Goal: Task Accomplishment & Management: Use online tool/utility

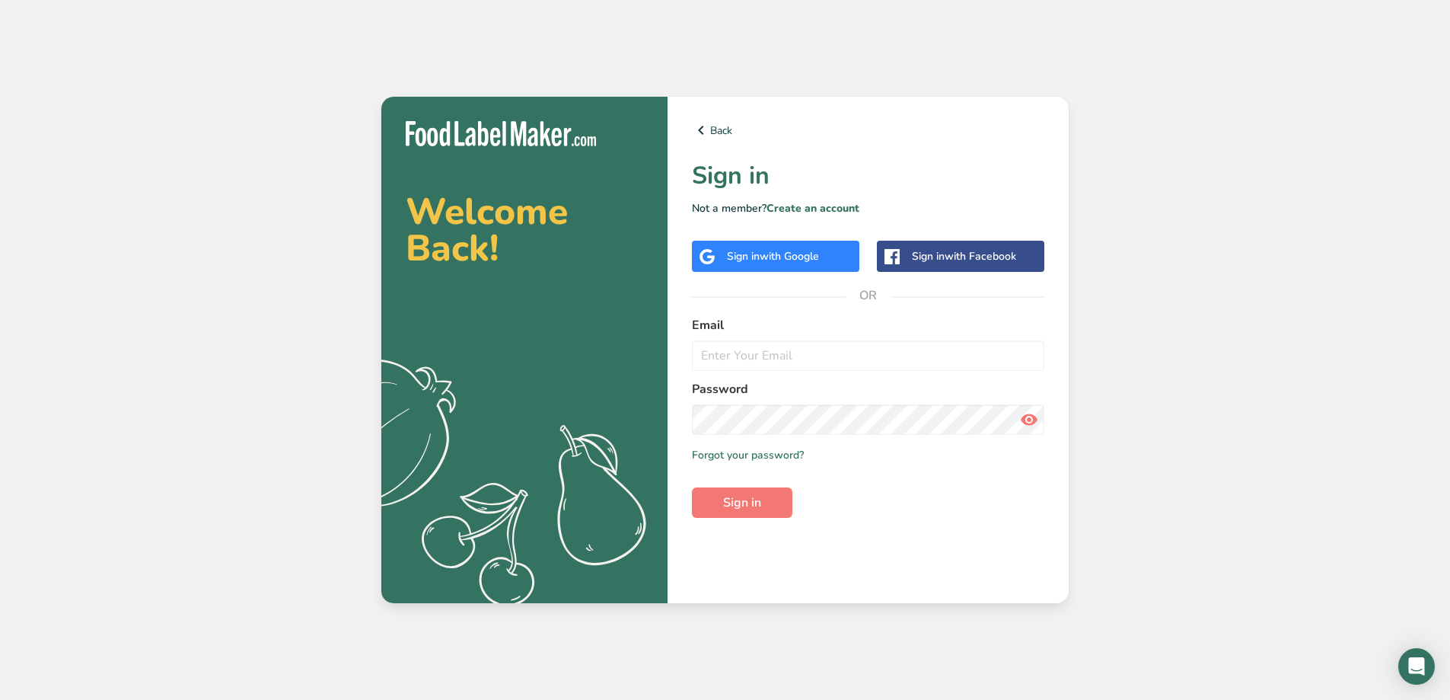
click at [781, 257] on span "with Google" at bounding box center [789, 256] width 59 height 14
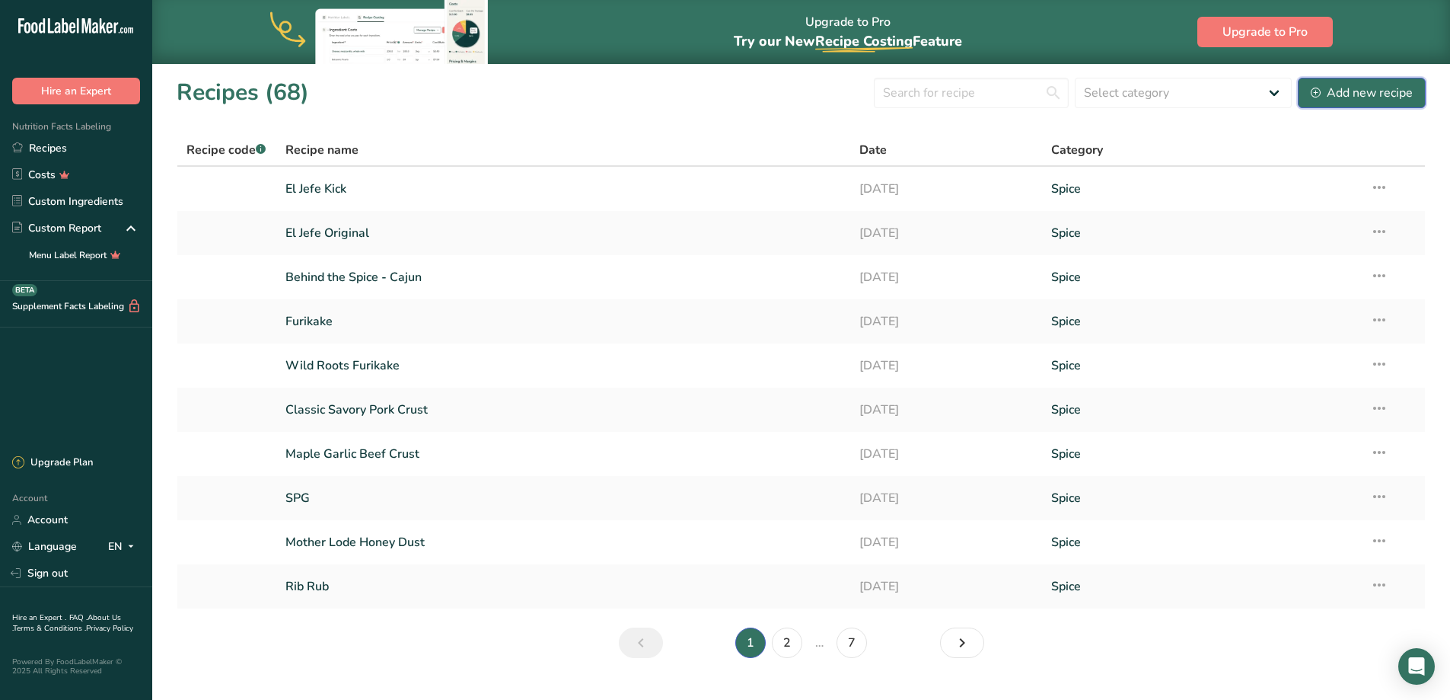
click at [1319, 88] on icon at bounding box center [1316, 93] width 10 height 10
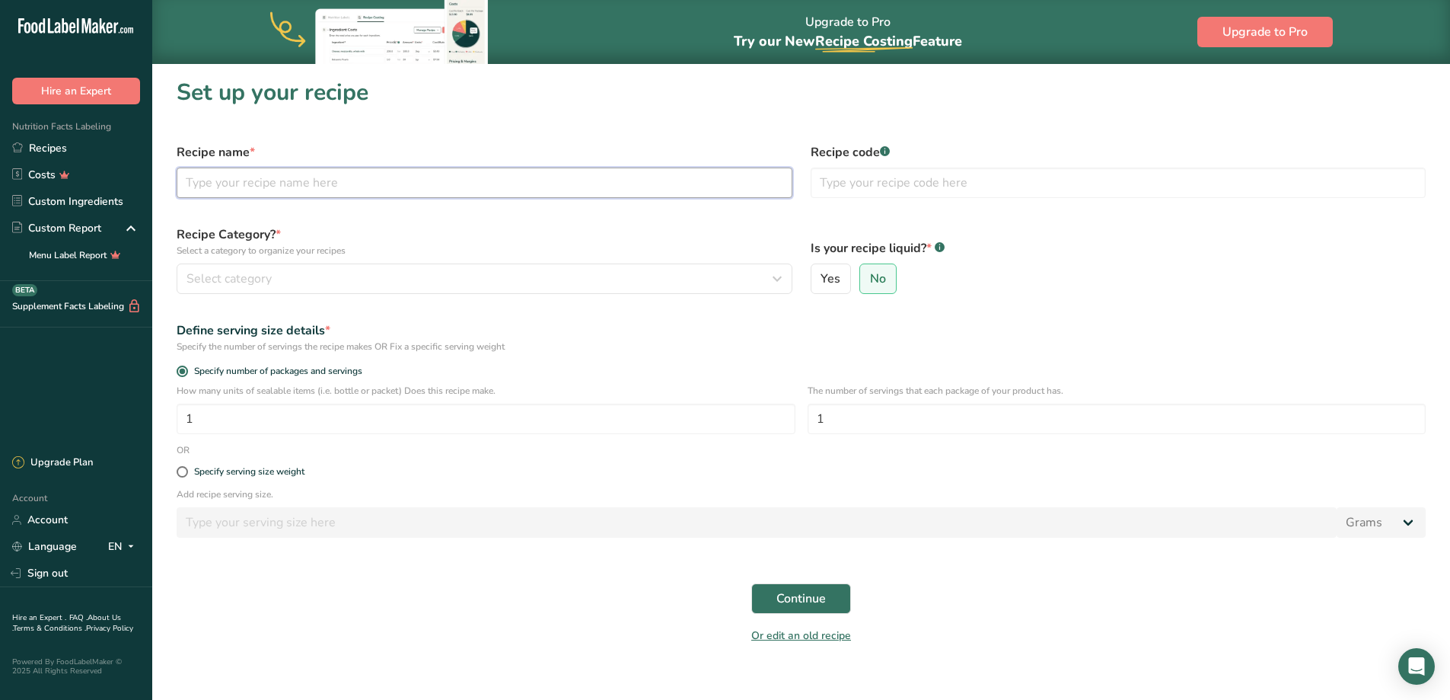
click at [480, 196] on input "text" at bounding box center [485, 182] width 616 height 30
type input "C"
type input "[GEOGRAPHIC_DATA][PERSON_NAME]"
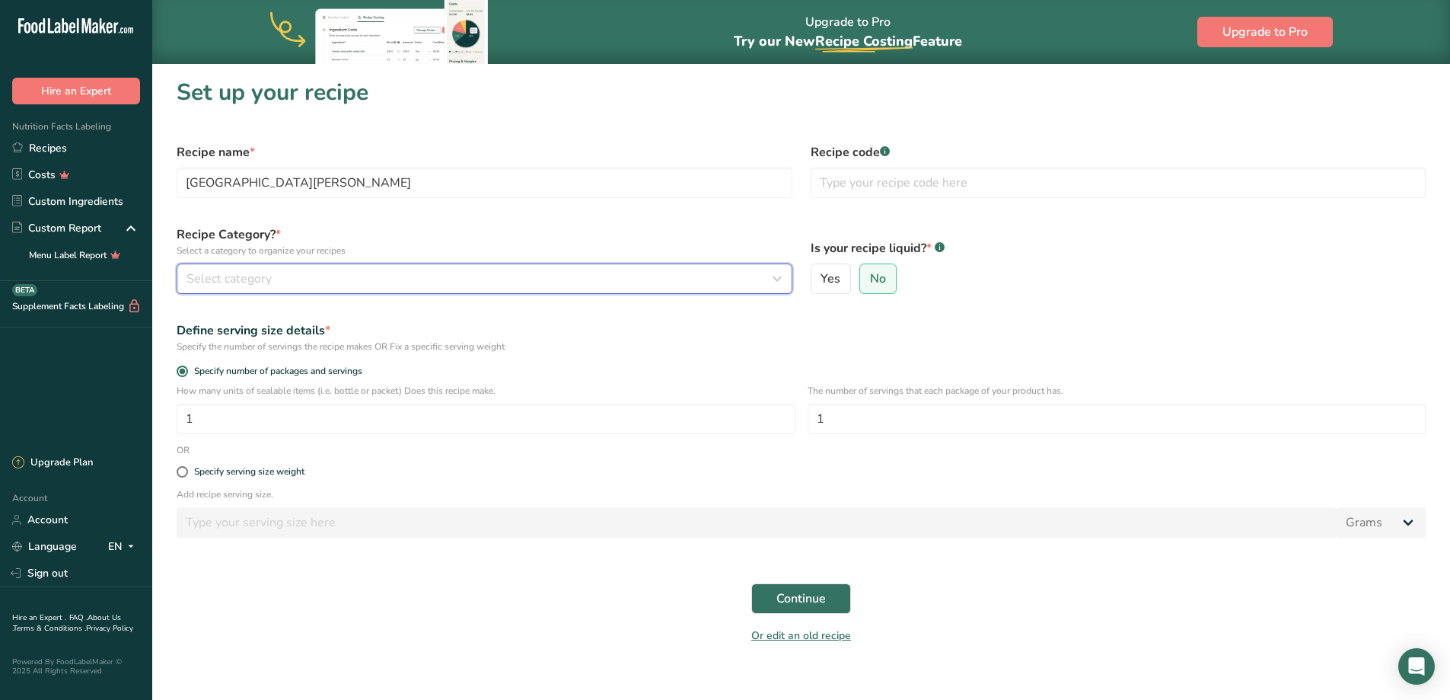
click at [416, 280] on div "Select category" at bounding box center [480, 279] width 587 height 18
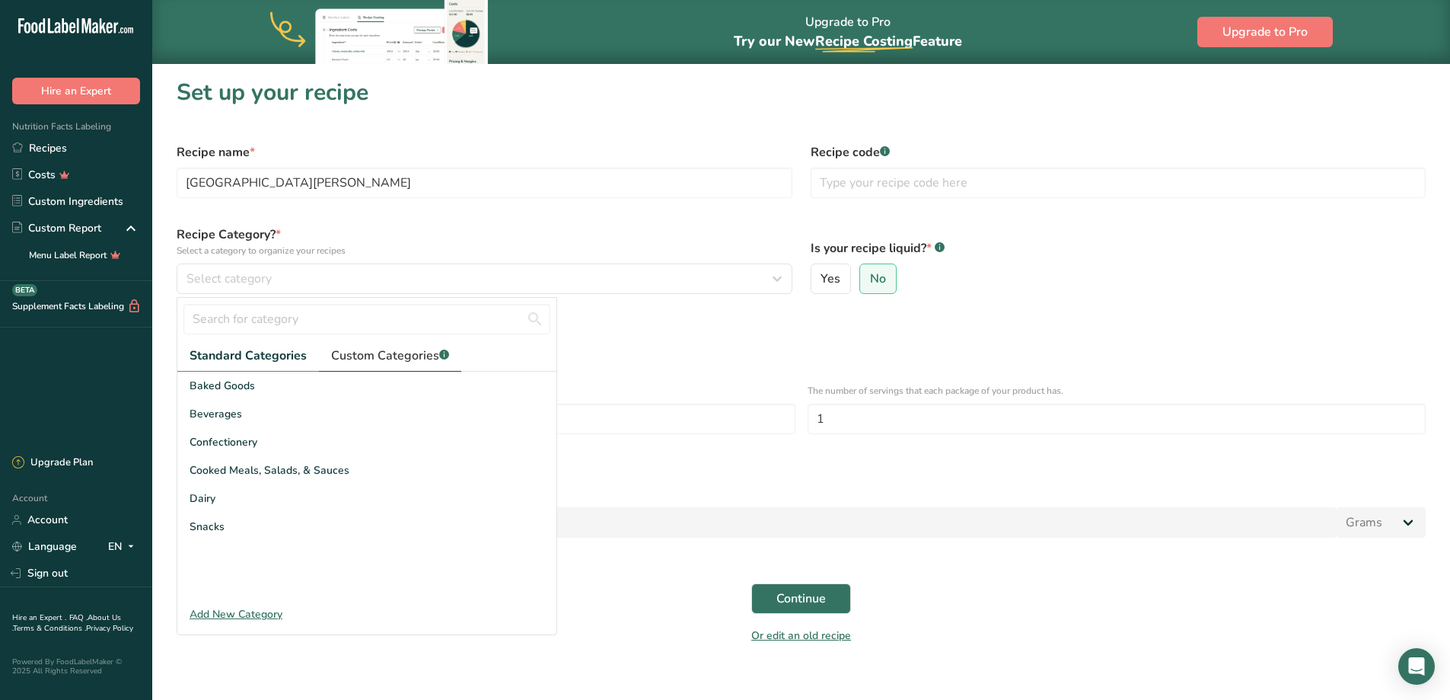
click at [364, 361] on span "Custom Categories .a-a{fill:#347362;}.b-a{fill:#fff;}" at bounding box center [390, 355] width 118 height 18
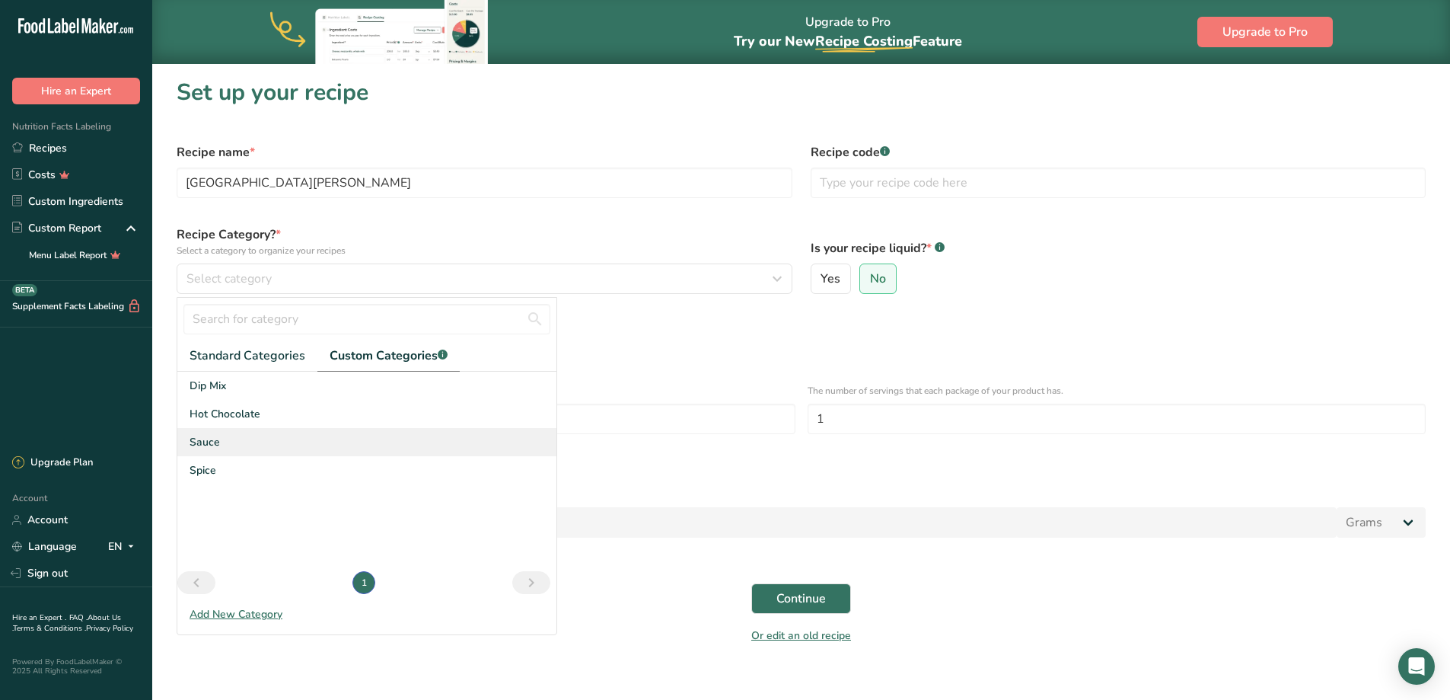
click at [220, 441] on div "Sauce" at bounding box center [366, 442] width 379 height 28
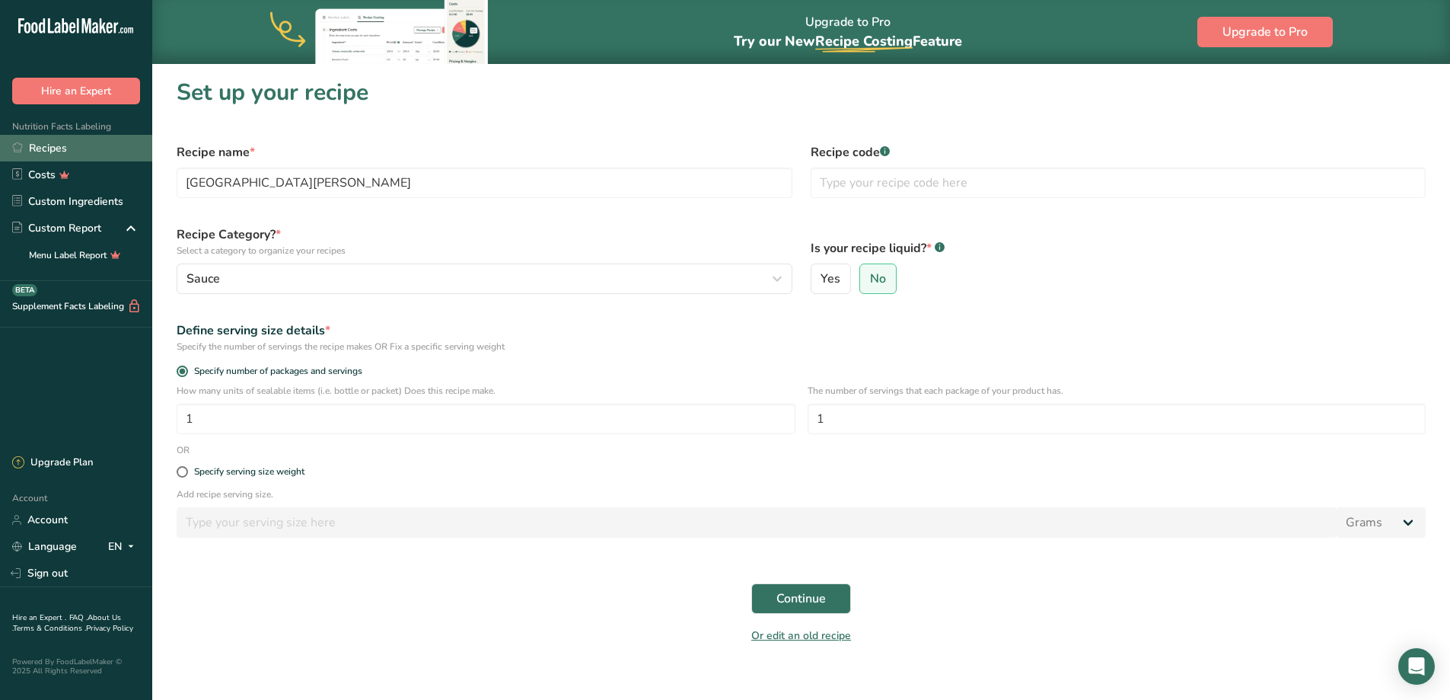
click at [90, 149] on link "Recipes" at bounding box center [76, 148] width 152 height 27
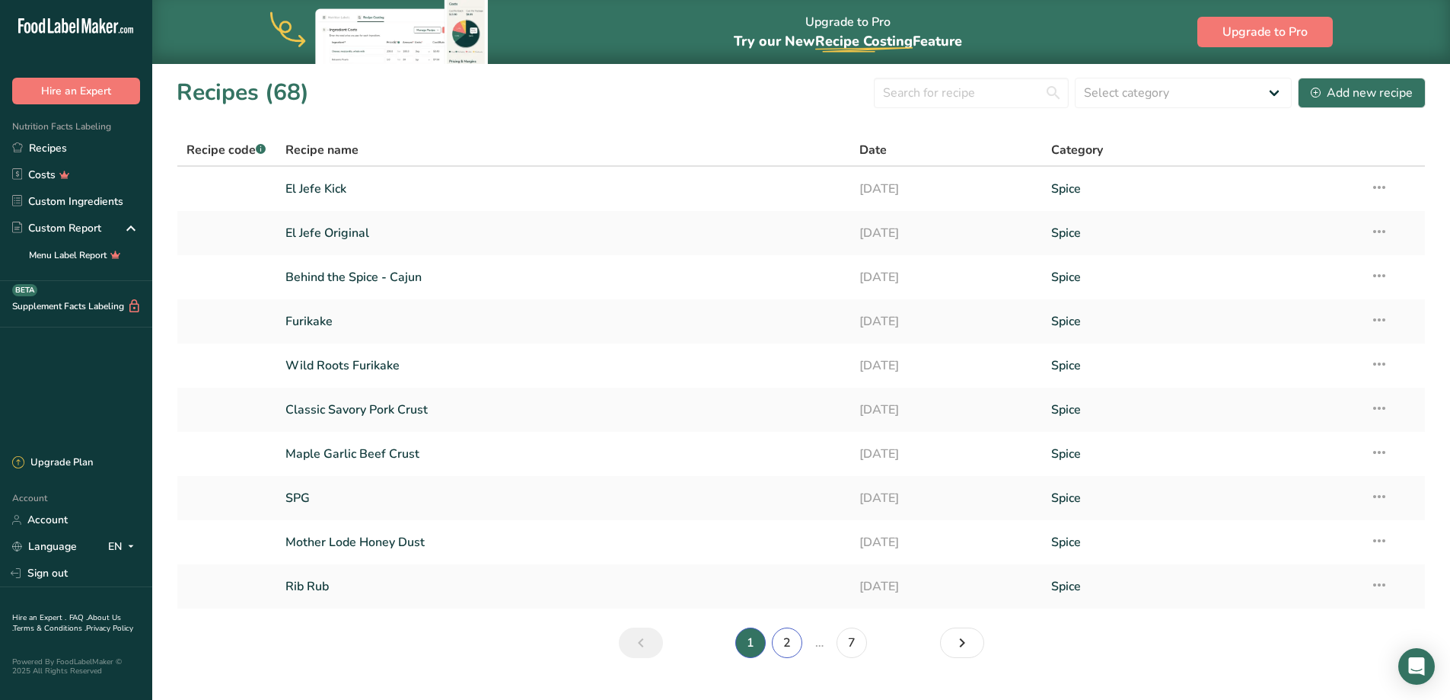
click at [789, 643] on link "2" at bounding box center [787, 642] width 30 height 30
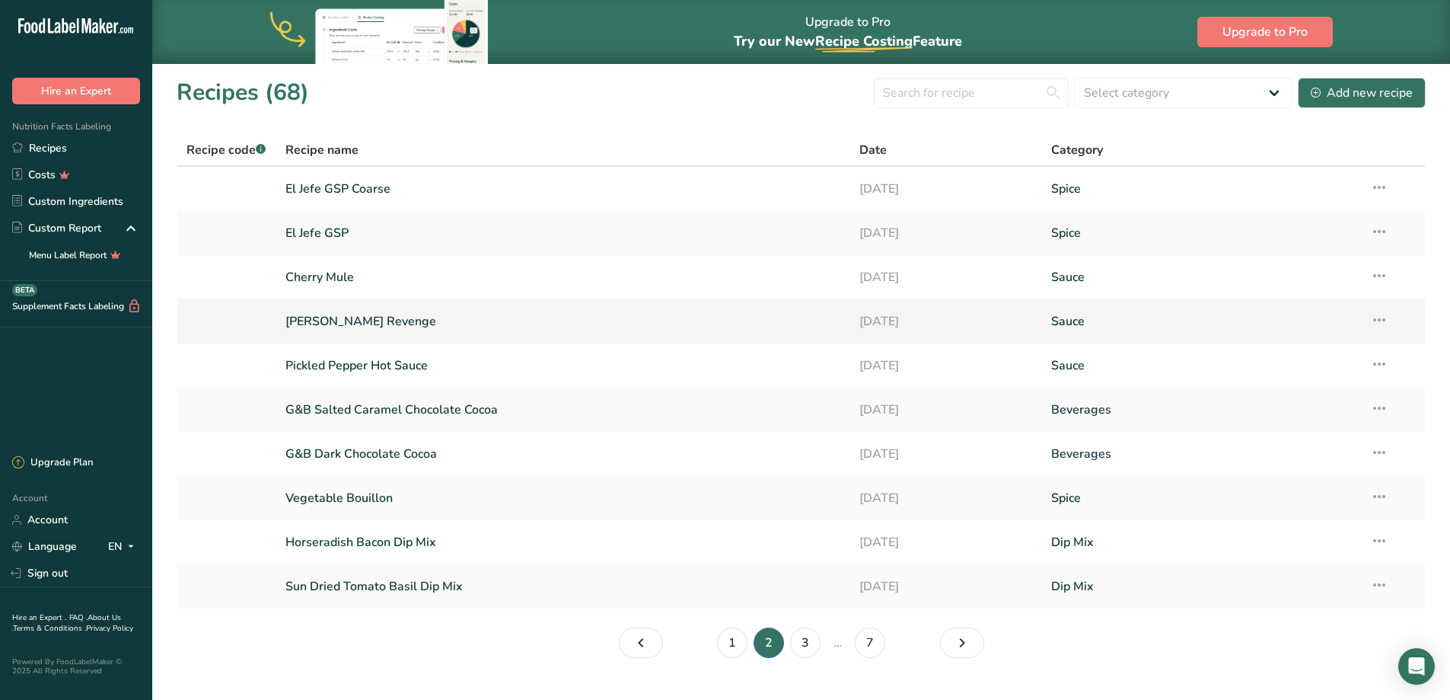
click at [1379, 320] on icon at bounding box center [1379, 319] width 18 height 27
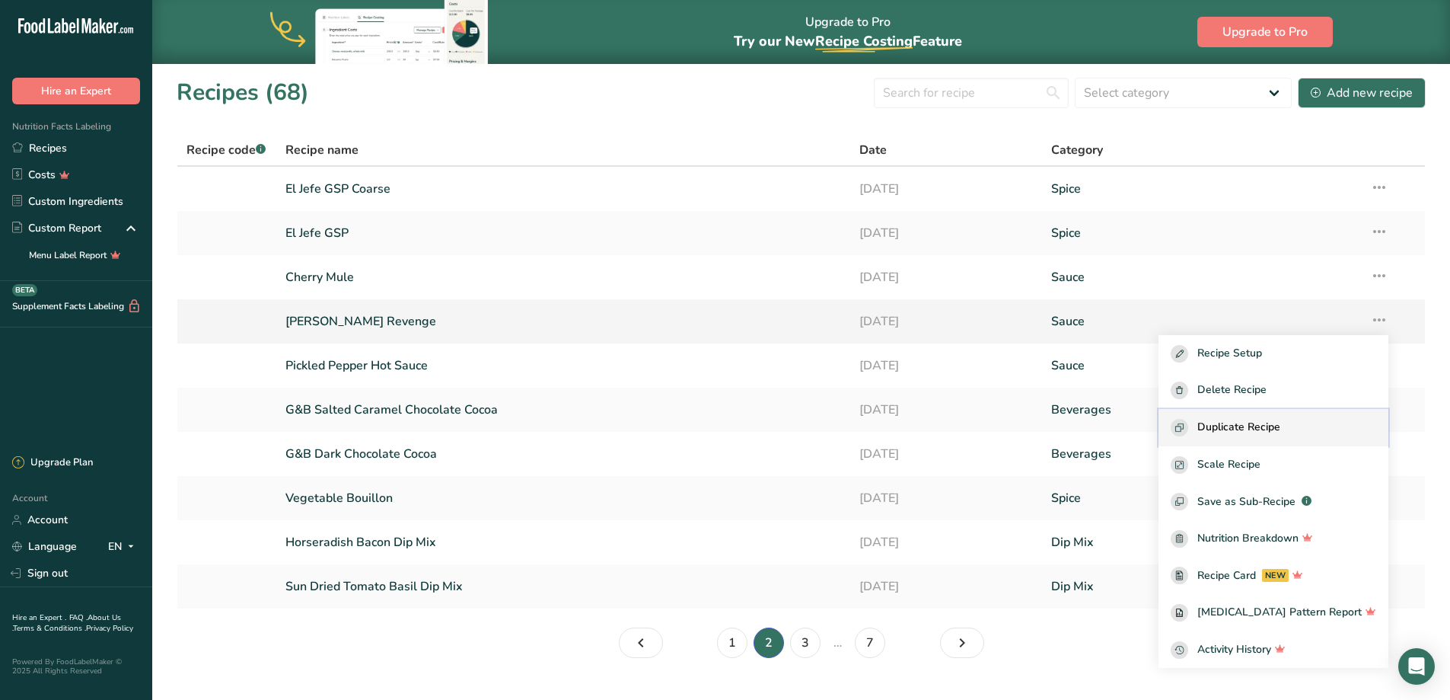
click at [1281, 426] on span "Duplicate Recipe" at bounding box center [1239, 428] width 83 height 18
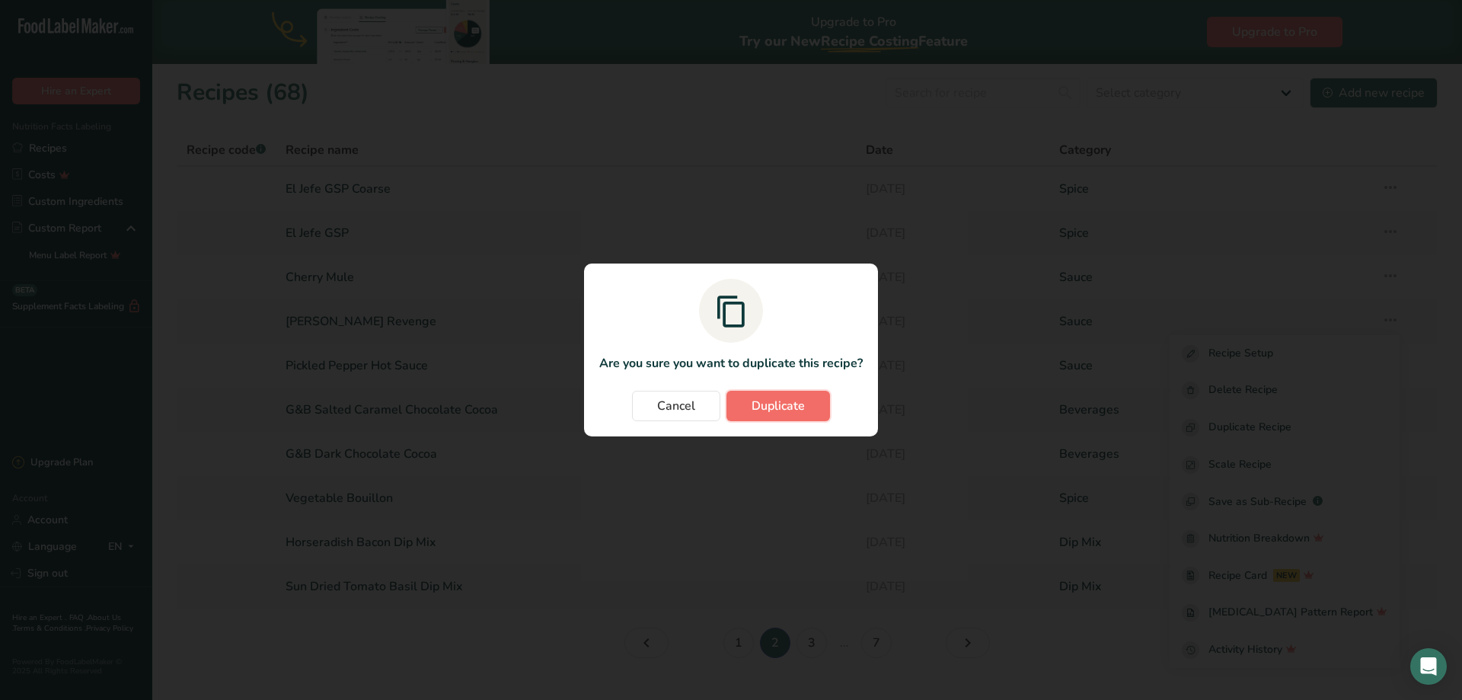
click at [791, 403] on span "Duplicate" at bounding box center [777, 406] width 53 height 18
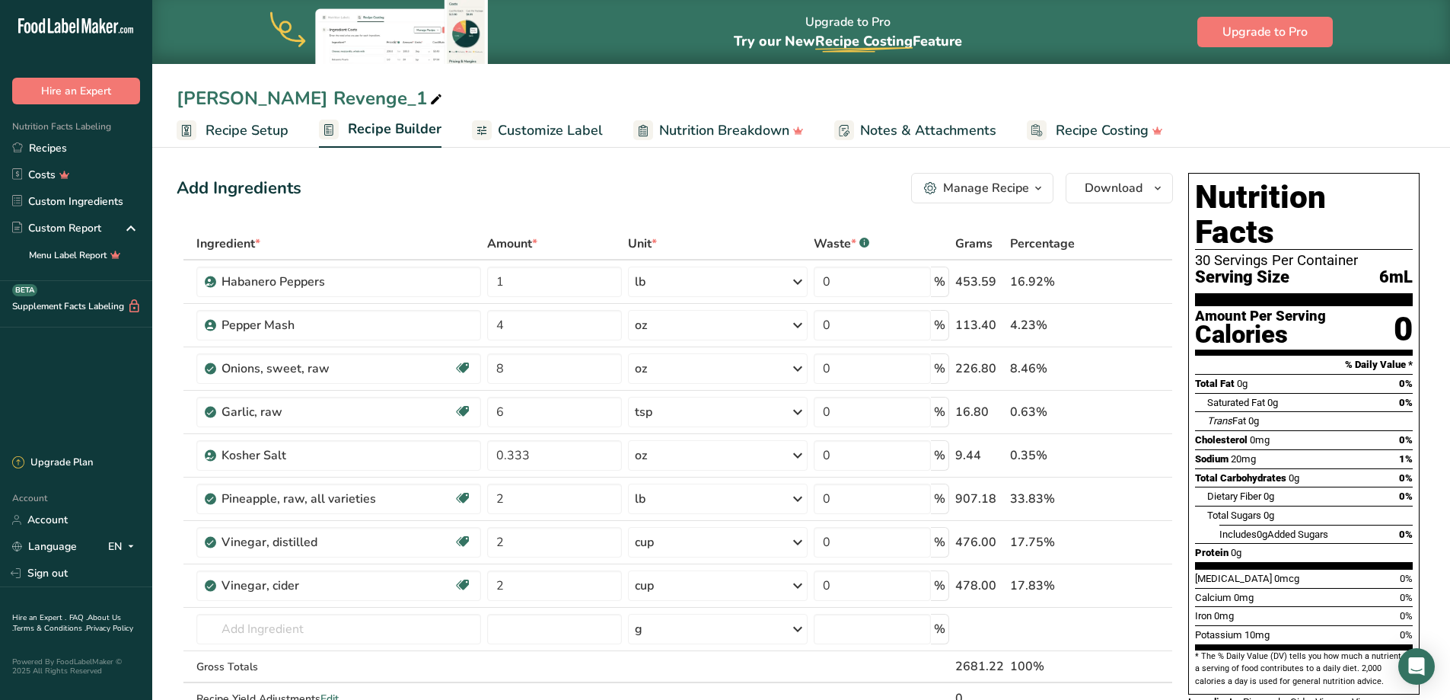
click at [337, 98] on div "[PERSON_NAME] Revenge_1" at bounding box center [311, 98] width 269 height 27
drag, startPoint x: 374, startPoint y: 100, endPoint x: 148, endPoint y: 78, distance: 227.2
click at [148, 78] on div ".a-20{fill:#fff;} Hire an Expert Nutrition Facts Labeling Recipes Costs Custom …" at bounding box center [725, 627] width 1450 height 1255
type input "FC Community Garden Hot Sauce"
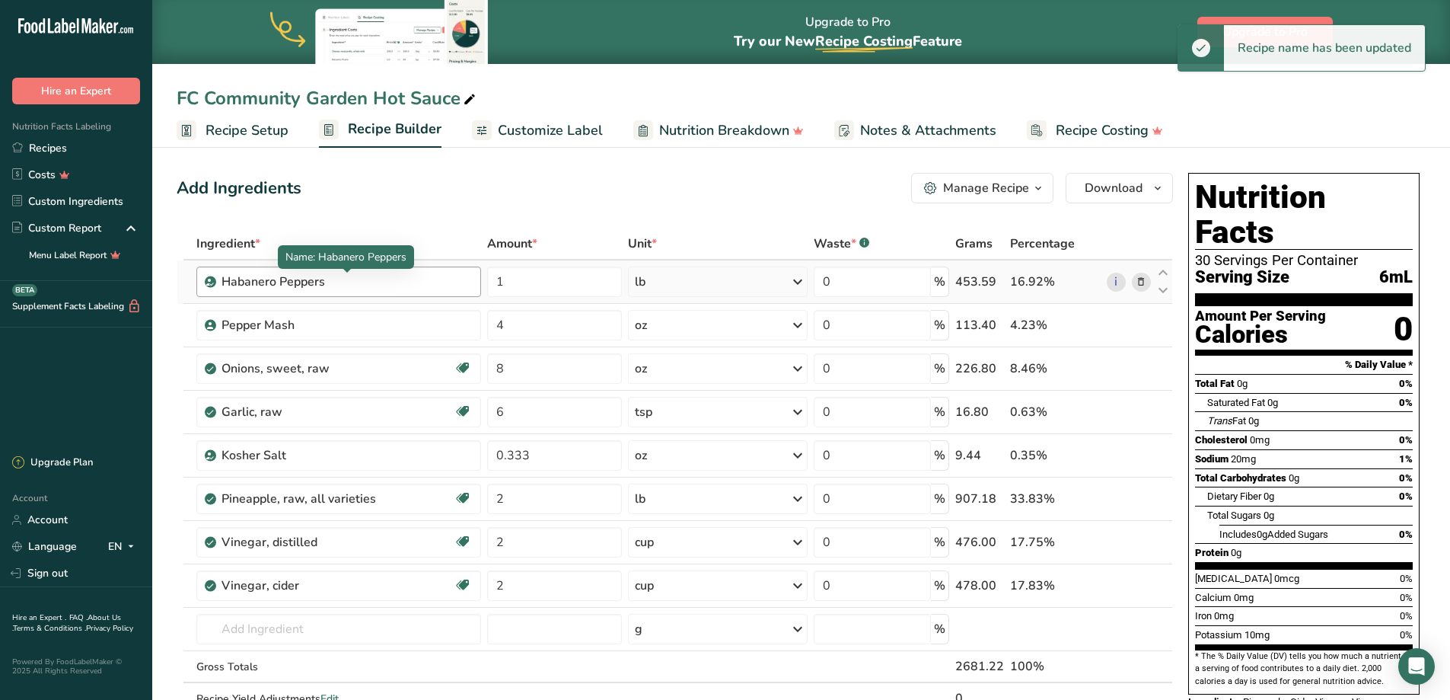
click at [339, 277] on div "Habanero Peppers" at bounding box center [317, 282] width 190 height 18
click at [343, 282] on div "Habanero Peppers" at bounding box center [317, 282] width 190 height 18
click at [338, 282] on div "Habanero Peppers" at bounding box center [317, 282] width 190 height 18
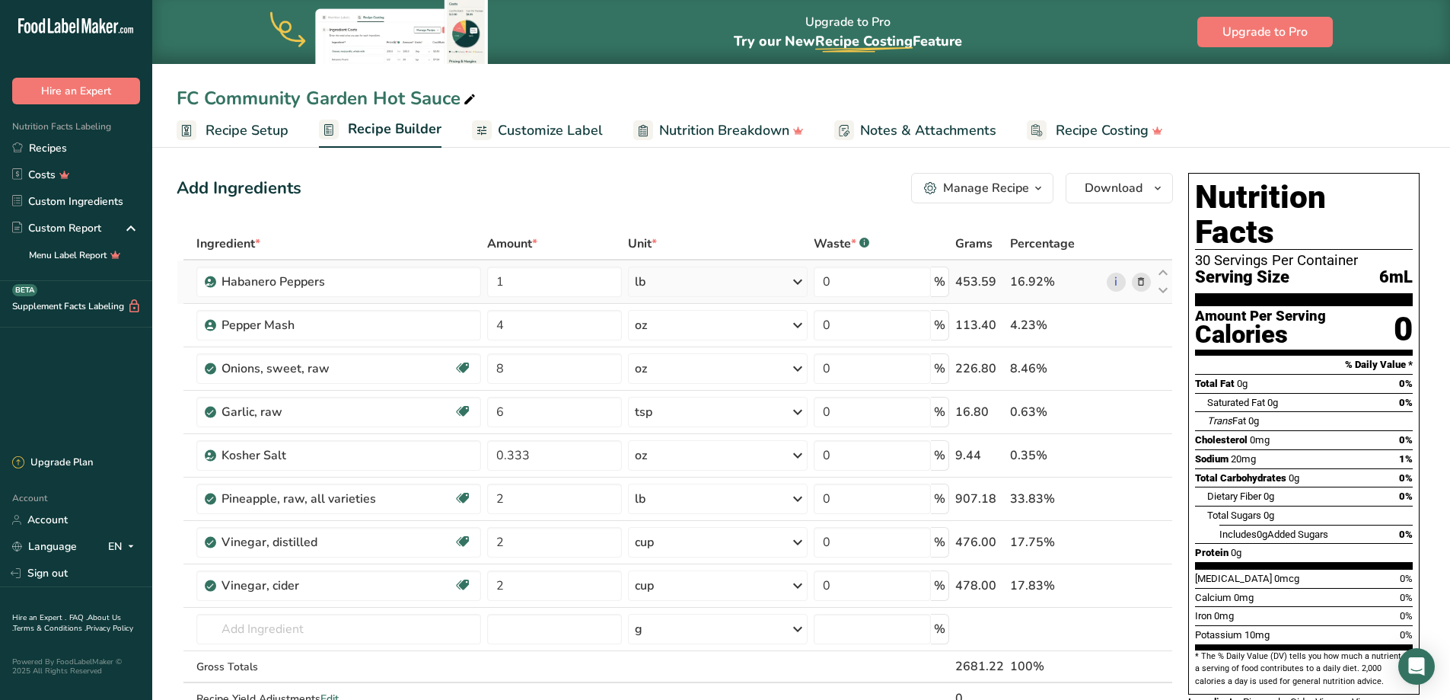
click at [1141, 283] on icon at bounding box center [1141, 282] width 11 height 16
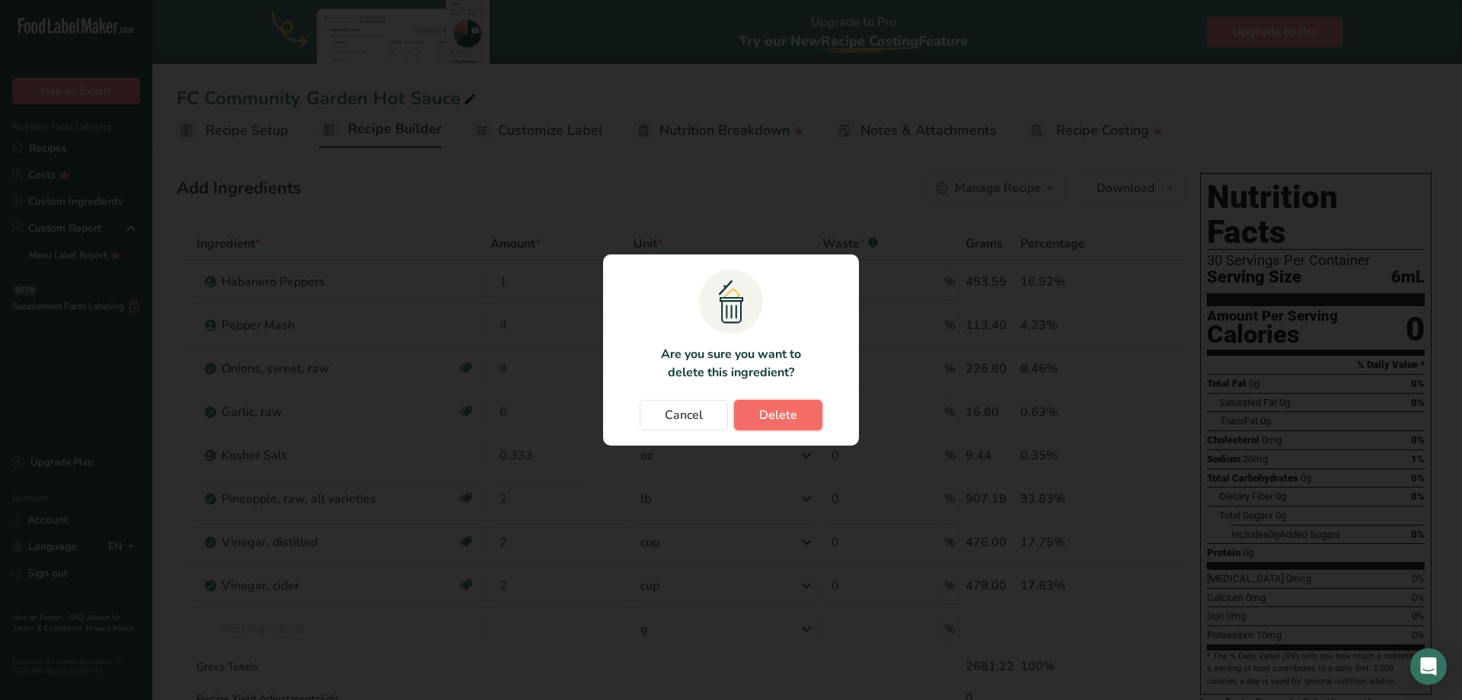
click at [789, 409] on span "Delete" at bounding box center [778, 415] width 38 height 18
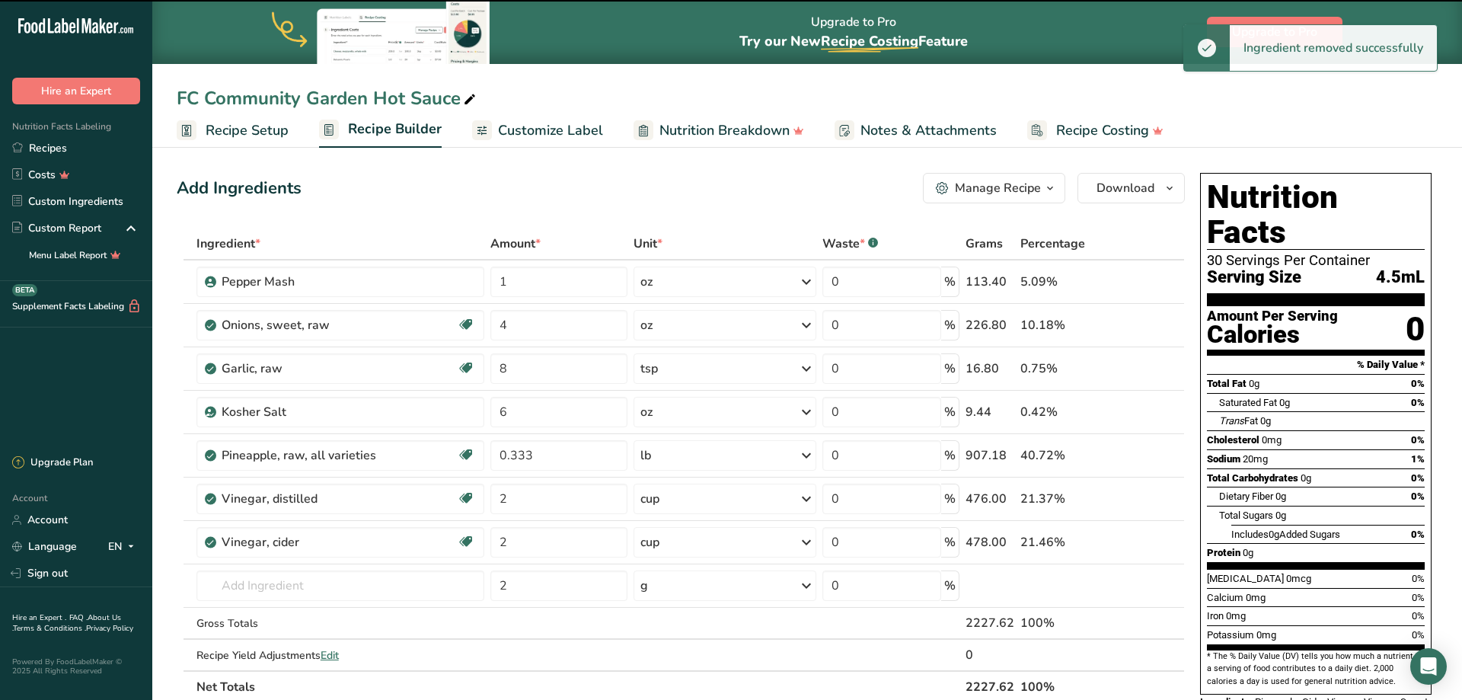
type input "4"
type input "8"
type input "6"
type input "0.333"
type input "2"
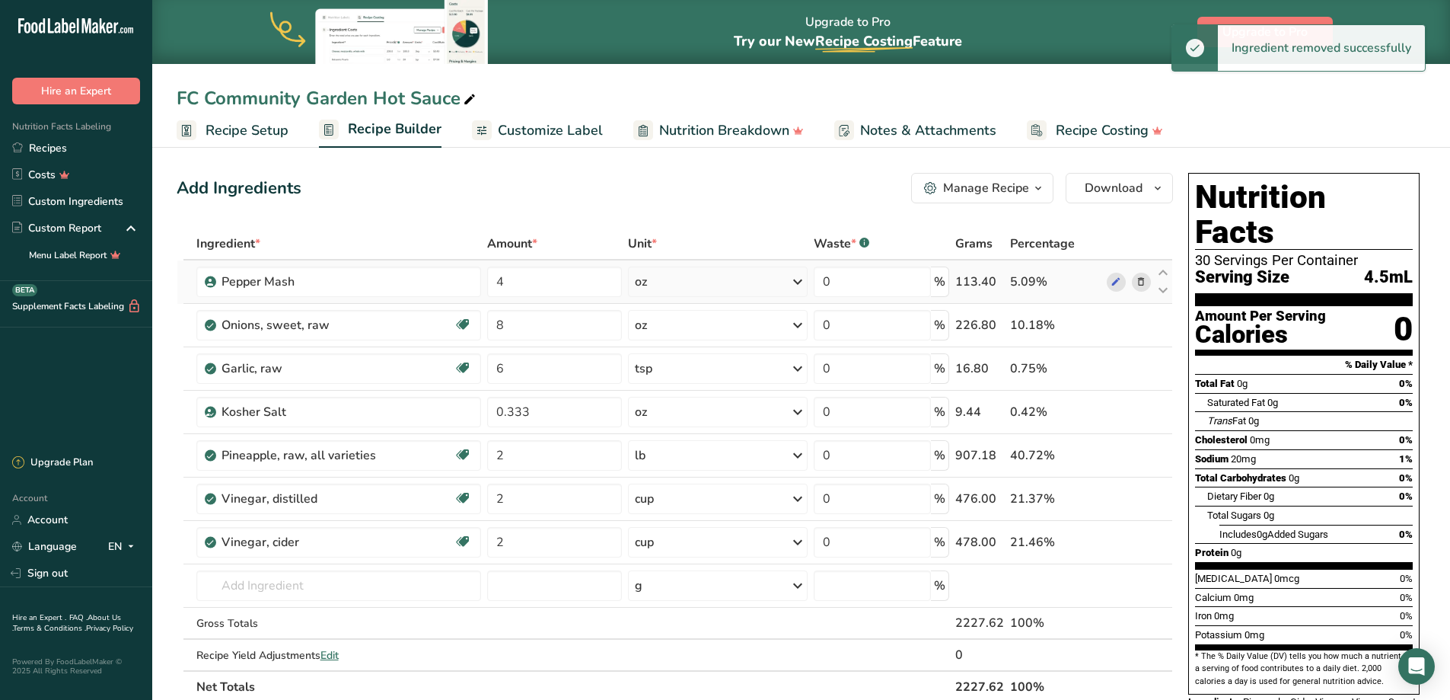
click at [1143, 275] on icon at bounding box center [1141, 282] width 11 height 16
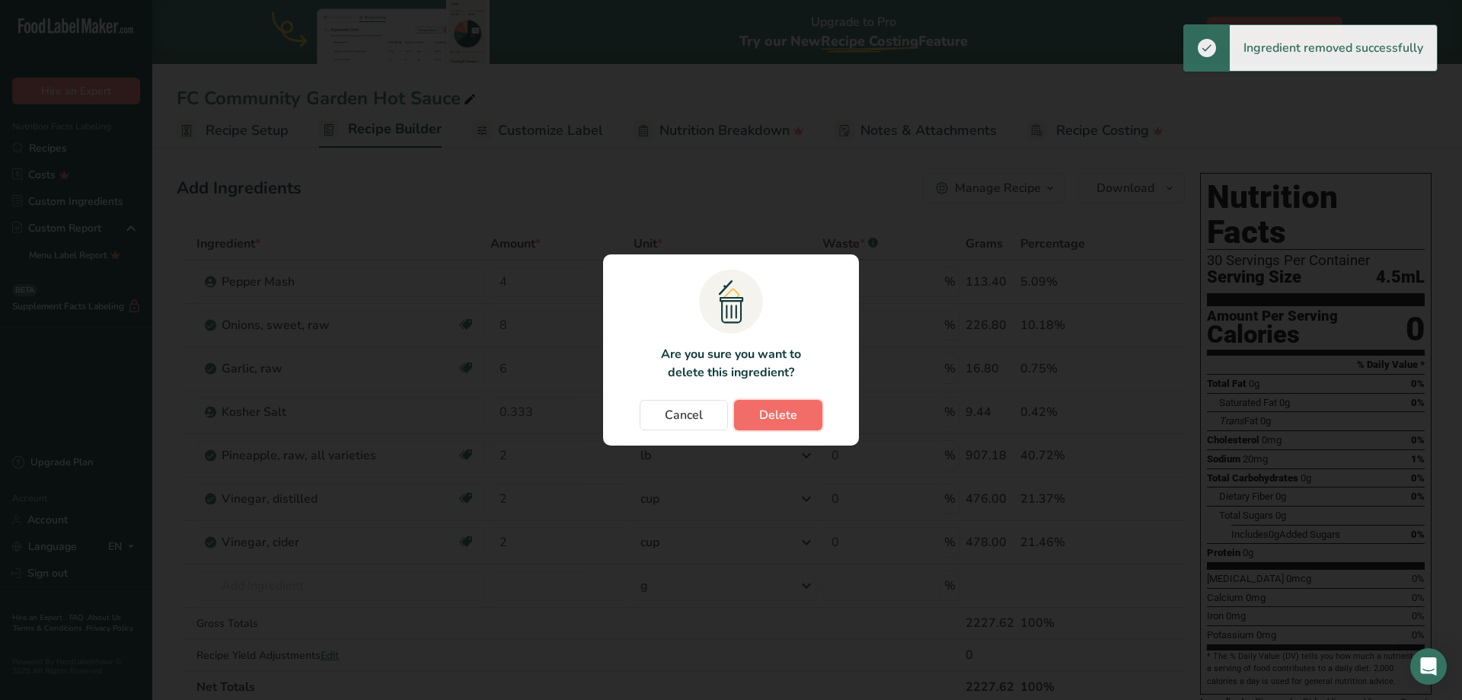
click at [799, 409] on button "Delete" at bounding box center [778, 415] width 88 height 30
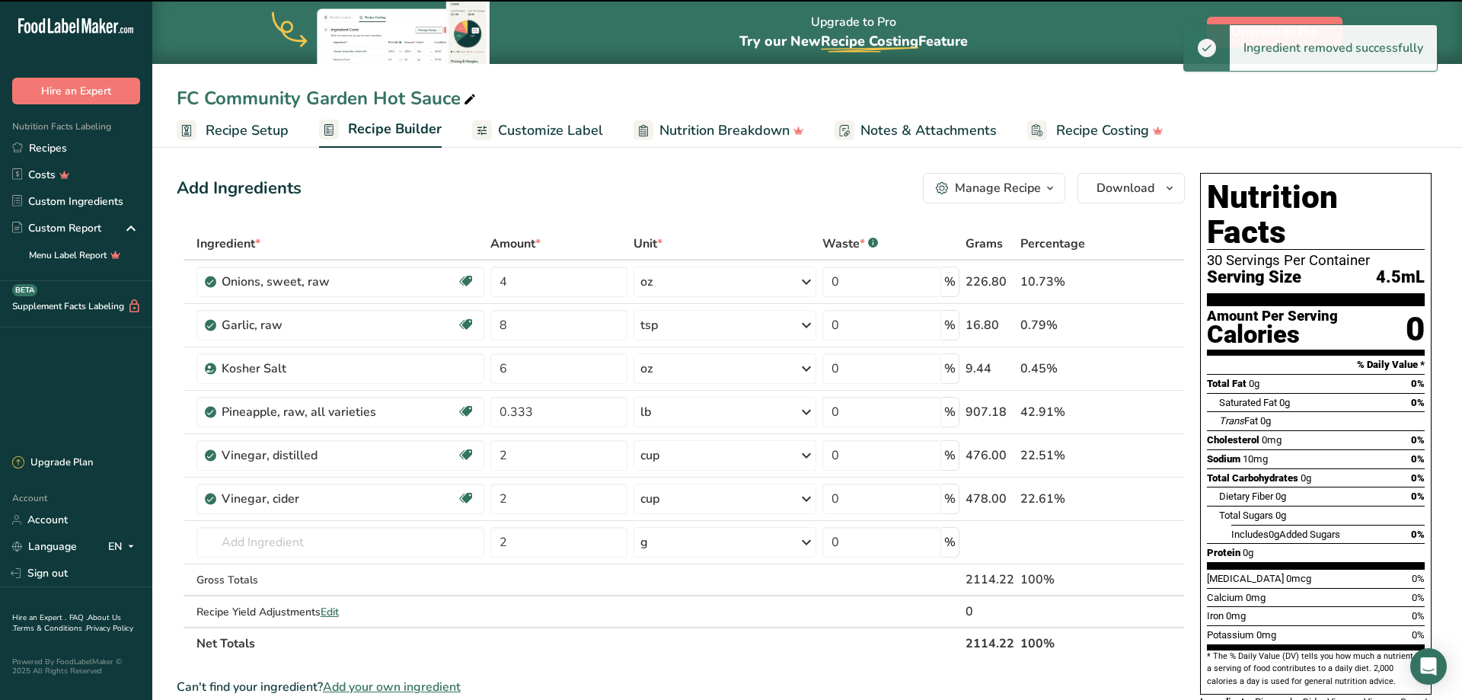
type input "8"
type input "6"
type input "0.333"
type input "2"
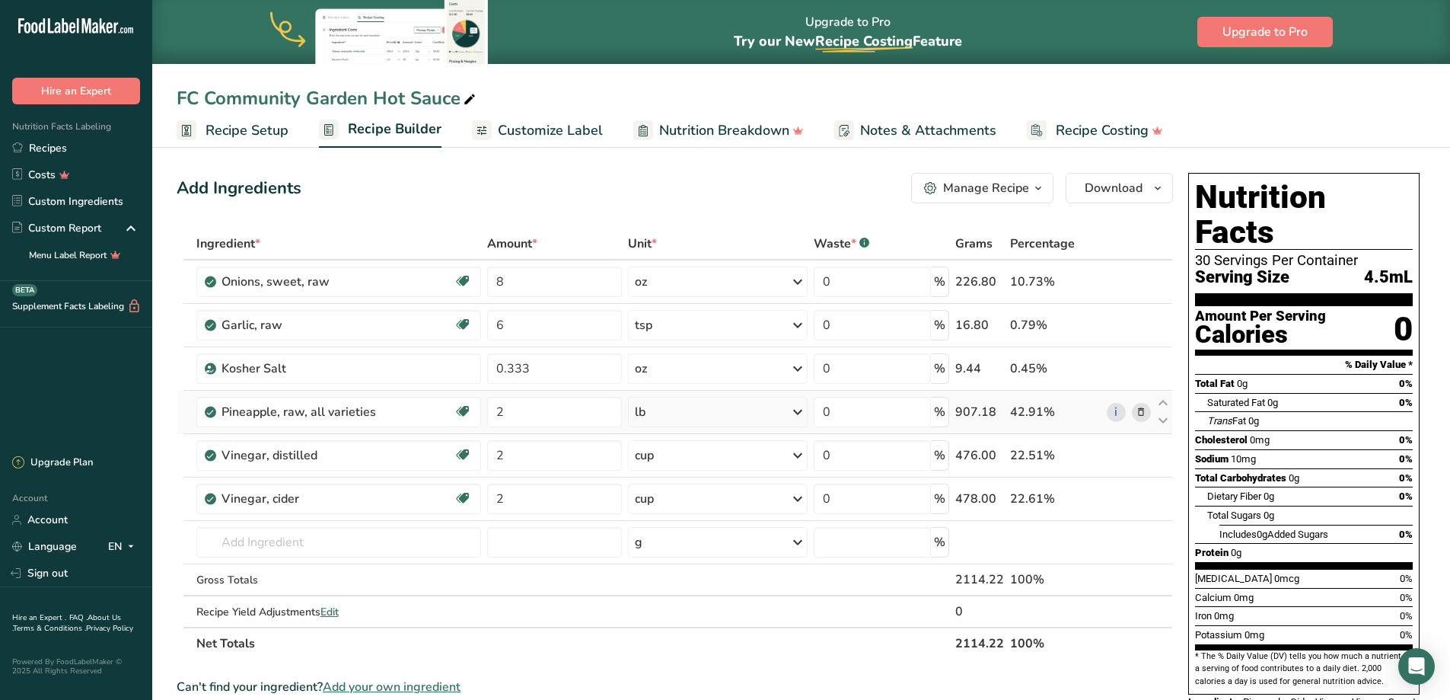
click at [1139, 413] on icon at bounding box center [1141, 412] width 11 height 16
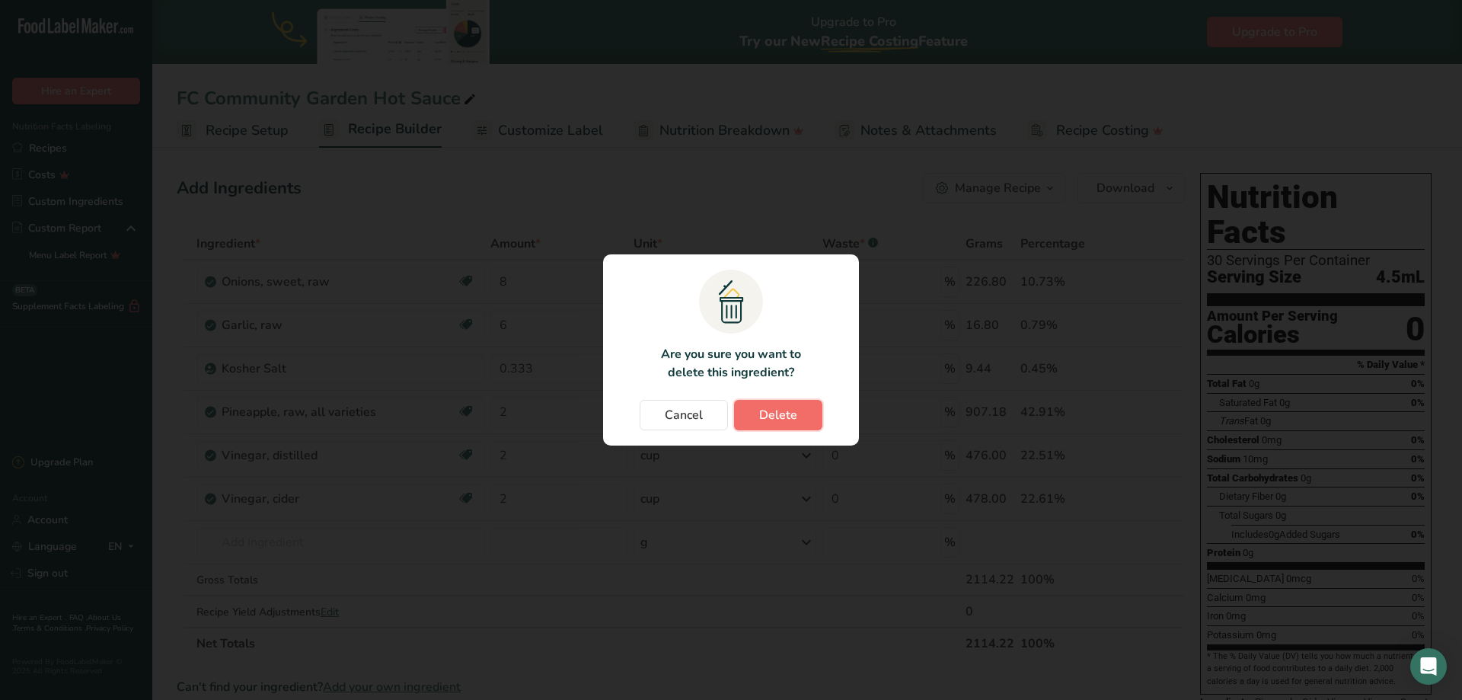
click at [759, 418] on span "Delete" at bounding box center [778, 415] width 38 height 18
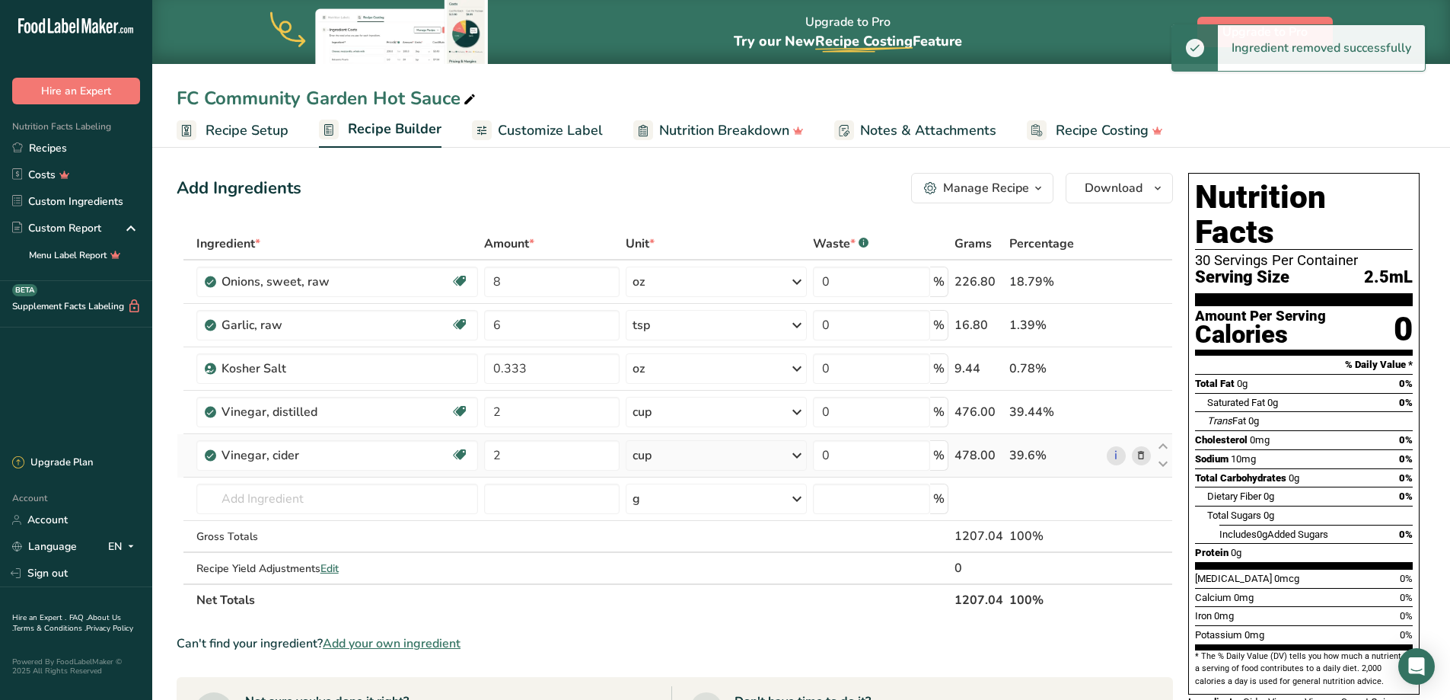
click at [1140, 454] on icon at bounding box center [1141, 456] width 11 height 16
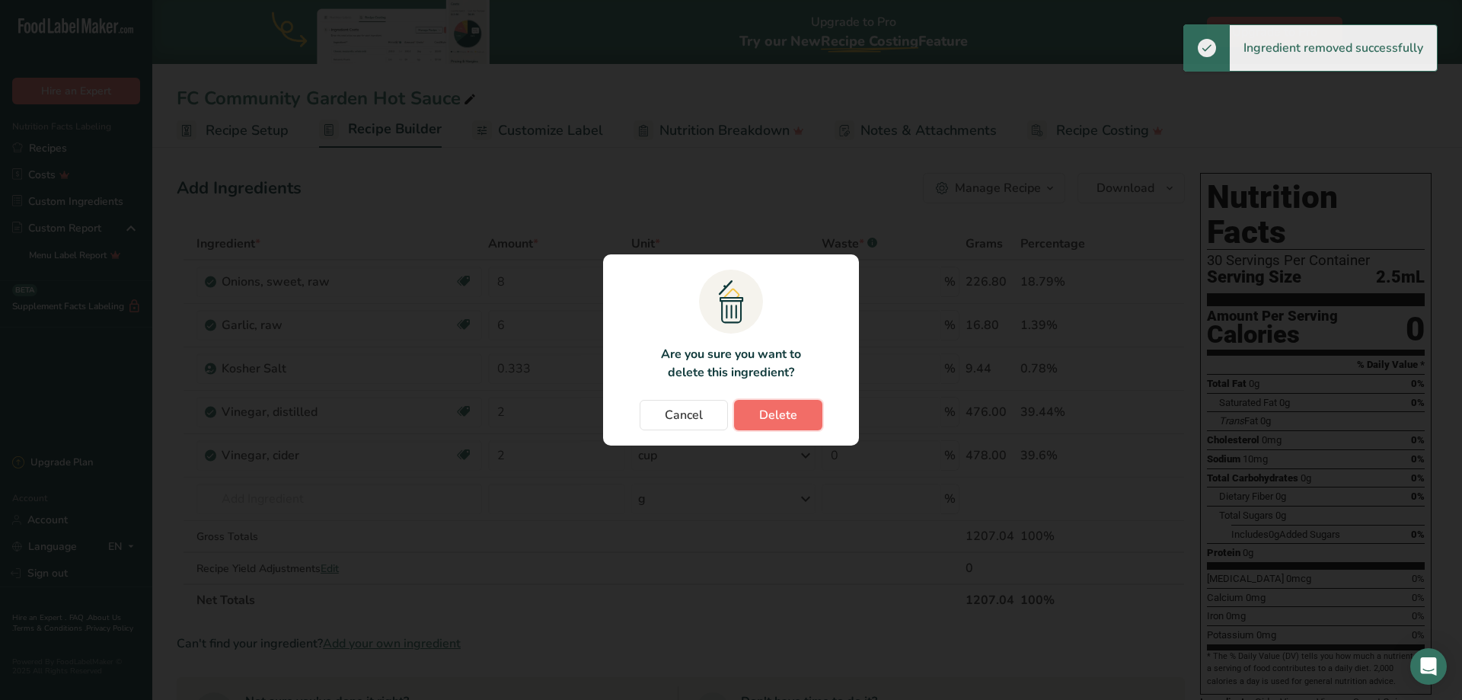
click at [784, 412] on span "Delete" at bounding box center [778, 415] width 38 height 18
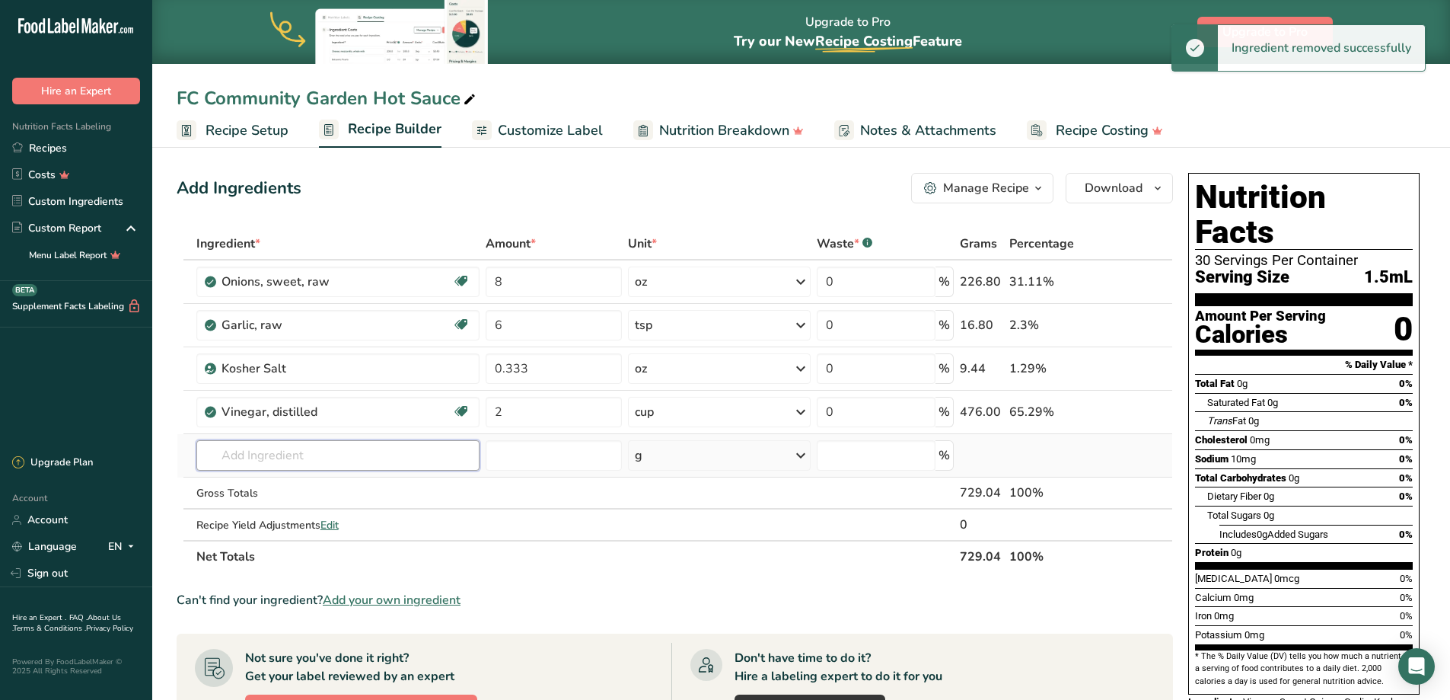
click at [359, 466] on input "text" at bounding box center [337, 455] width 283 height 30
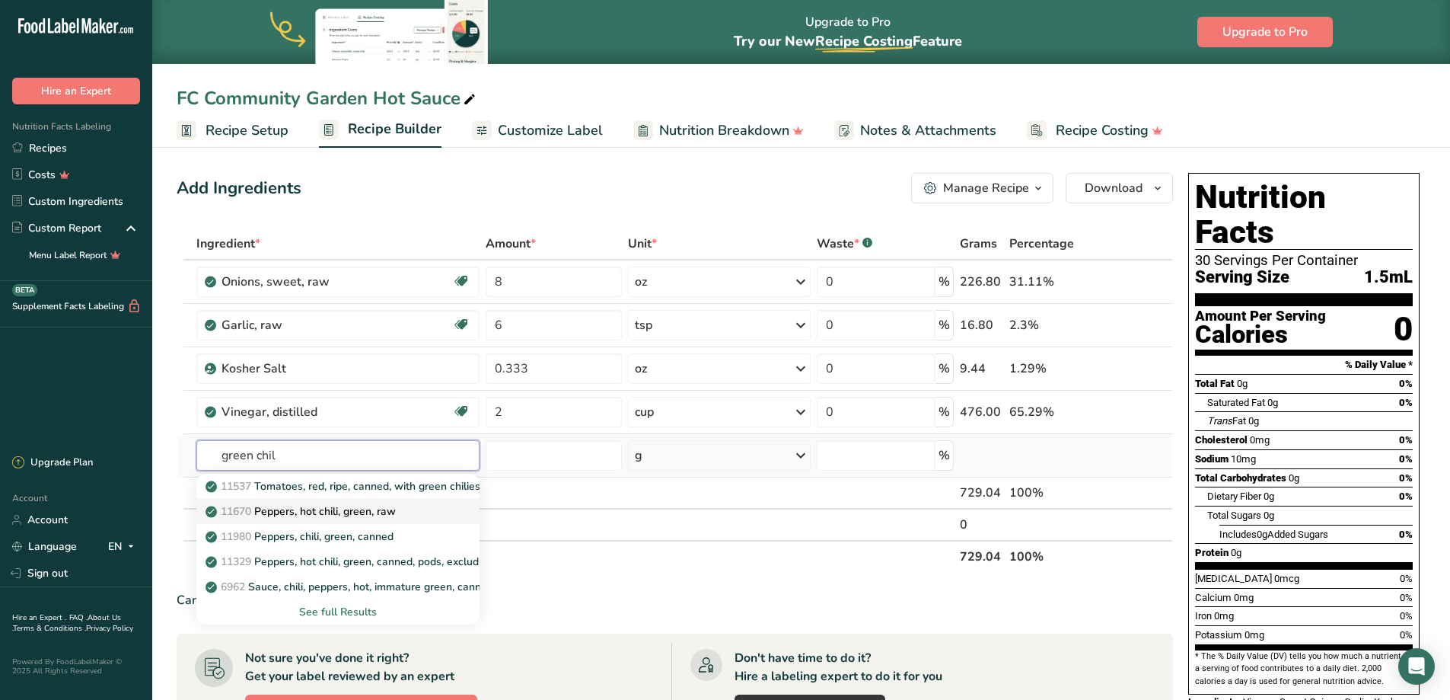
type input "green chil"
click at [354, 506] on p "11670 Peppers, hot chili, green, raw" at bounding box center [302, 511] width 187 height 16
type input "Peppers, hot chili, green, raw"
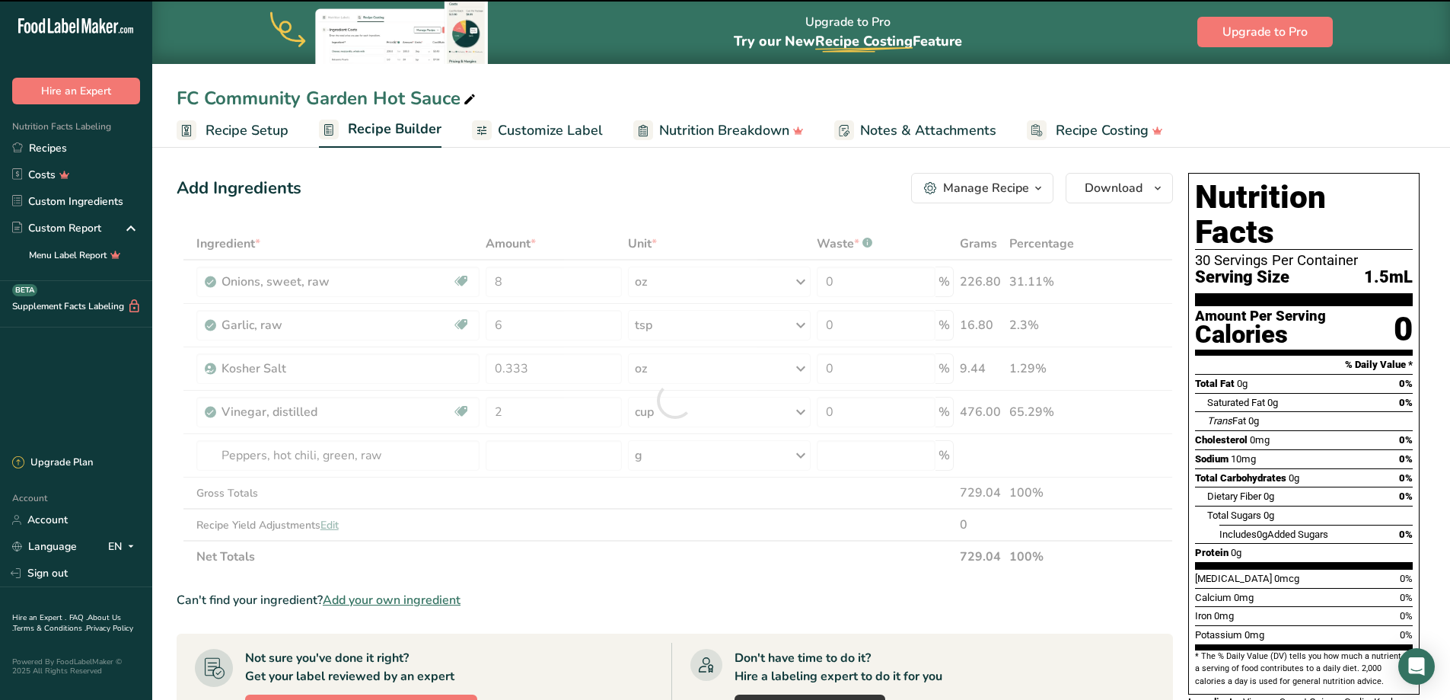
type input "0"
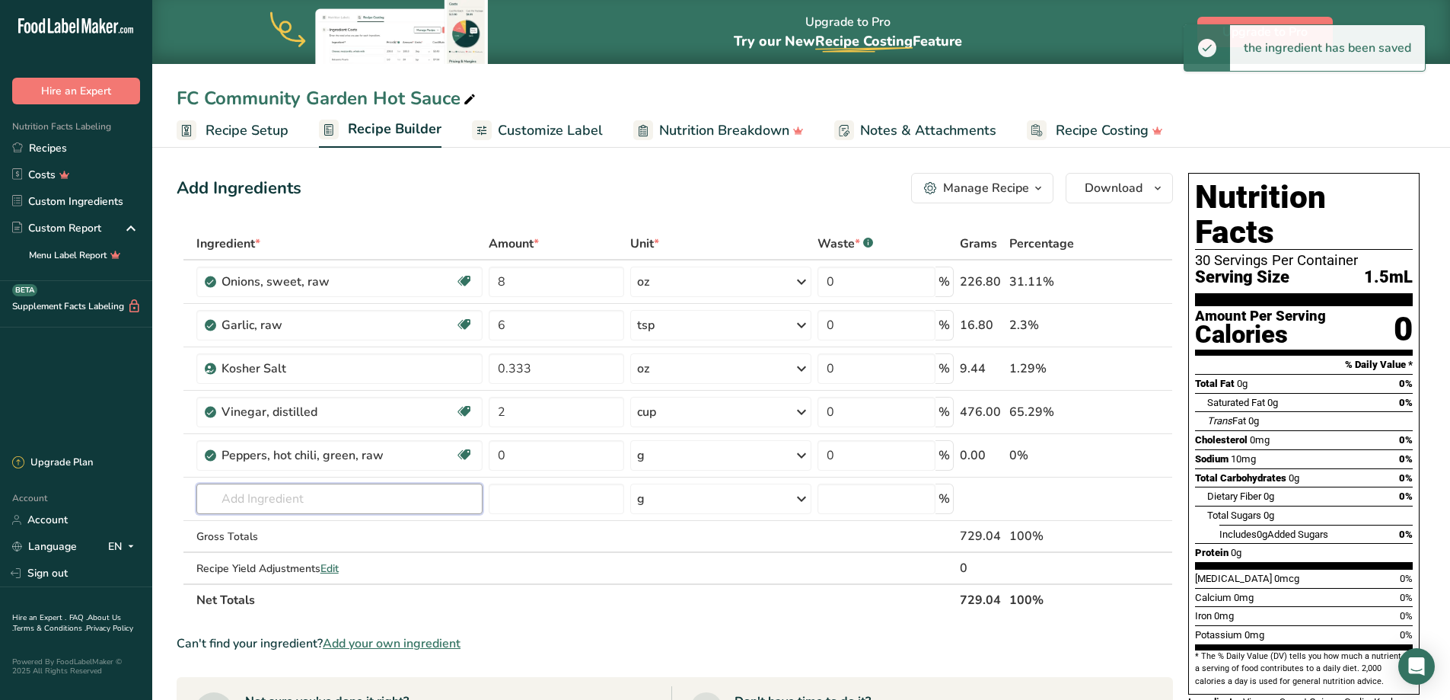
click at [303, 491] on input "text" at bounding box center [339, 498] width 286 height 30
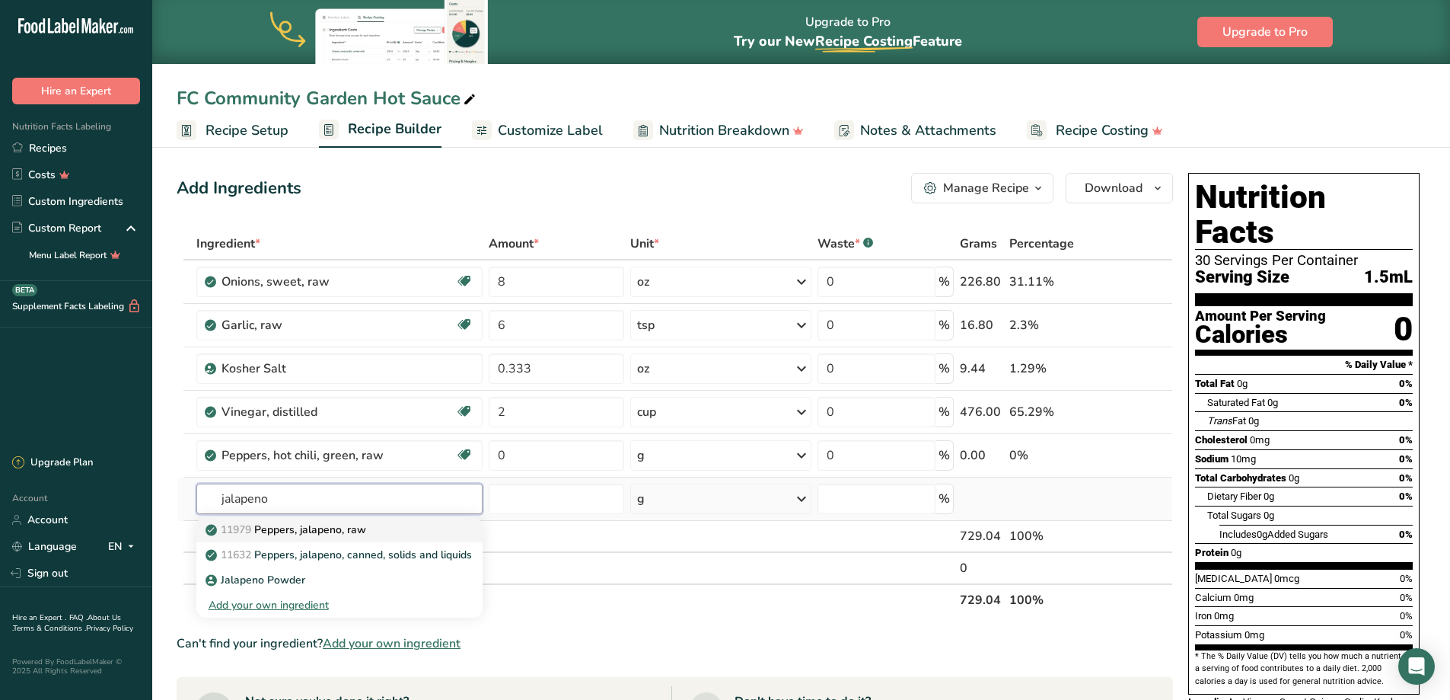
type input "jalapeno"
click at [308, 526] on p "11979 [PERSON_NAME], jalapeno, raw" at bounding box center [288, 529] width 158 height 16
type input "Peppers, jalapeno, raw"
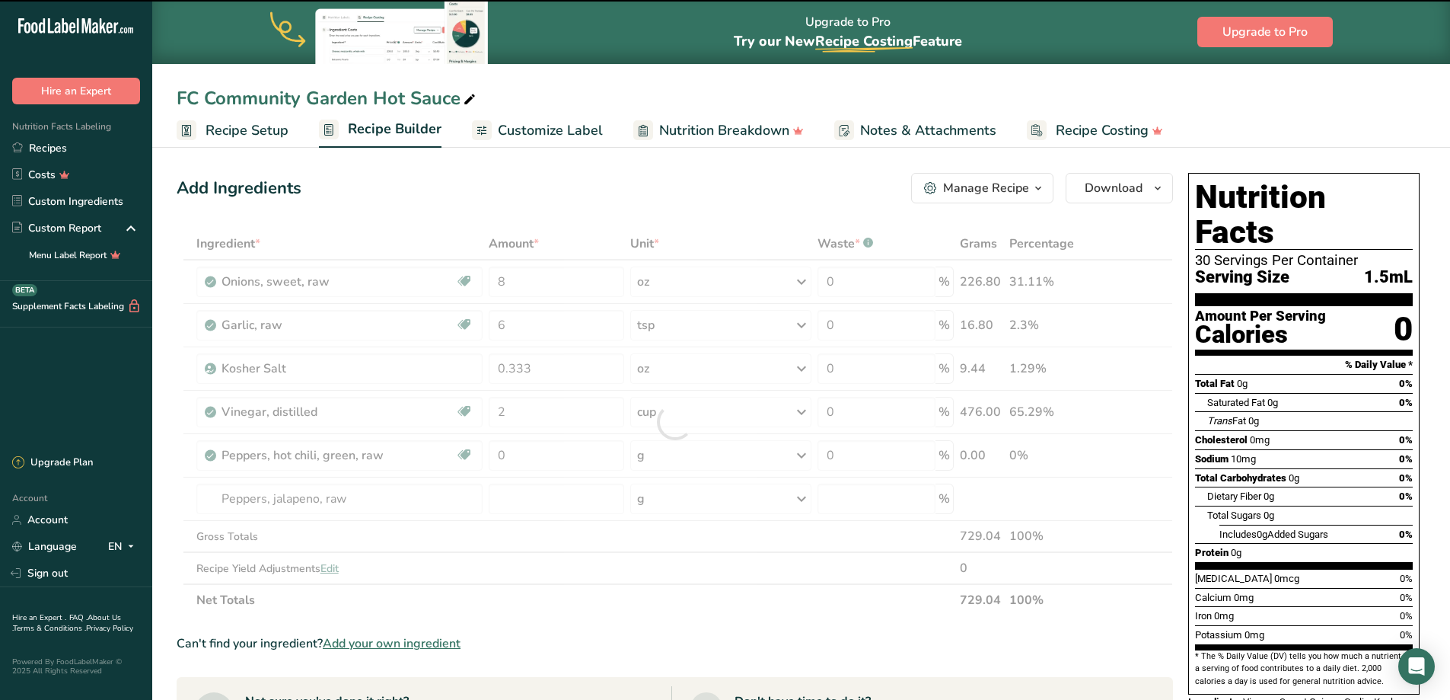
type input "0"
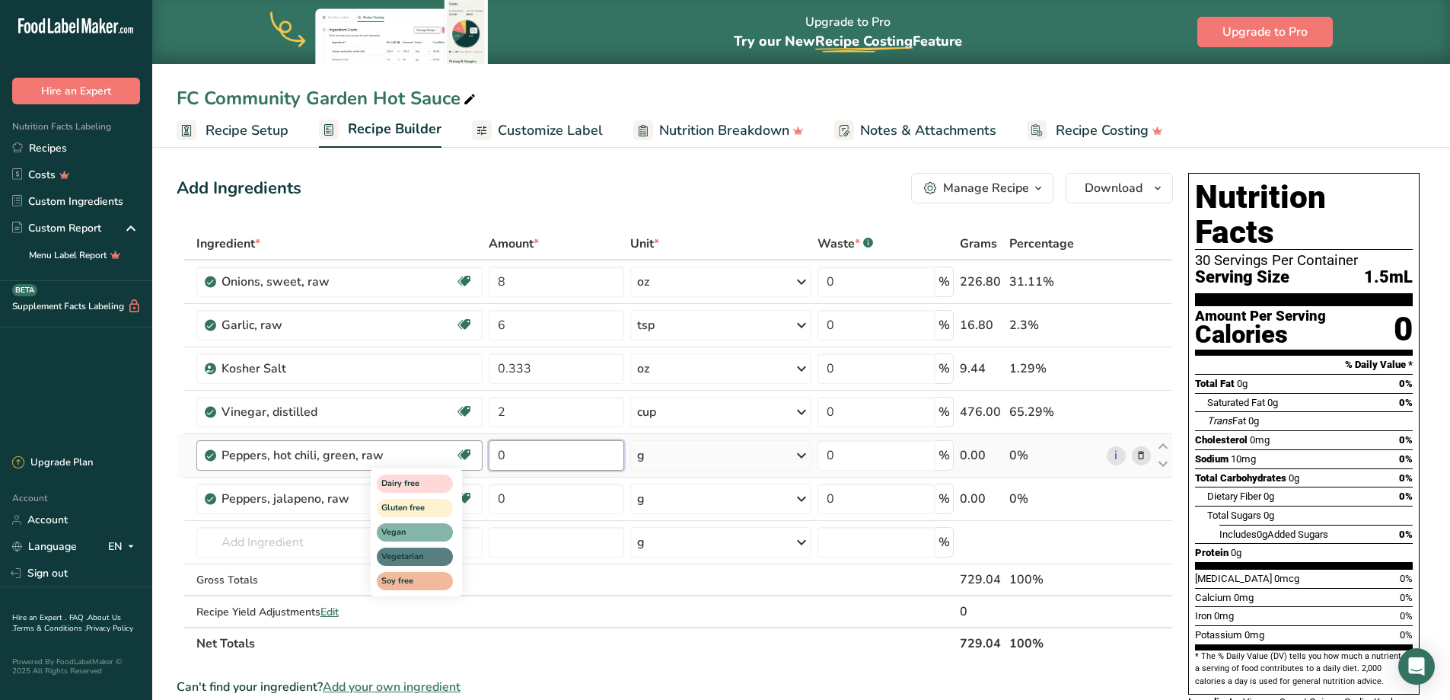
drag, startPoint x: 521, startPoint y: 463, endPoint x: 466, endPoint y: 450, distance: 57.1
click at [466, 450] on tr "Peppers, hot chili, green, raw Dairy free Gluten free Vegan Vegetarian Soy free…" at bounding box center [674, 455] width 995 height 43
type input "1"
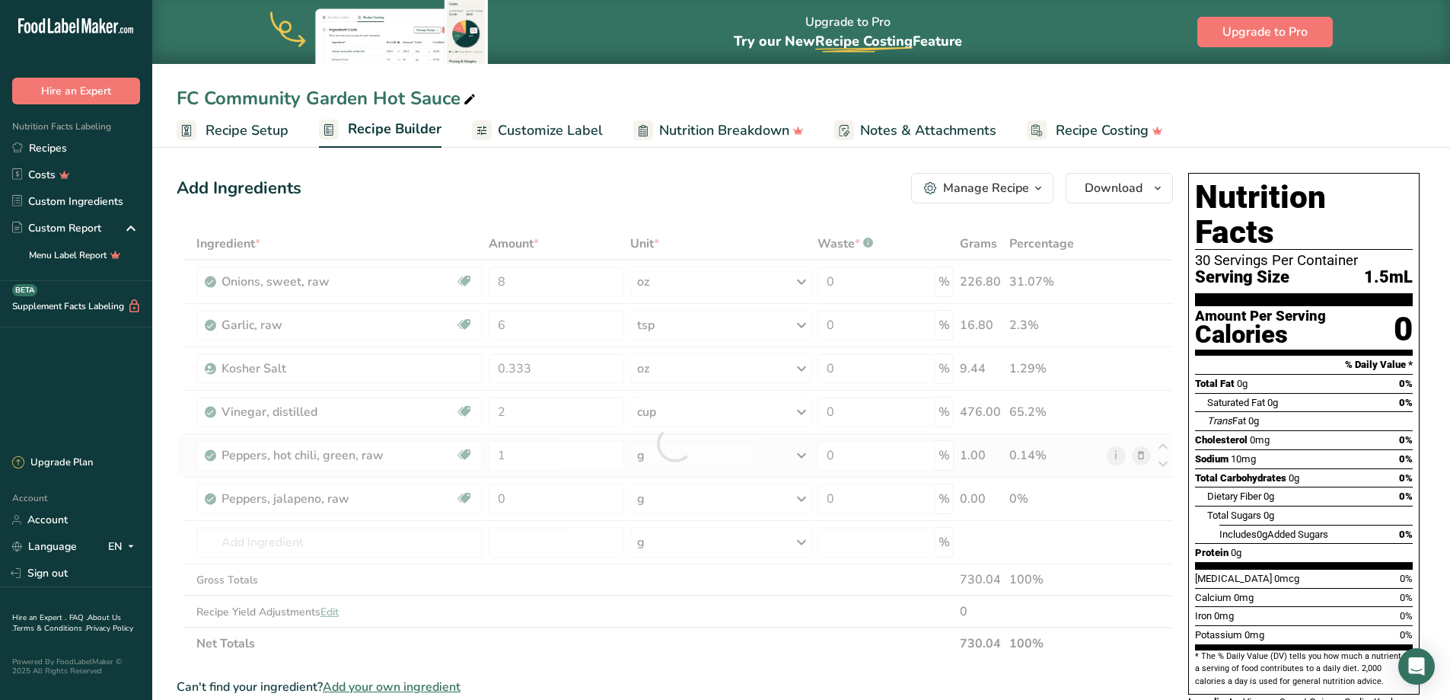
click at [683, 464] on div "Ingredient * Amount * Unit * Waste * .a-a{fill:#347362;}.b-a{fill:#fff;} Grams …" at bounding box center [675, 444] width 997 height 432
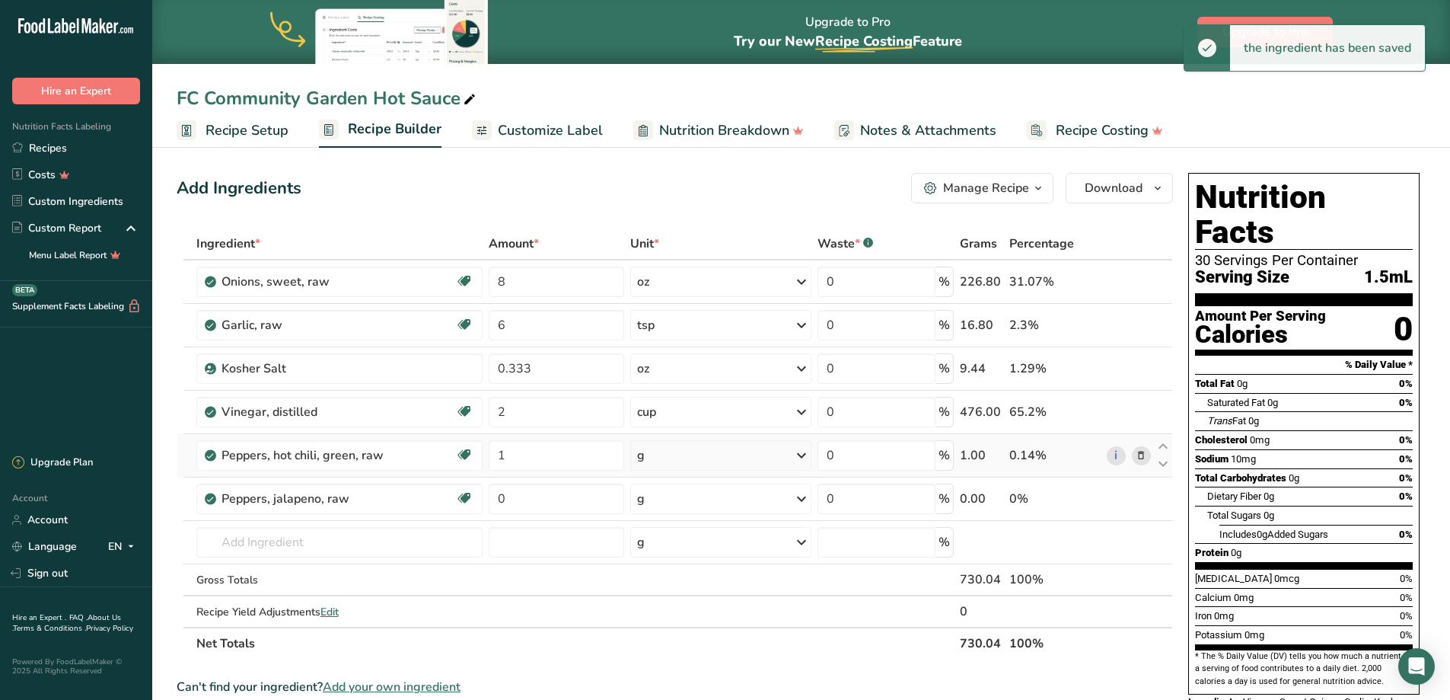
click at [685, 456] on div "g" at bounding box center [720, 455] width 181 height 30
click at [681, 641] on div "See more" at bounding box center [707, 644] width 136 height 16
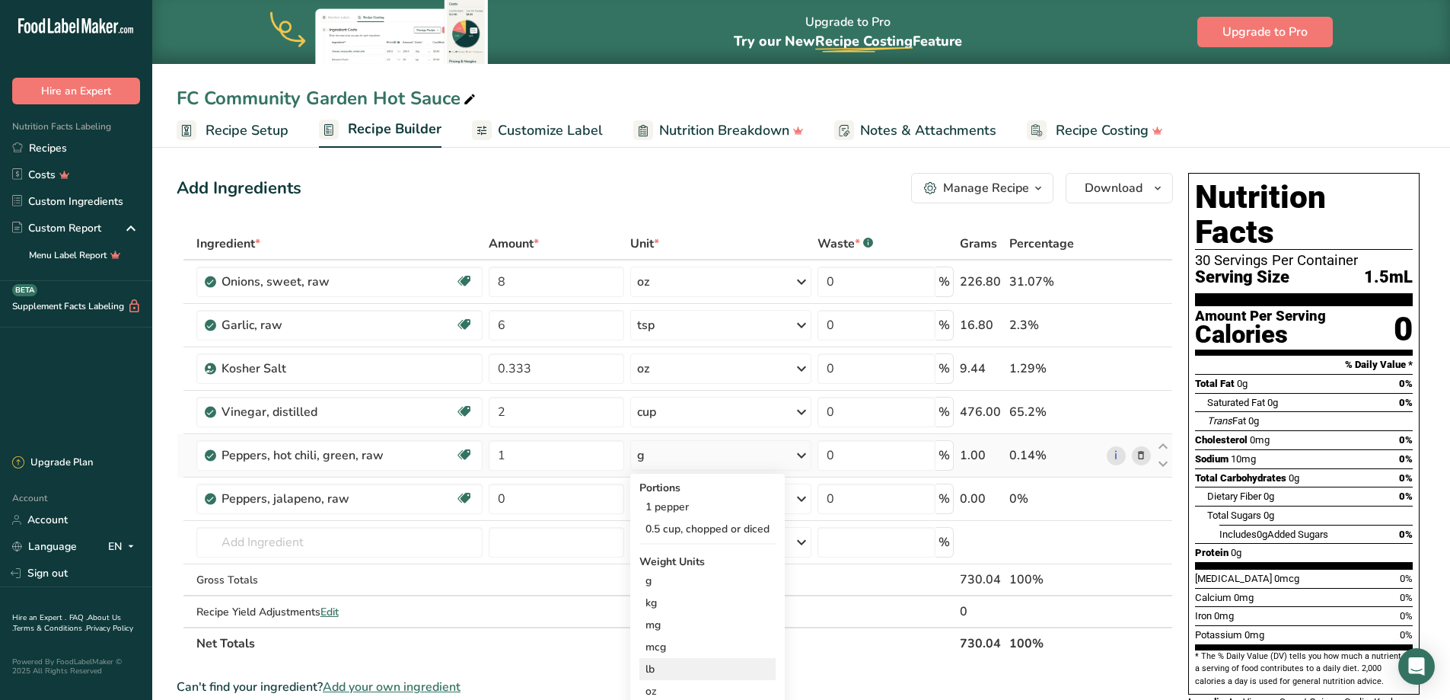
click at [675, 665] on div "lb" at bounding box center [707, 669] width 136 height 22
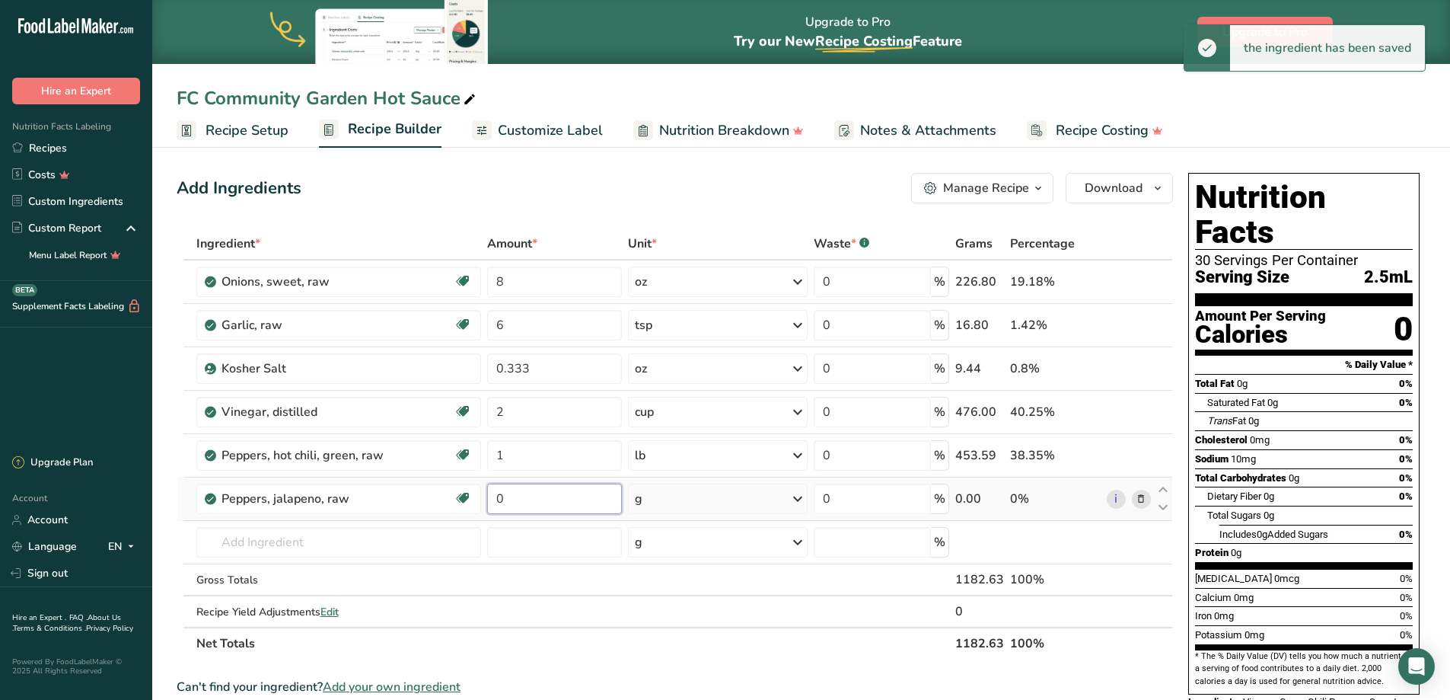
drag, startPoint x: 527, startPoint y: 496, endPoint x: 488, endPoint y: 493, distance: 38.9
click at [488, 493] on input "0" at bounding box center [554, 498] width 135 height 30
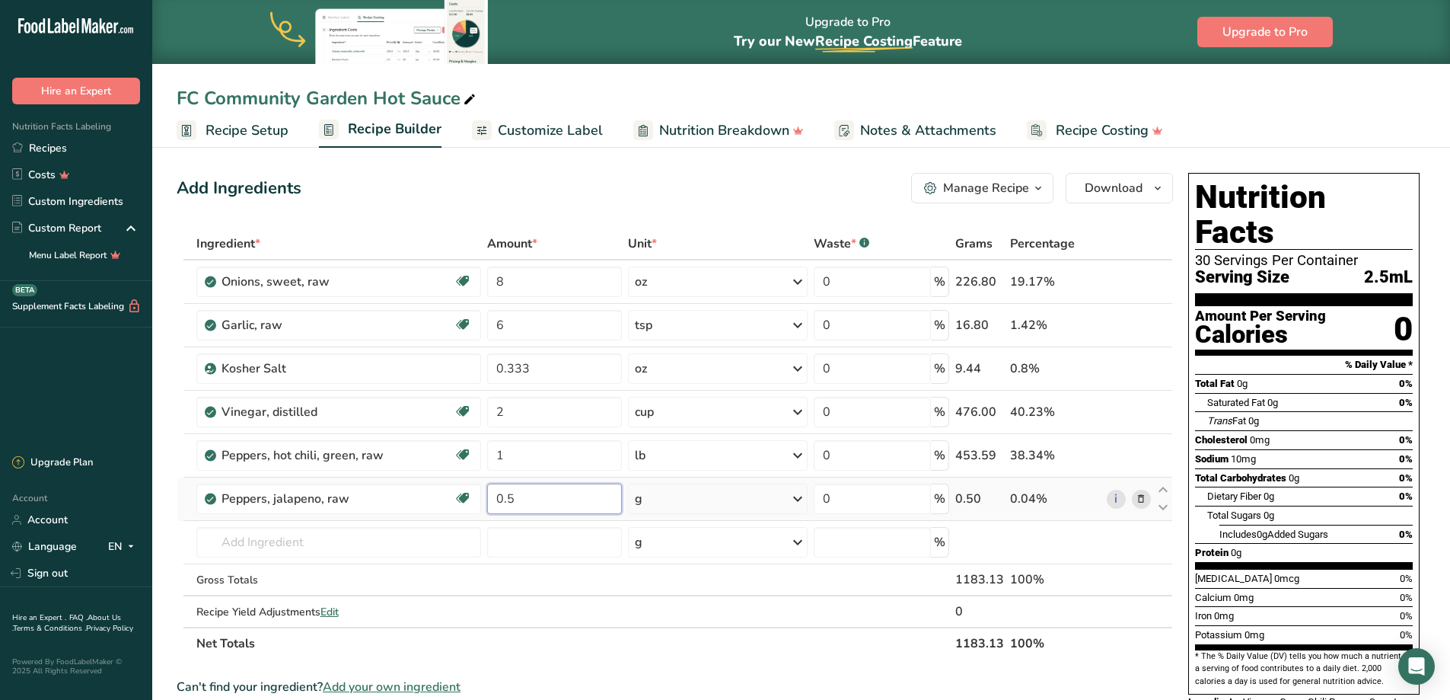
type input "0.5"
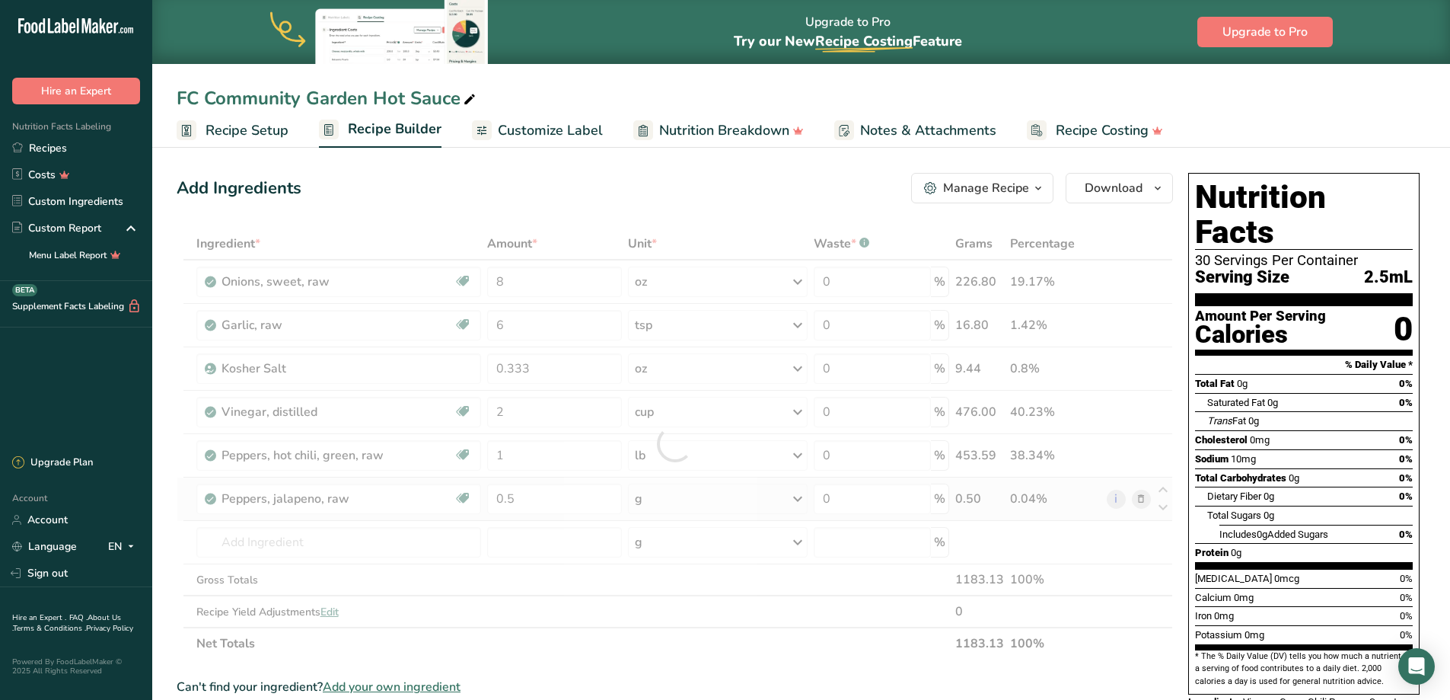
click at [716, 496] on div "Ingredient * Amount * Unit * Waste * .a-a{fill:#347362;}.b-a{fill:#fff;} Grams …" at bounding box center [675, 444] width 997 height 432
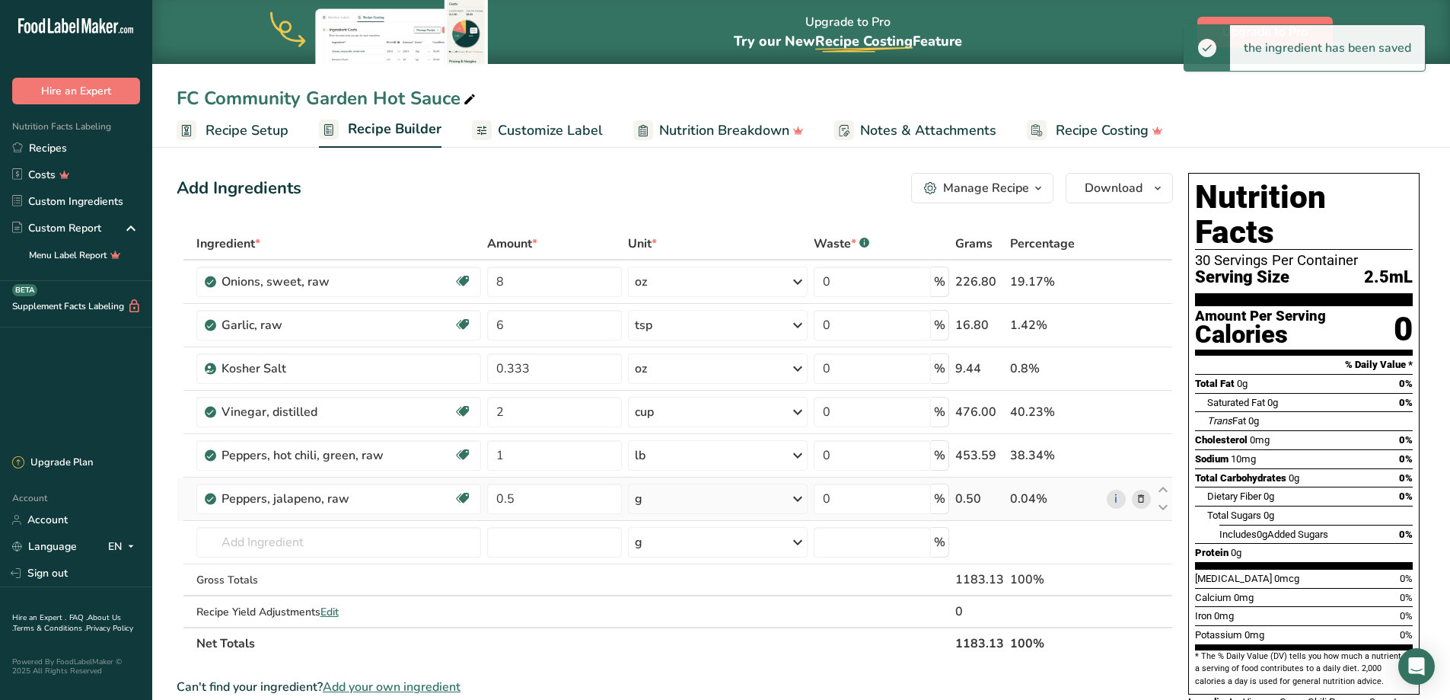
click at [716, 496] on div "g" at bounding box center [718, 498] width 180 height 30
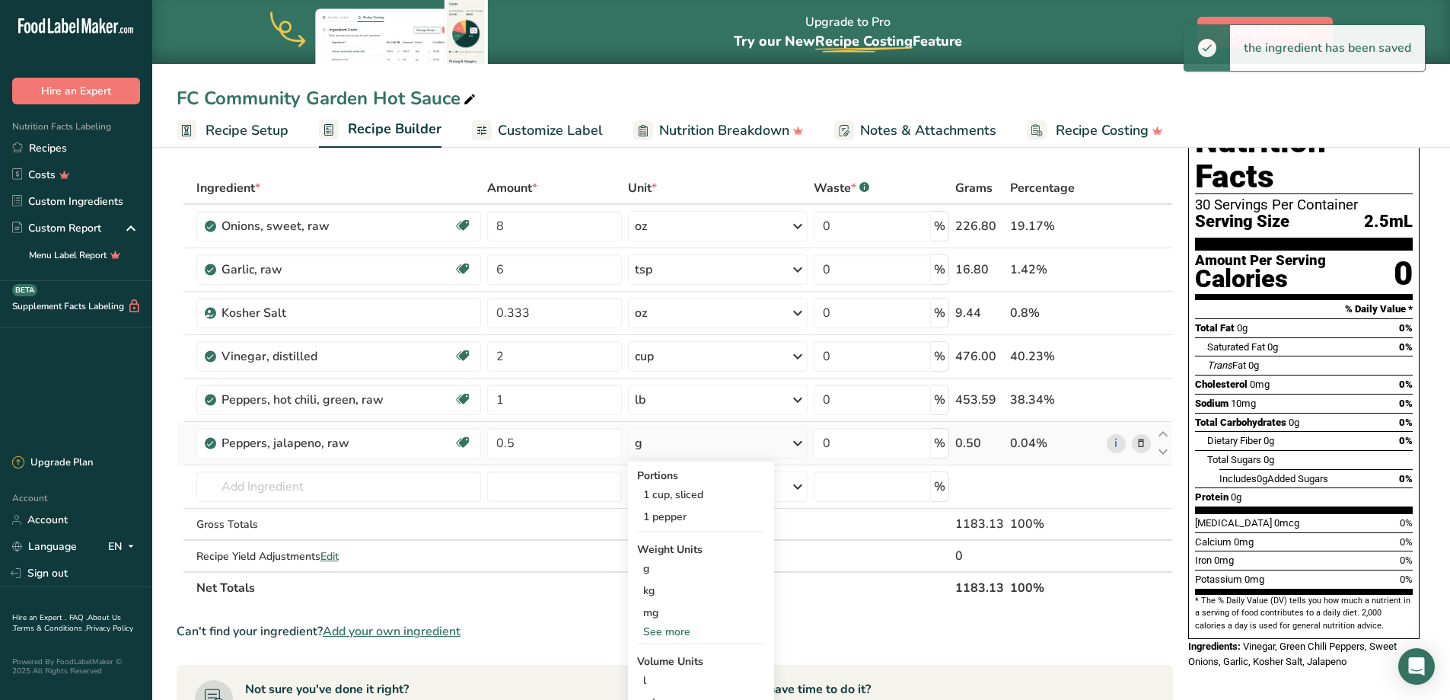
scroll to position [76, 0]
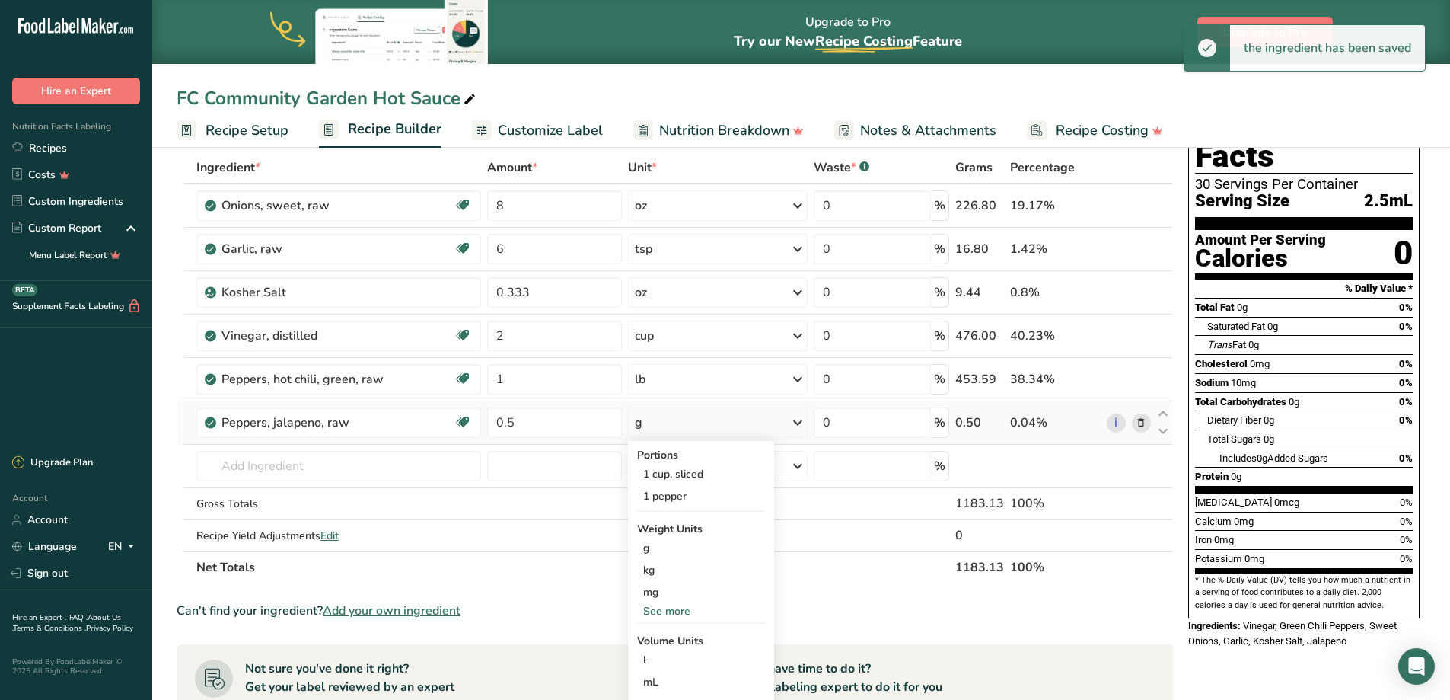
click at [674, 612] on div "See more" at bounding box center [701, 611] width 128 height 16
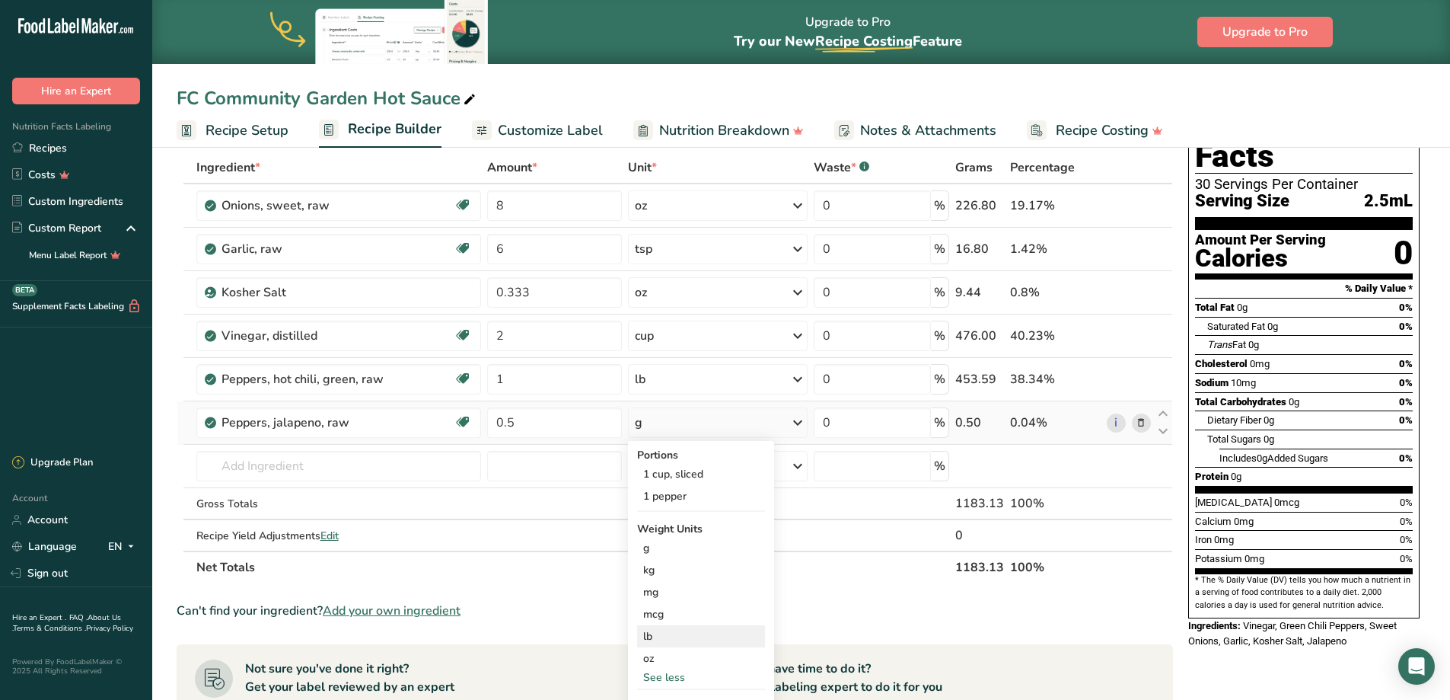
click at [666, 634] on div "lb" at bounding box center [701, 636] width 128 height 22
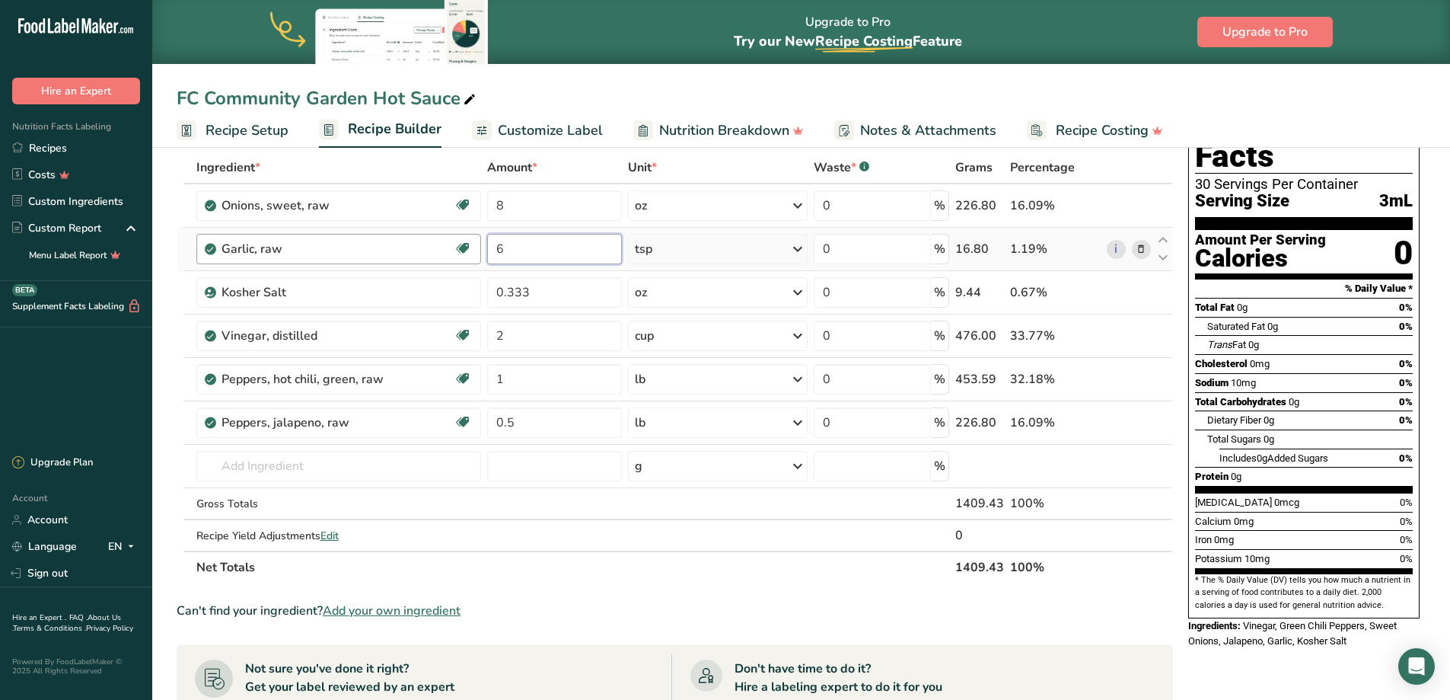
drag, startPoint x: 543, startPoint y: 251, endPoint x: 426, endPoint y: 254, distance: 117.3
click at [426, 254] on tr "Garlic, raw Source of Antioxidants Dairy free Gluten free Vegan Vegetarian Soy …" at bounding box center [674, 249] width 995 height 43
type input "2.5"
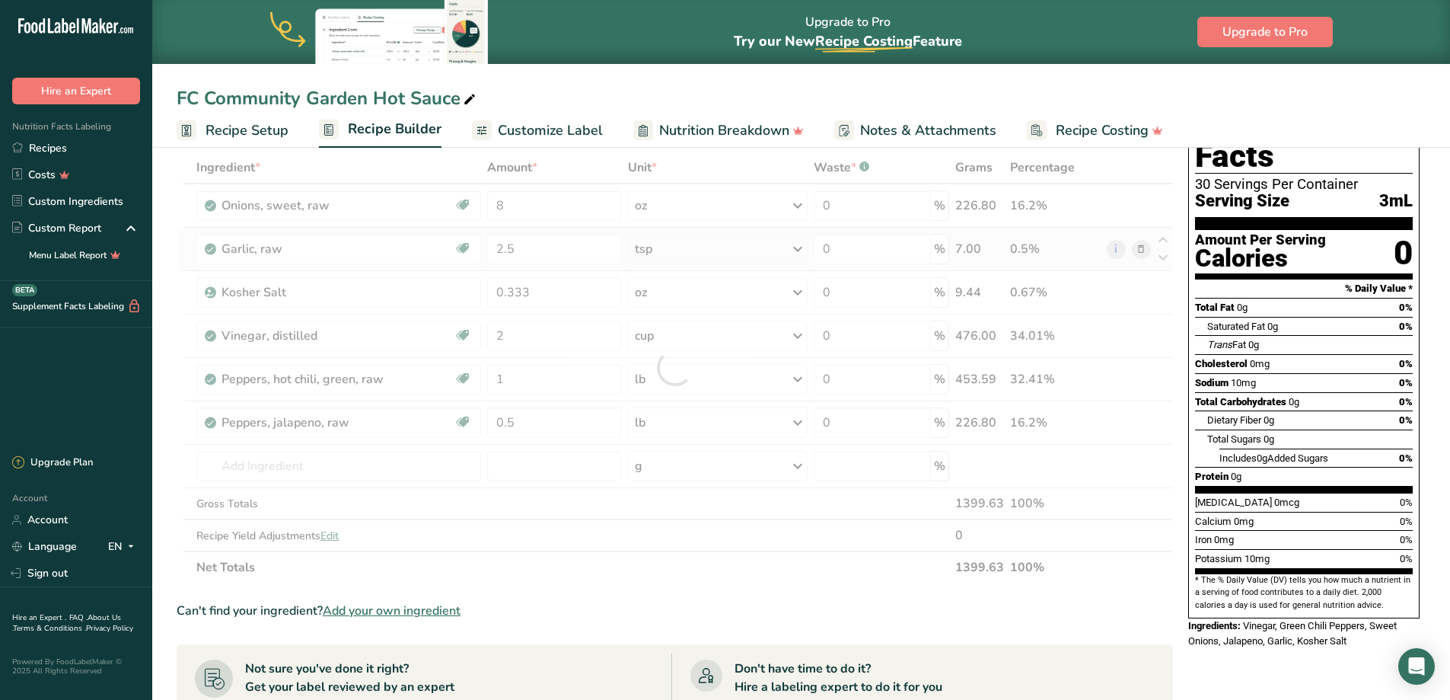
click at [655, 247] on div "Ingredient * Amount * Unit * Waste * .a-a{fill:#347362;}.b-a{fill:#fff;} Grams …" at bounding box center [675, 367] width 997 height 432
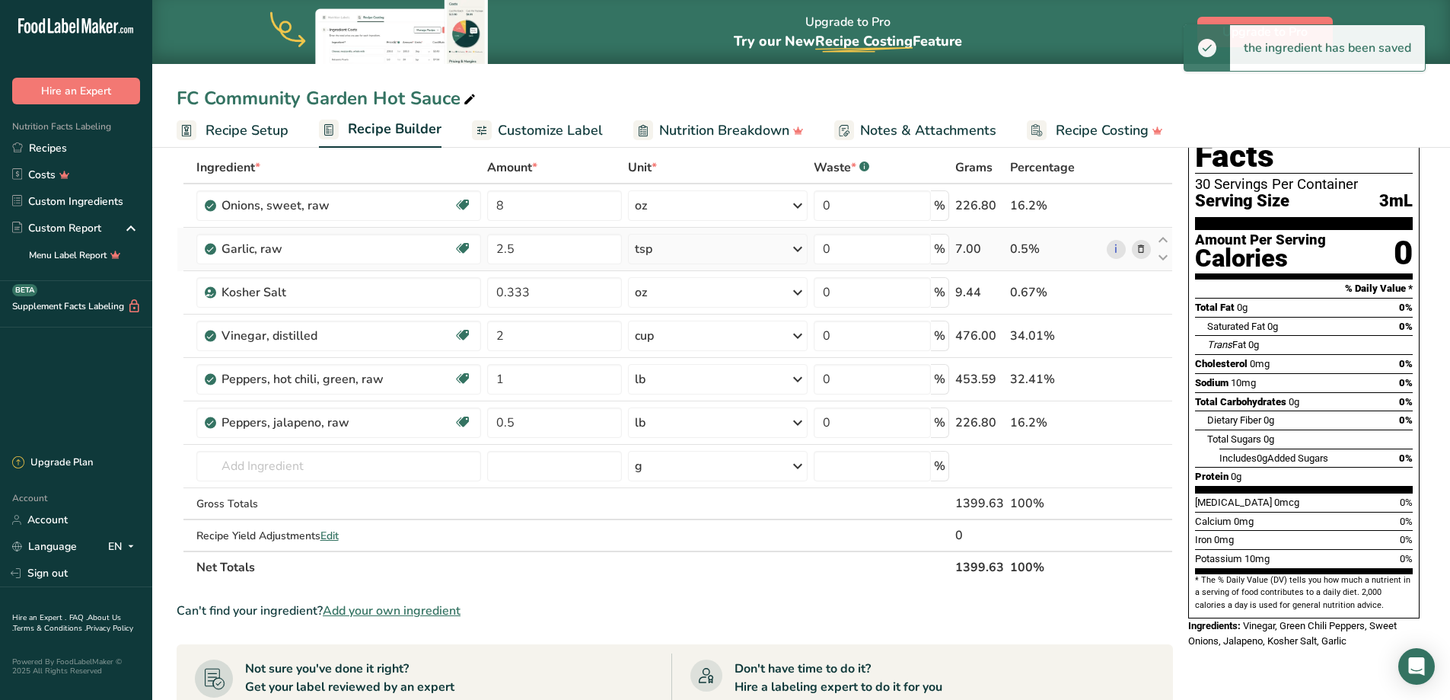
click at [658, 247] on div "tsp" at bounding box center [718, 249] width 180 height 30
click at [683, 477] on div "See more" at bounding box center [701, 475] width 128 height 16
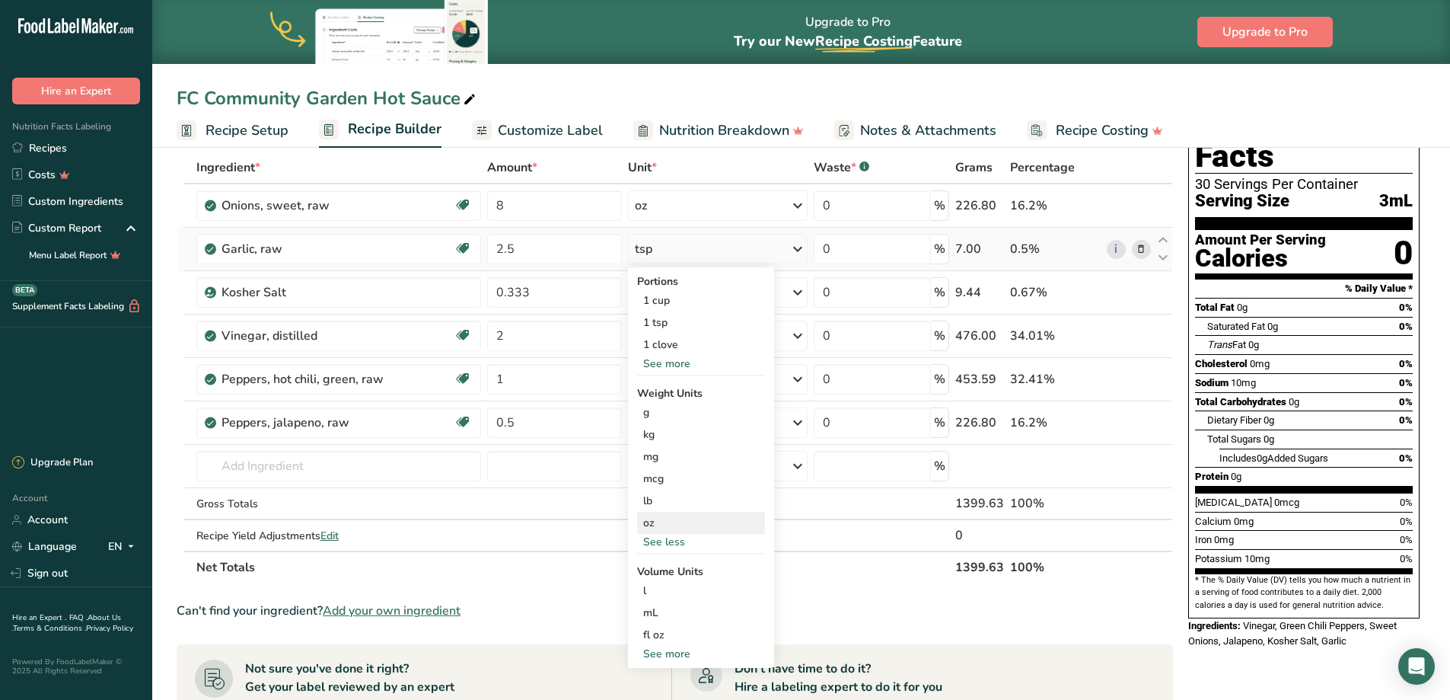
click at [675, 519] on div "oz" at bounding box center [701, 523] width 128 height 22
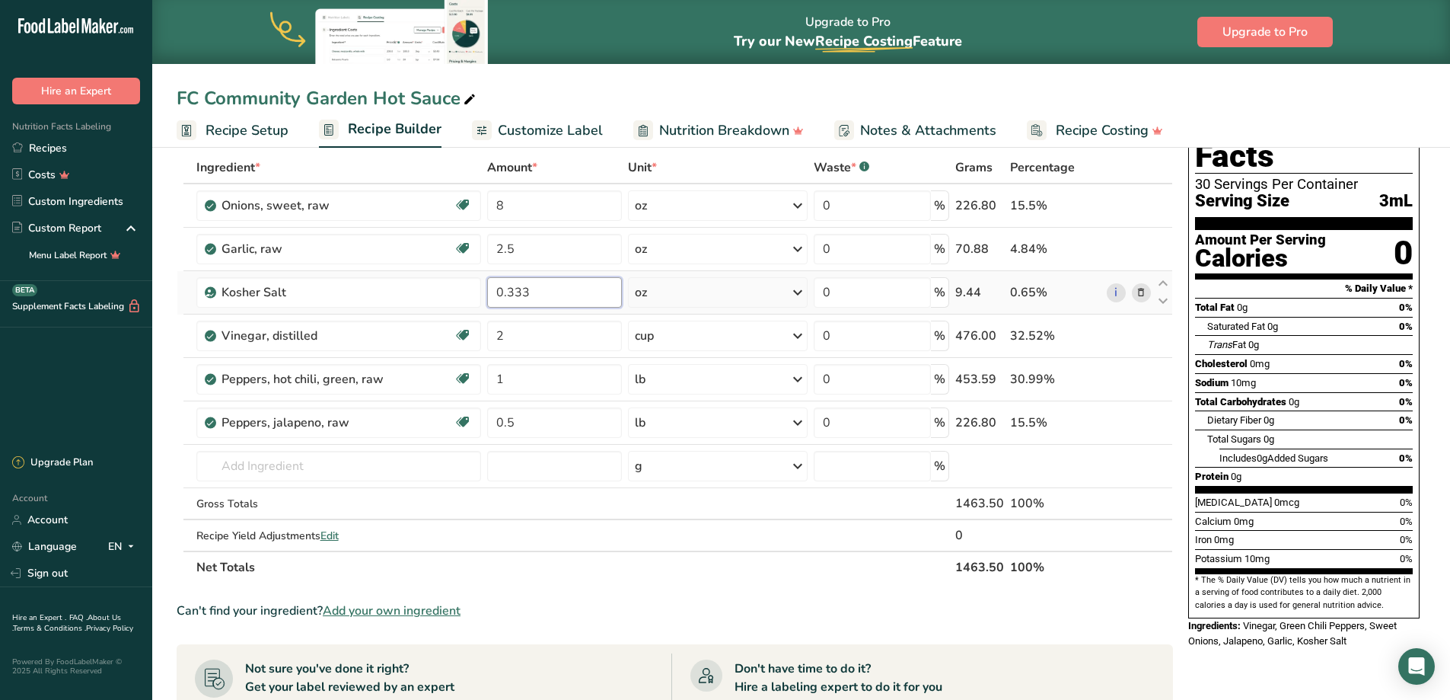
drag, startPoint x: 545, startPoint y: 288, endPoint x: 489, endPoint y: 294, distance: 56.7
click at [489, 294] on input "0.333" at bounding box center [554, 292] width 135 height 30
type input "1.5"
click at [675, 286] on div "Ingredient * Amount * Unit * Waste * .a-a{fill:#347362;}.b-a{fill:#fff;} Grams …" at bounding box center [675, 367] width 997 height 432
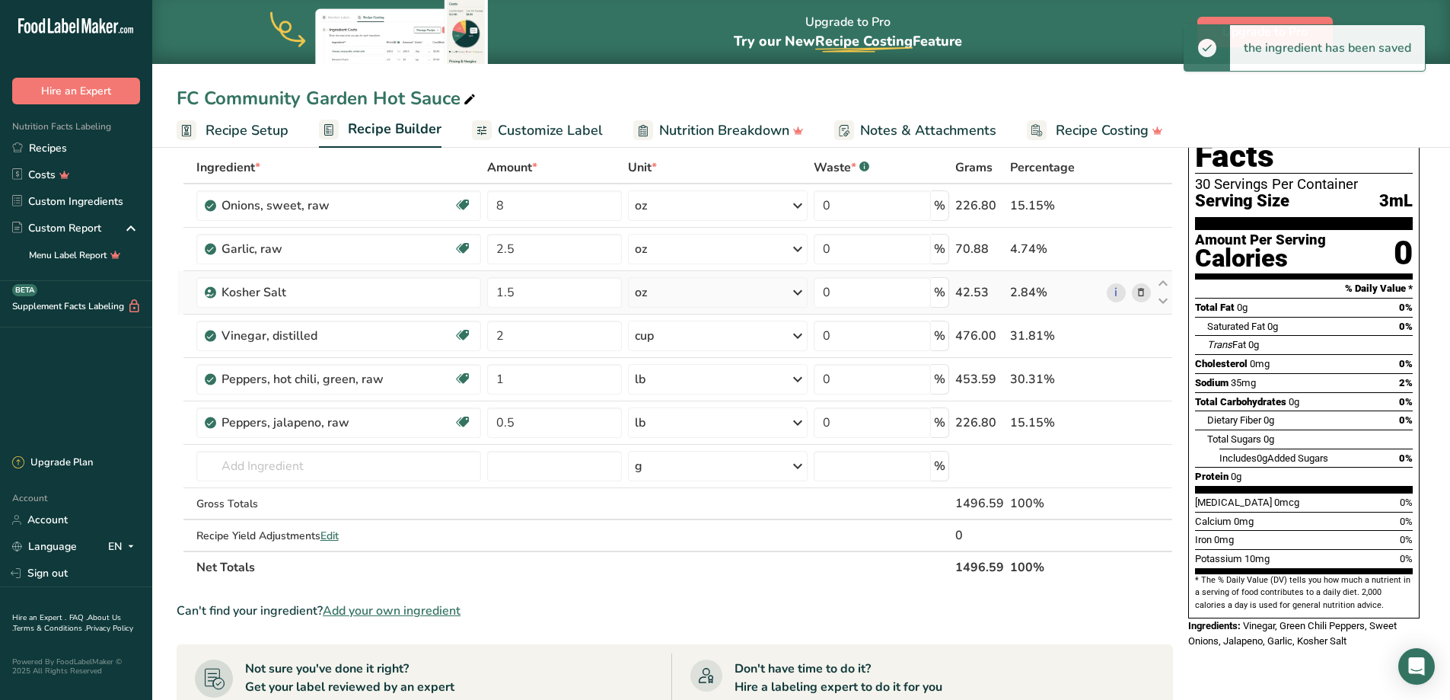
click at [668, 295] on div "oz" at bounding box center [718, 292] width 180 height 30
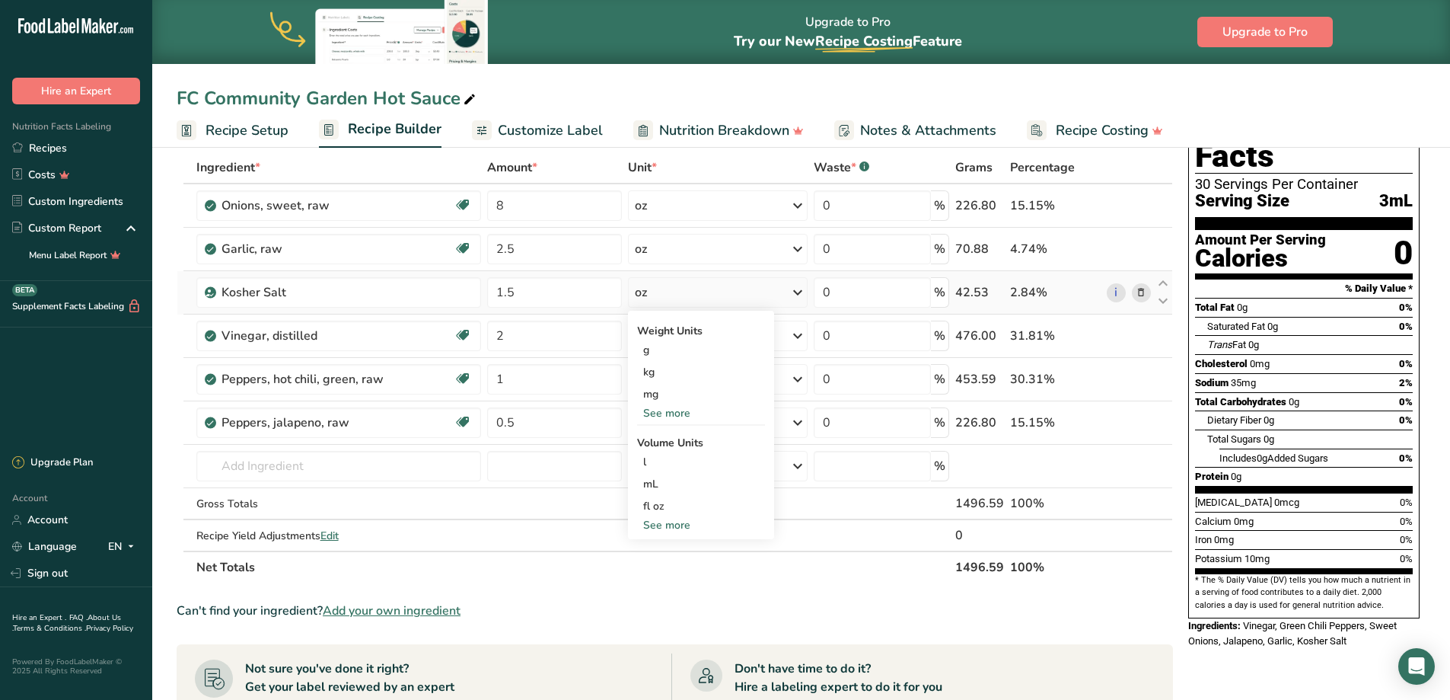
click at [681, 521] on div "See more" at bounding box center [701, 525] width 128 height 16
select select "22"
click at [691, 529] on div "tbsp" at bounding box center [701, 528] width 116 height 16
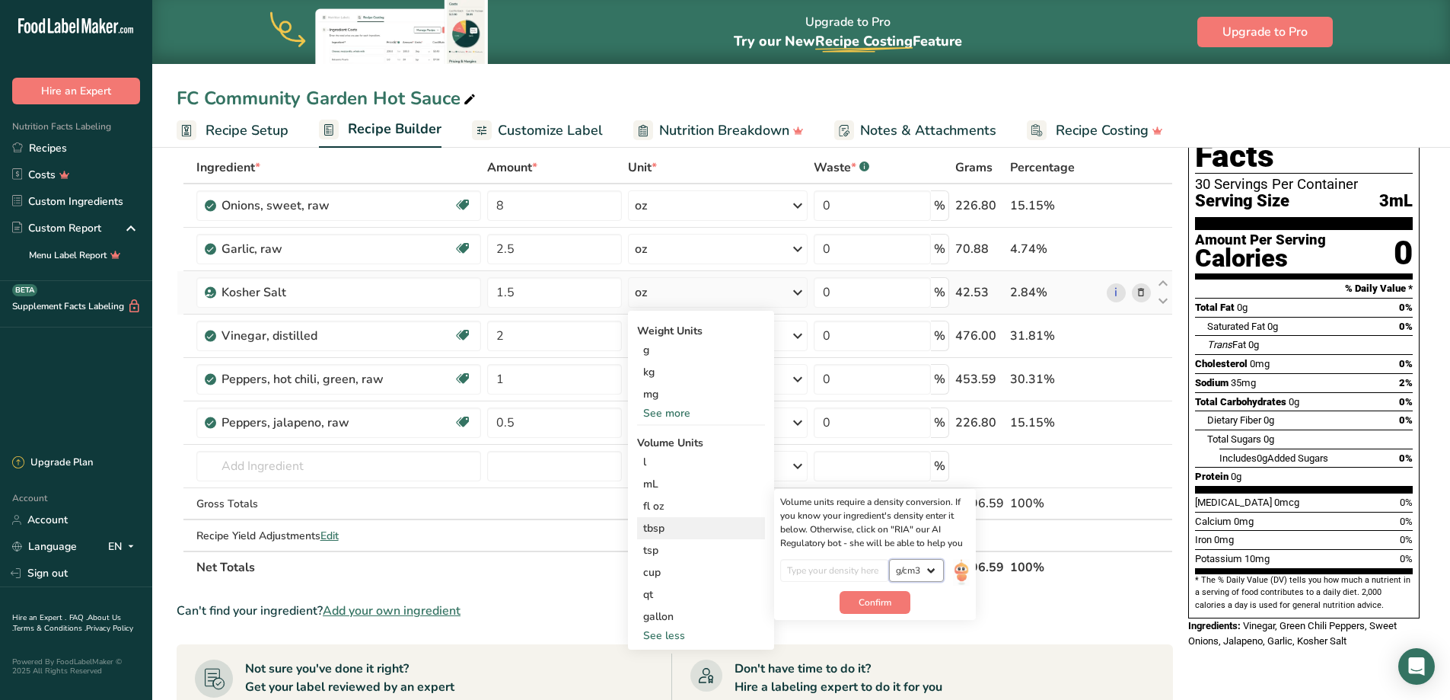
click at [923, 571] on select "lb/ft3 g/cm3" at bounding box center [916, 570] width 55 height 23
click at [668, 547] on div "tsp" at bounding box center [701, 550] width 116 height 16
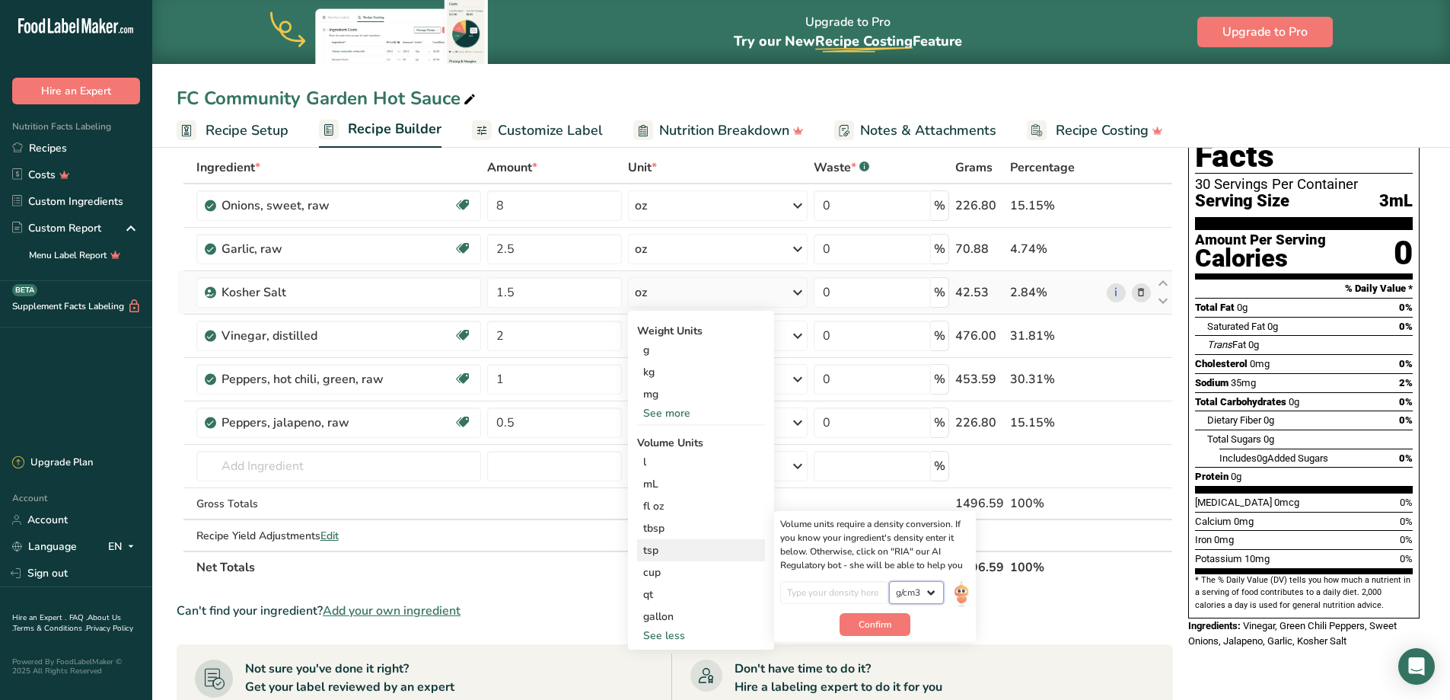
click at [928, 589] on select "lb/ft3 g/cm3" at bounding box center [916, 592] width 55 height 23
click at [999, 609] on div "Can't find your ingredient? Add your own ingredient" at bounding box center [675, 610] width 997 height 18
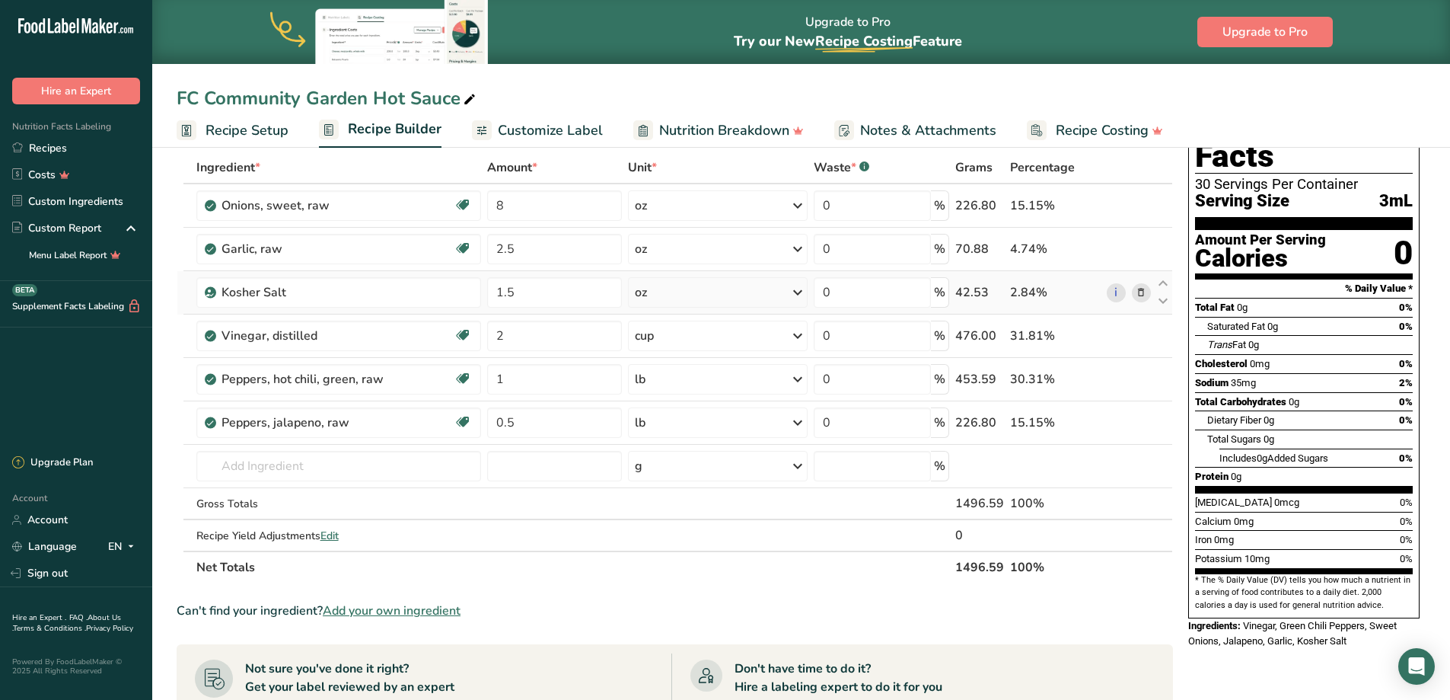
click at [694, 289] on div "oz" at bounding box center [718, 292] width 180 height 30
click at [678, 415] on div "See more" at bounding box center [701, 413] width 128 height 16
drag, startPoint x: 518, startPoint y: 298, endPoint x: 463, endPoint y: 293, distance: 55.0
click at [464, 293] on tr "Kosher Salt 1.5 oz Weight Units g kg mg mcg lb oz See less Volume Units l Volum…" at bounding box center [674, 292] width 995 height 43
type input "5"
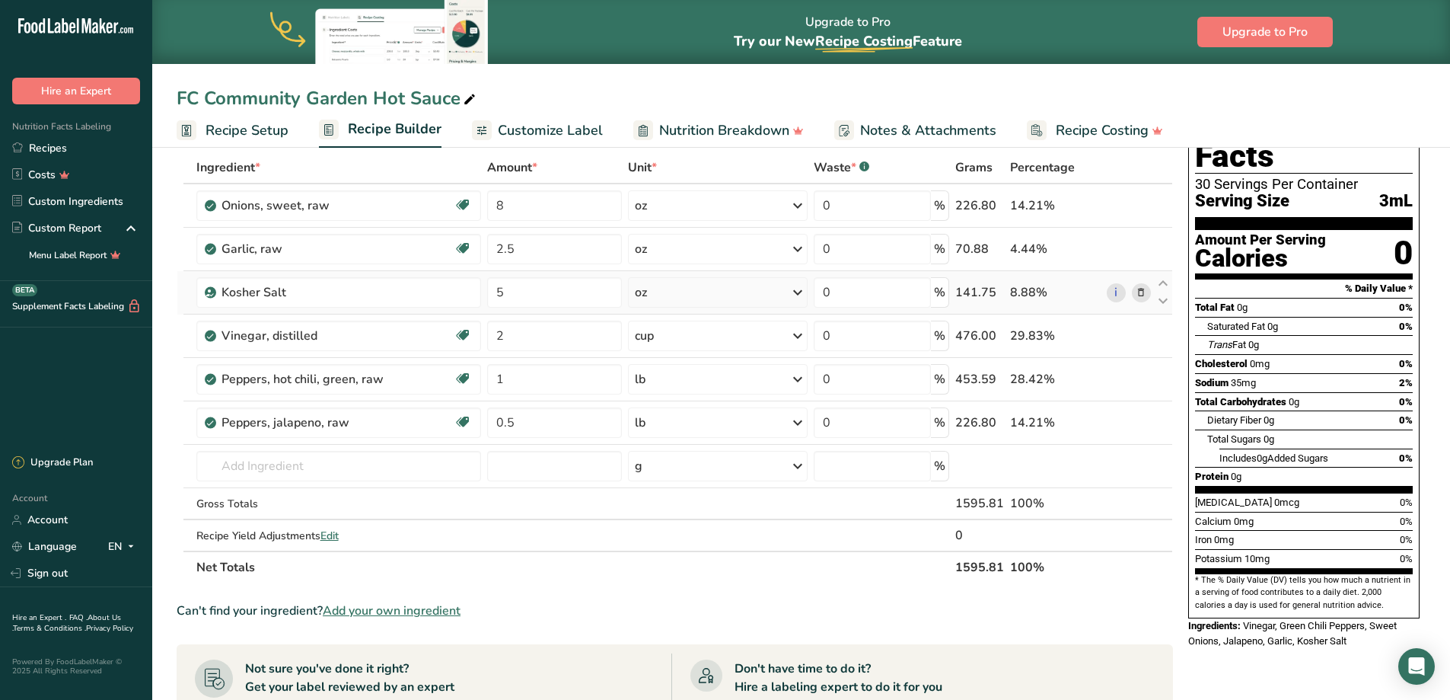
click at [729, 285] on div "Ingredient * Amount * Unit * Waste * .a-a{fill:#347362;}.b-a{fill:#fff;} Grams …" at bounding box center [675, 367] width 997 height 432
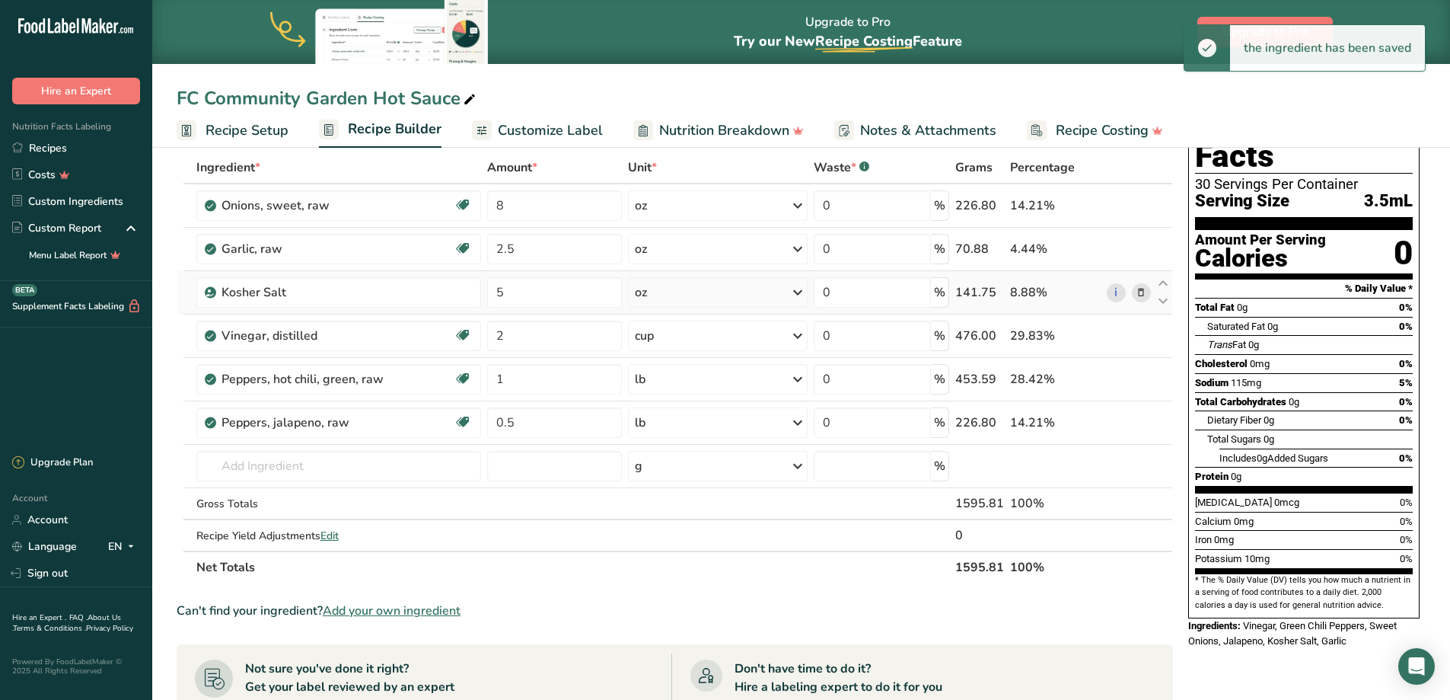
click at [711, 298] on div "oz" at bounding box center [718, 292] width 180 height 30
click at [681, 352] on div "g" at bounding box center [701, 350] width 128 height 22
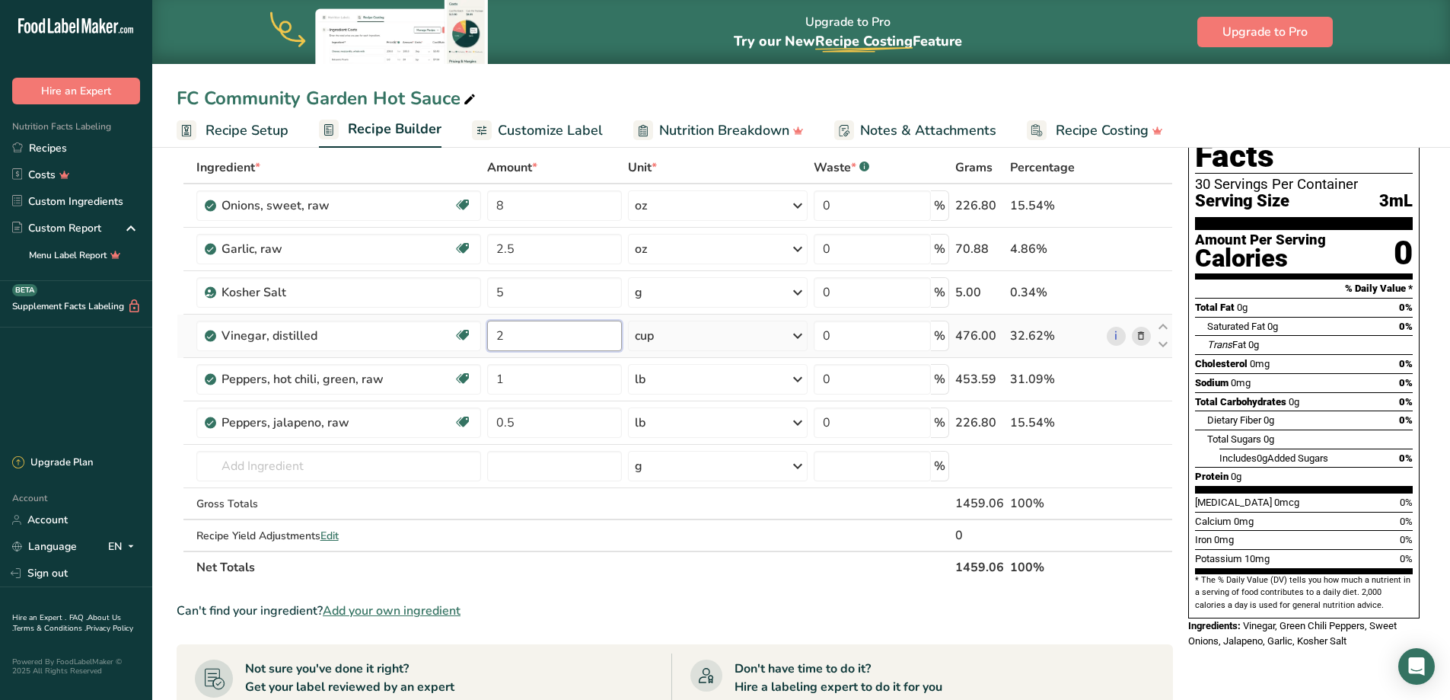
drag, startPoint x: 534, startPoint y: 340, endPoint x: 491, endPoint y: 333, distance: 43.3
click at [491, 333] on input "2" at bounding box center [554, 336] width 135 height 30
type input "1.5"
click at [365, 469] on div "Ingredient * Amount * Unit * Waste * .a-a{fill:#347362;}.b-a{fill:#fff;} Grams …" at bounding box center [675, 367] width 997 height 432
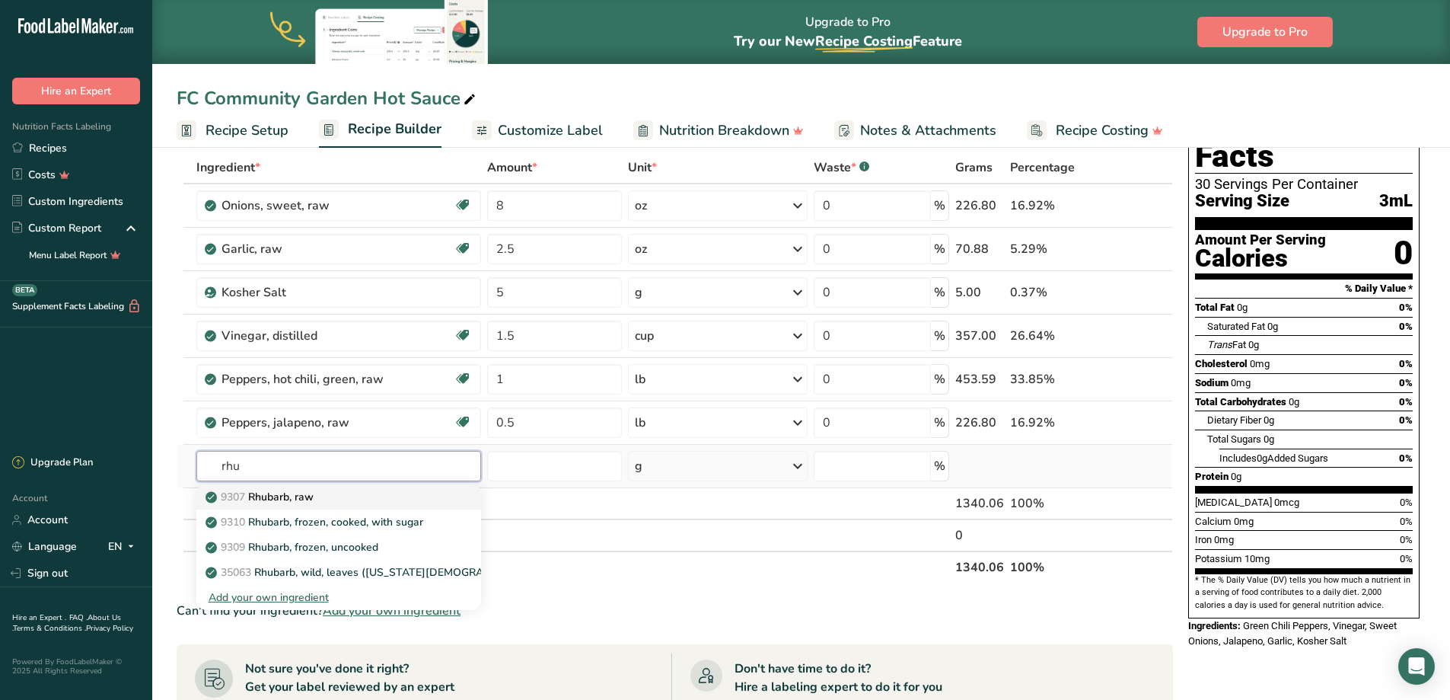
type input "rhu"
click at [372, 496] on div "9307 Rhubarb, raw" at bounding box center [327, 497] width 237 height 16
type input "Rhubarb, raw"
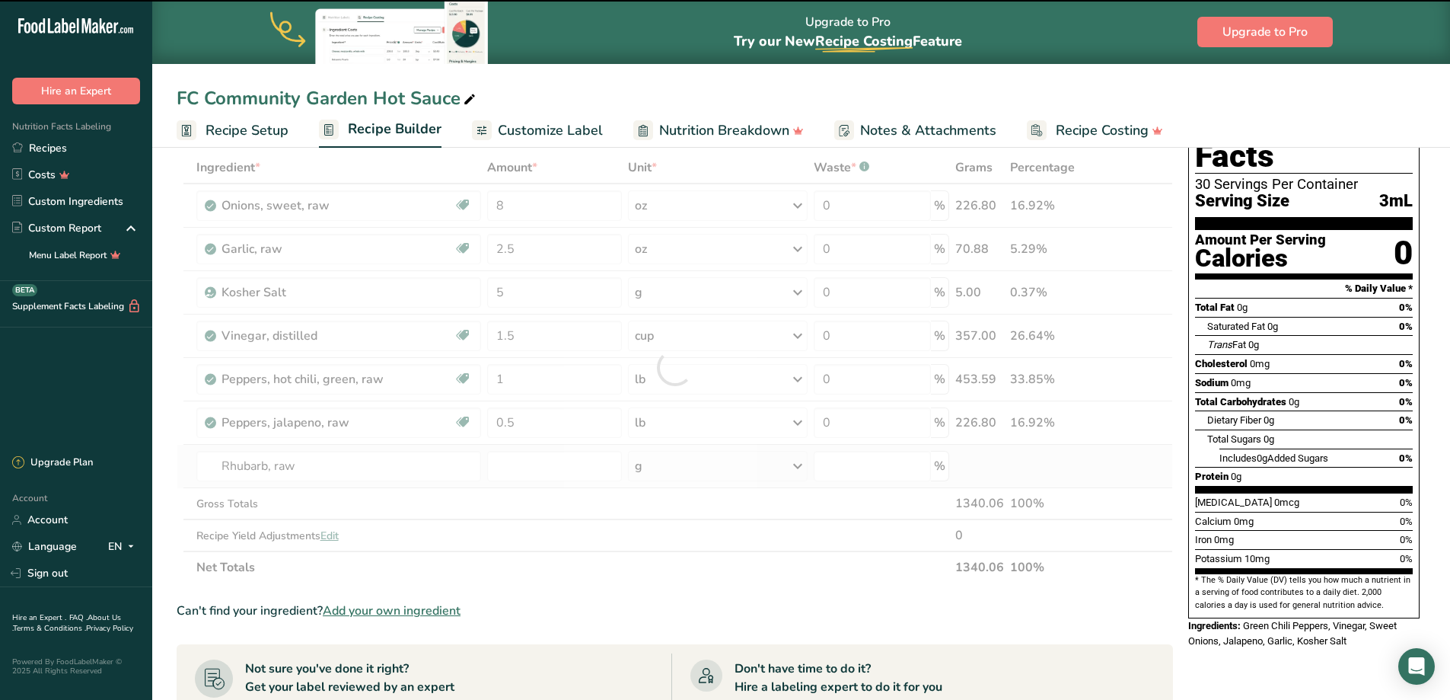
type input "0"
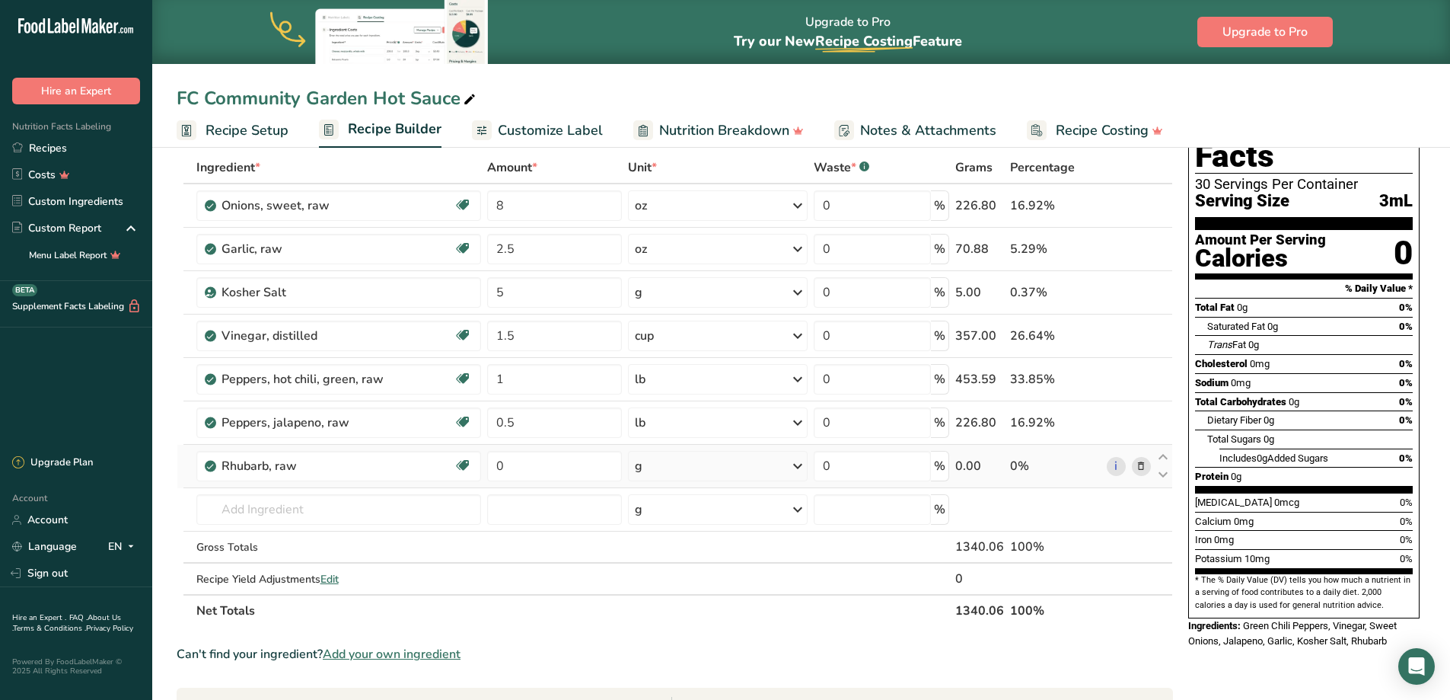
click at [662, 467] on div "g" at bounding box center [718, 466] width 180 height 30
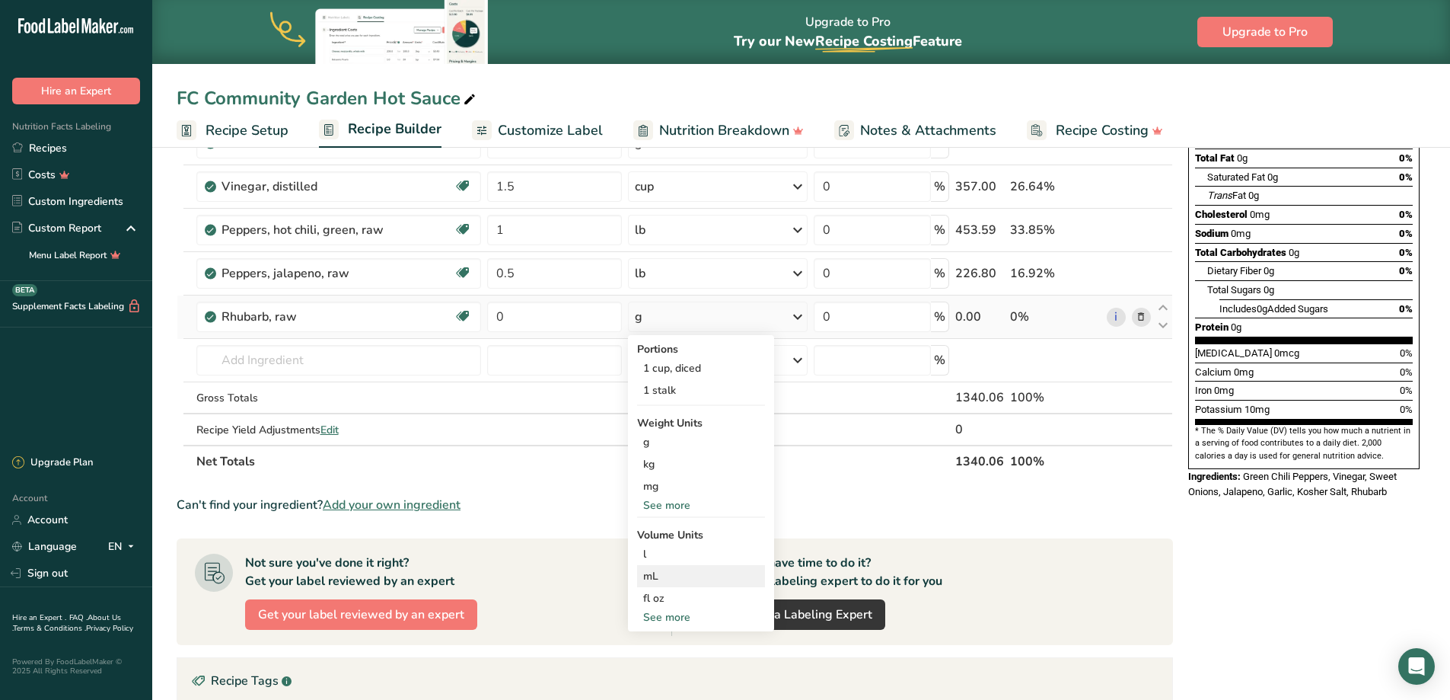
scroll to position [228, 0]
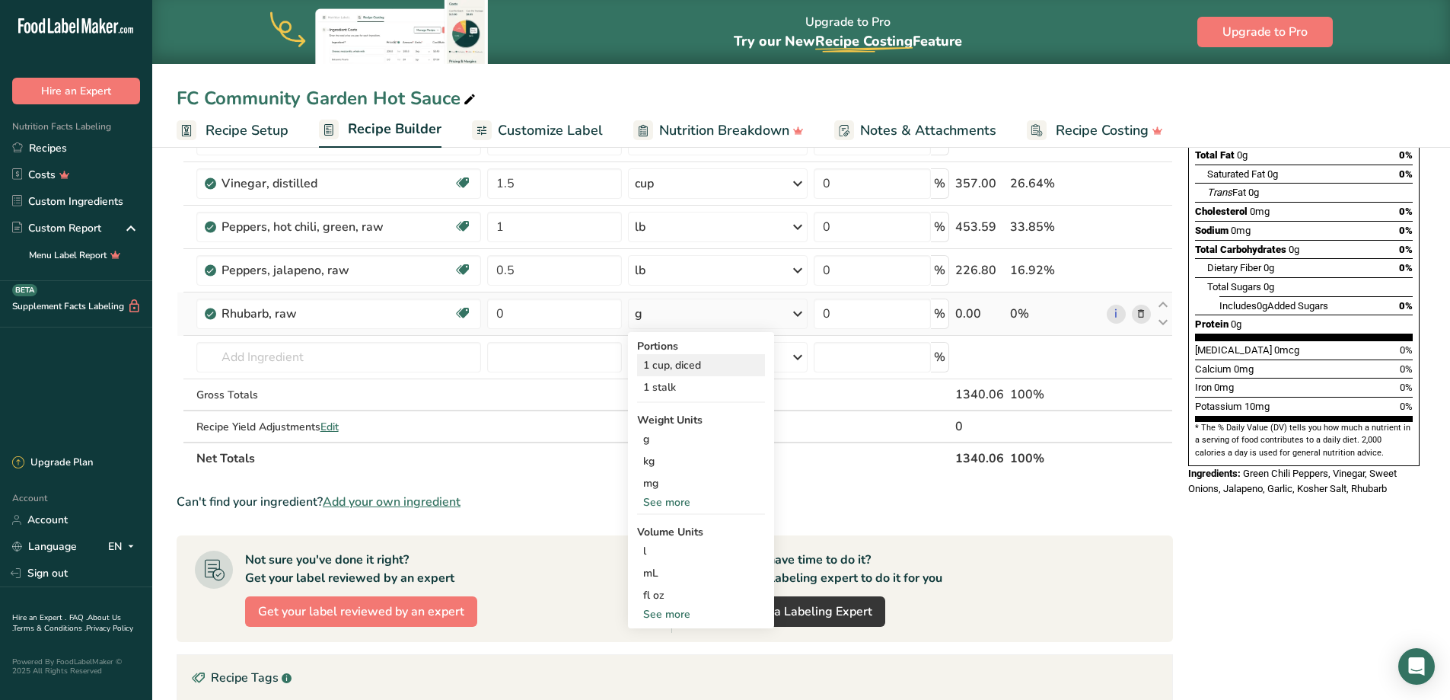
click at [671, 367] on div "1 cup, diced" at bounding box center [701, 365] width 128 height 22
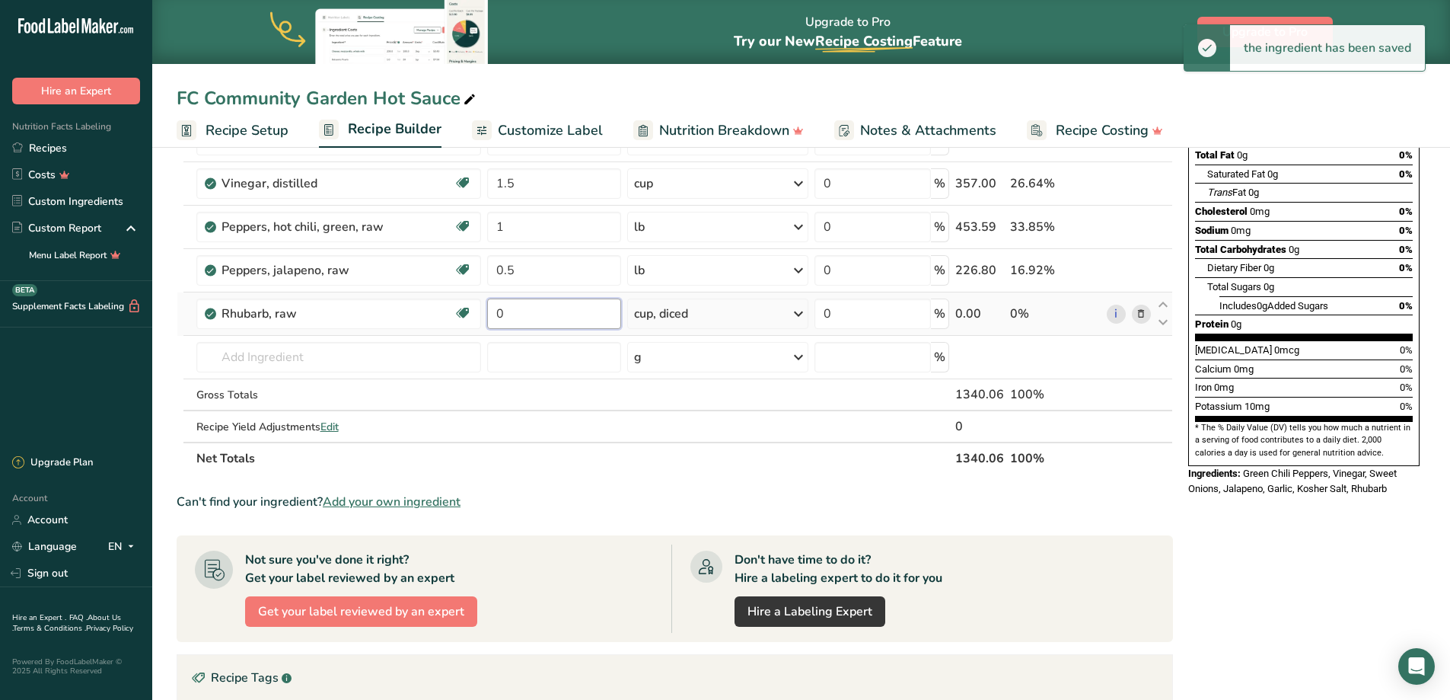
click at [512, 312] on input "0" at bounding box center [554, 313] width 134 height 30
drag, startPoint x: 512, startPoint y: 312, endPoint x: 479, endPoint y: 311, distance: 33.5
click at [479, 311] on tr "Rhubarb, raw Source of Antioxidants Dairy free Gluten free Vegan Vegetarian Soy…" at bounding box center [674, 313] width 995 height 43
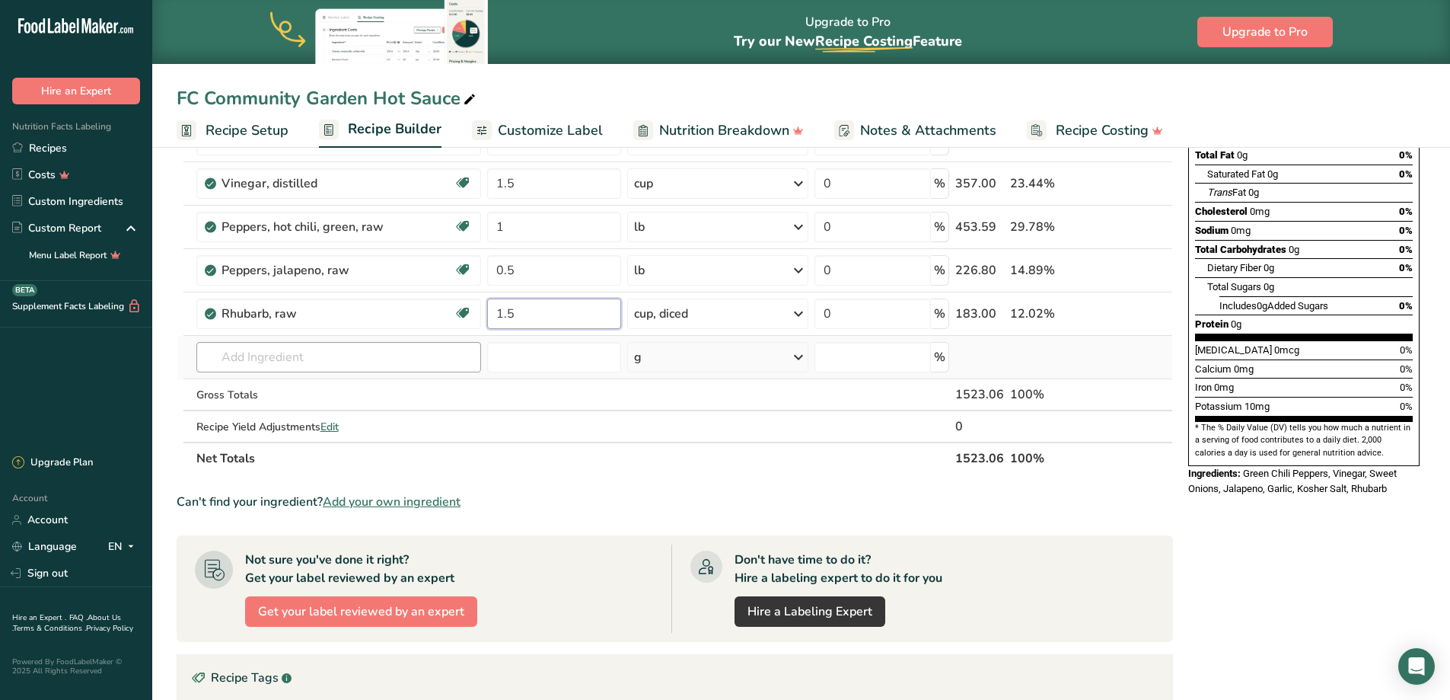
scroll to position [76, 0]
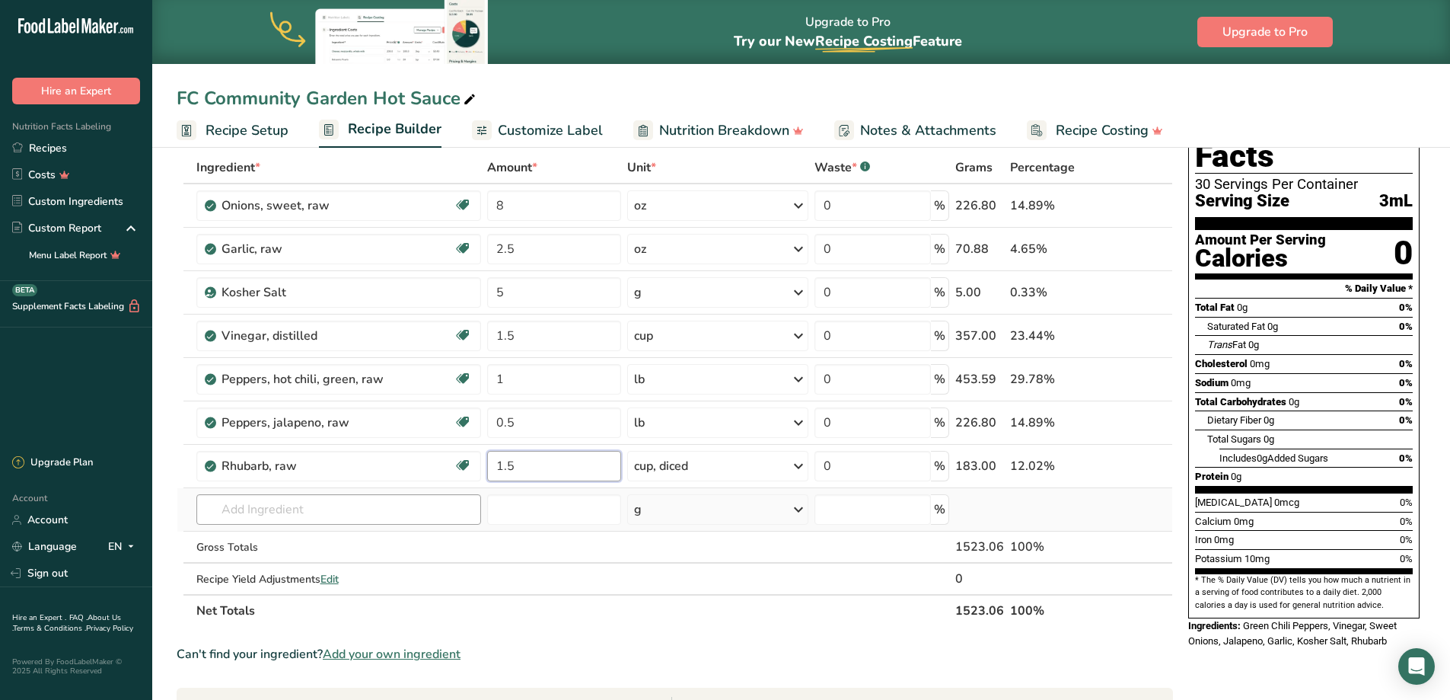
type input "1.5"
click at [277, 502] on div "Ingredient * Amount * Unit * Waste * .a-a{fill:#347362;}.b-a{fill:#fff;} Grams …" at bounding box center [675, 388] width 997 height 475
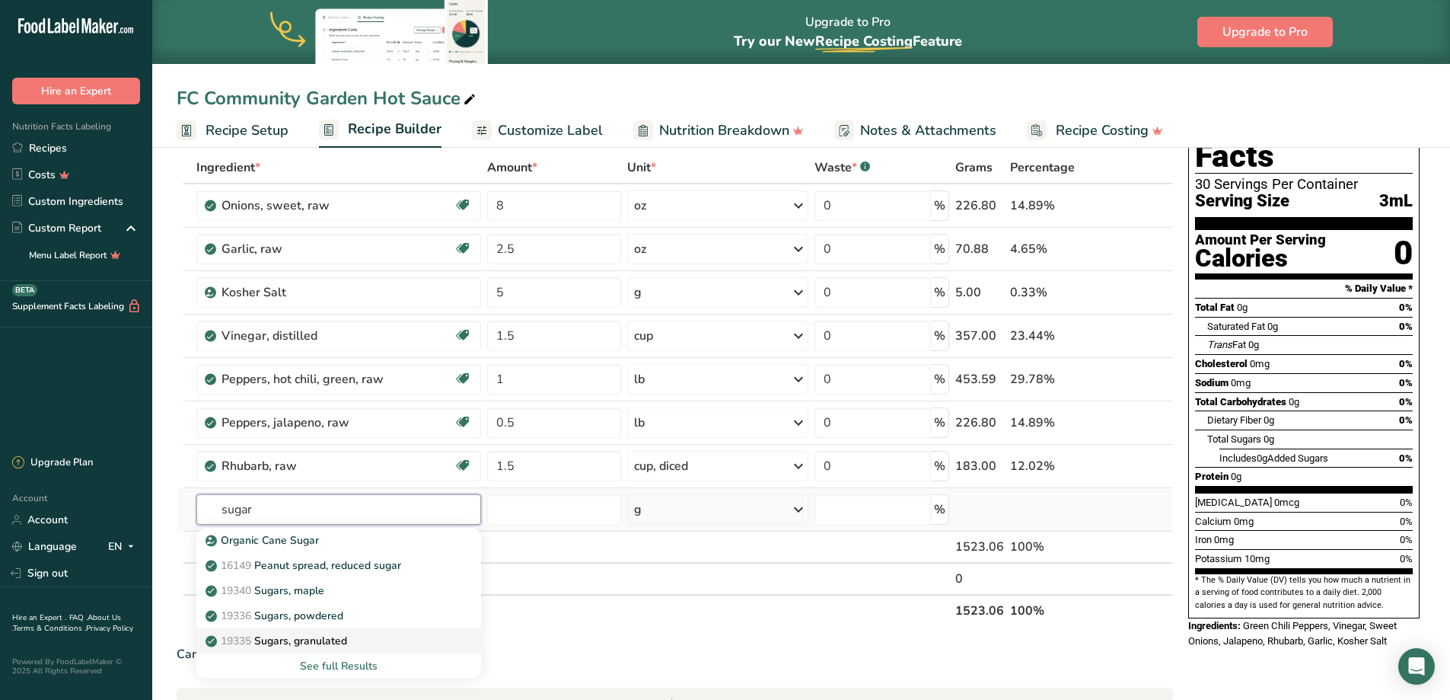
type input "sugar"
click at [339, 637] on p "19335 [GEOGRAPHIC_DATA], granulated" at bounding box center [278, 641] width 139 height 16
type input "Sugars, granulated"
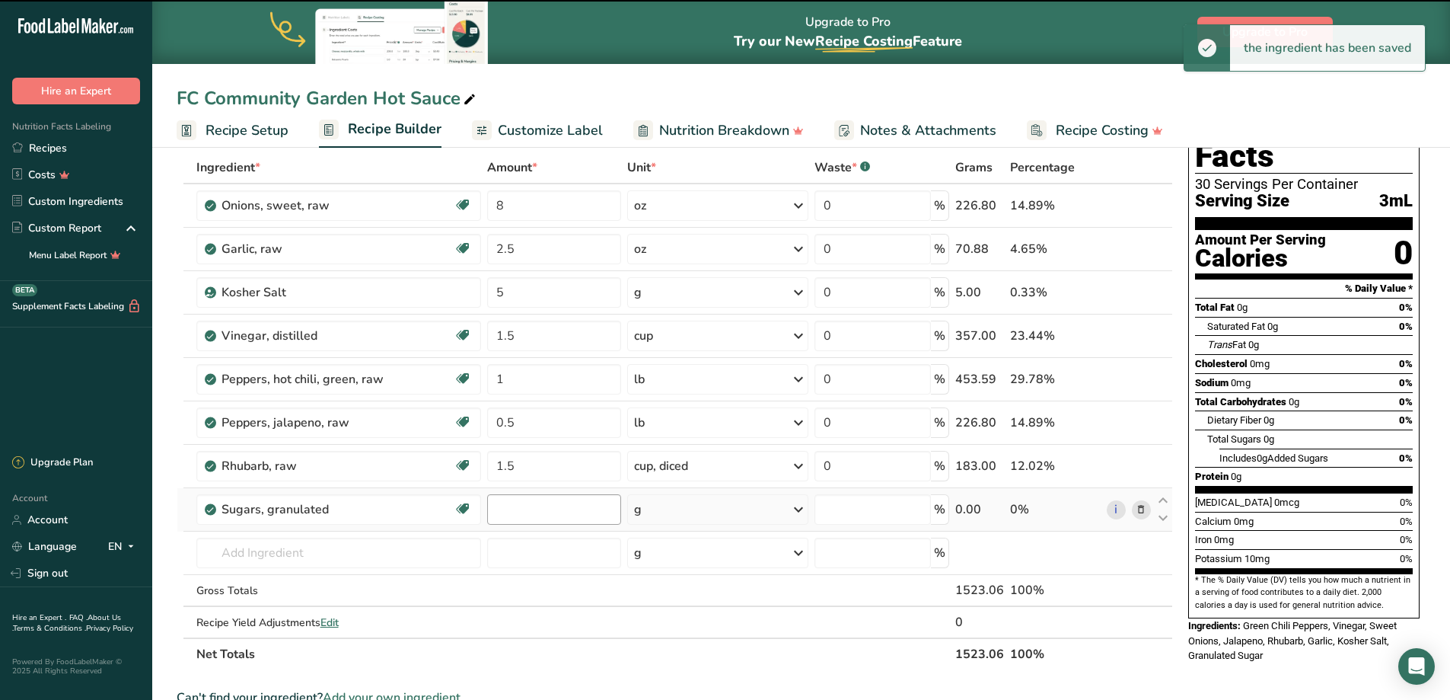
type input "0"
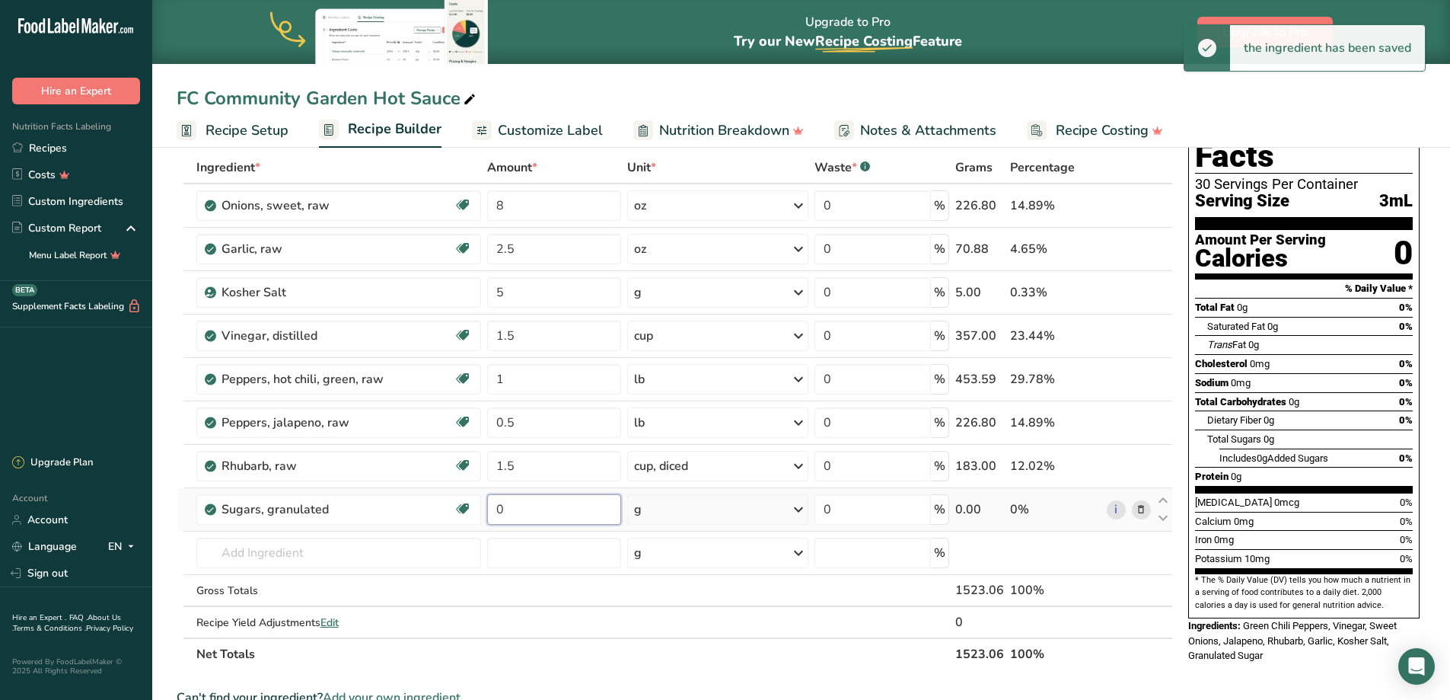
drag, startPoint x: 542, startPoint y: 509, endPoint x: 487, endPoint y: 506, distance: 54.9
click at [487, 506] on input "0" at bounding box center [554, 509] width 134 height 30
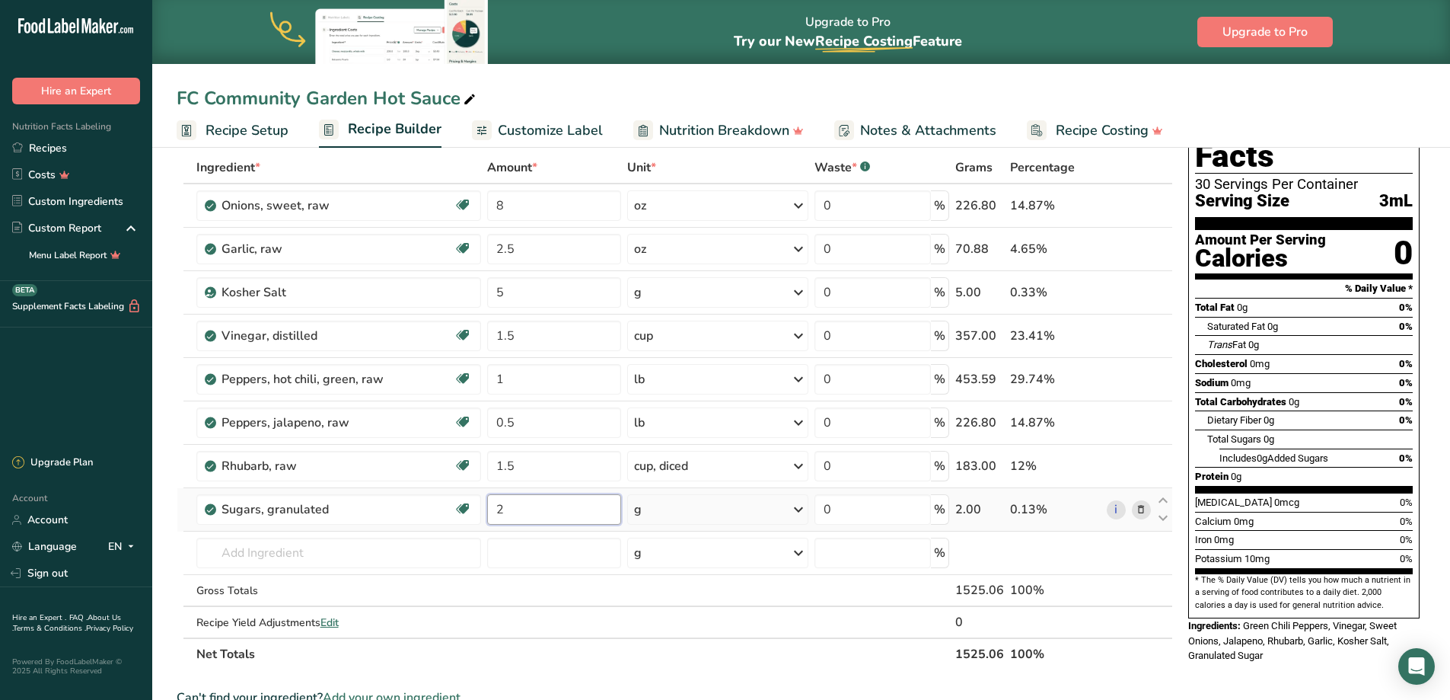
type input "2"
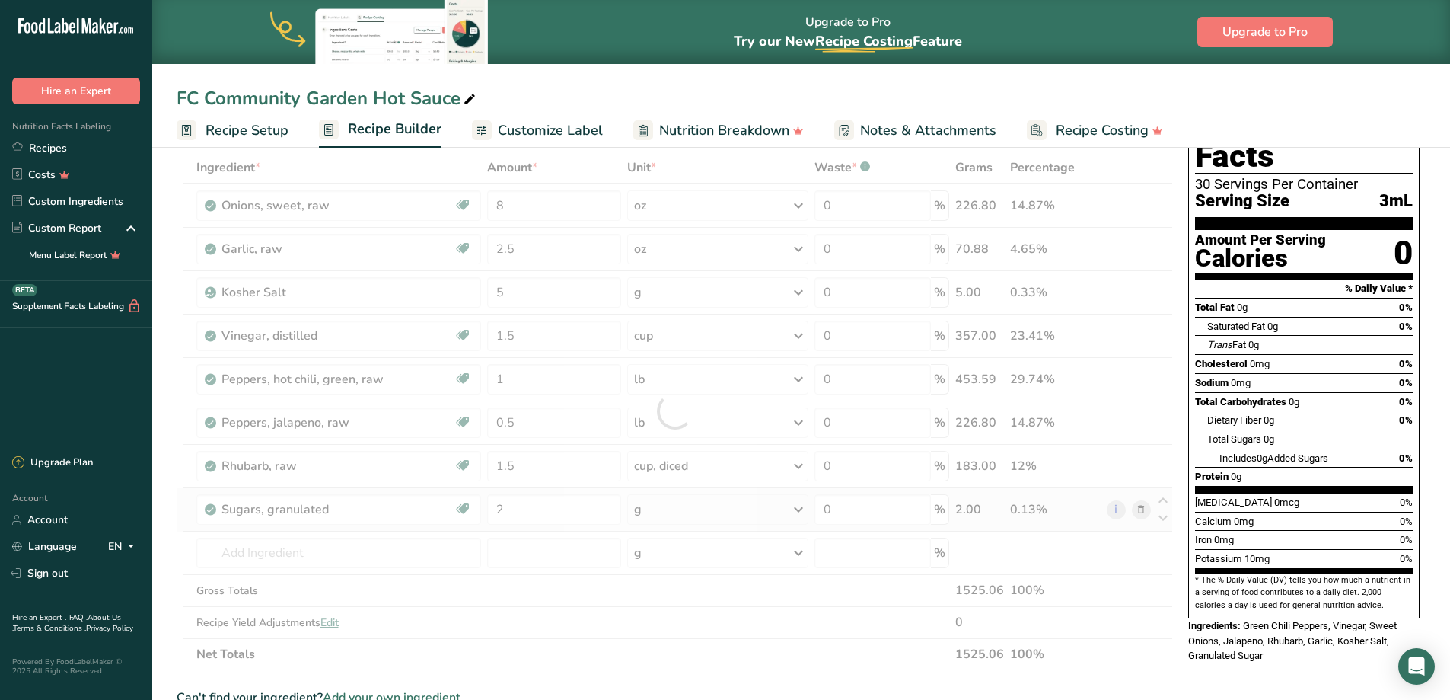
click at [665, 509] on div "Ingredient * Amount * Unit * Waste * .a-a{fill:#347362;}.b-a{fill:#fff;} Grams …" at bounding box center [675, 410] width 997 height 518
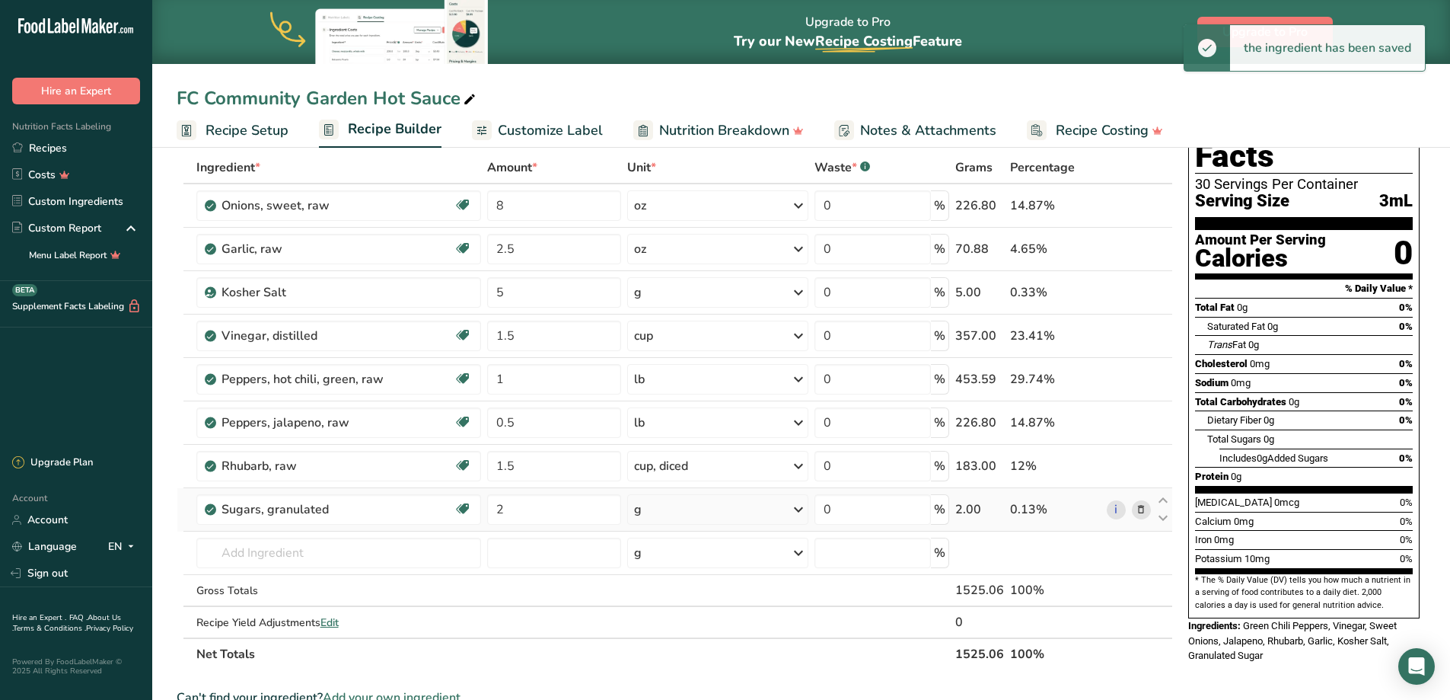
click at [673, 509] on div "g" at bounding box center [718, 509] width 182 height 30
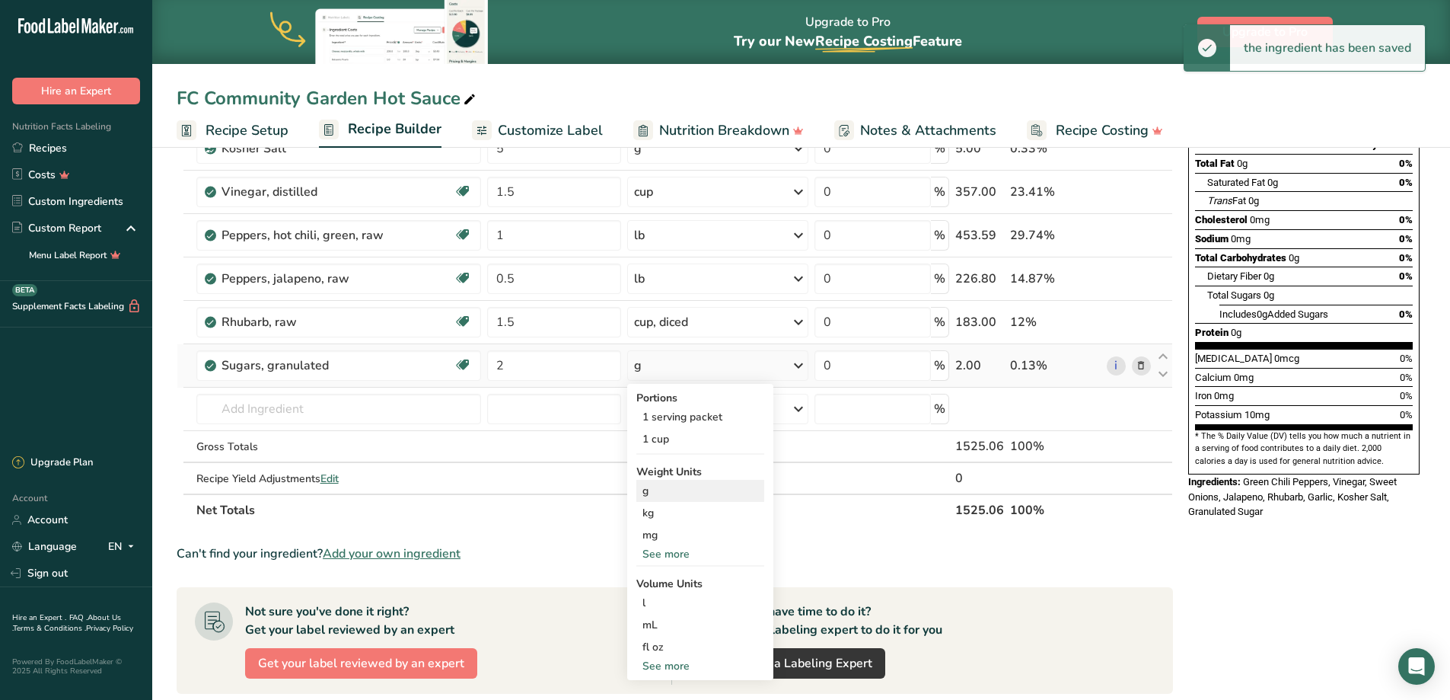
scroll to position [228, 0]
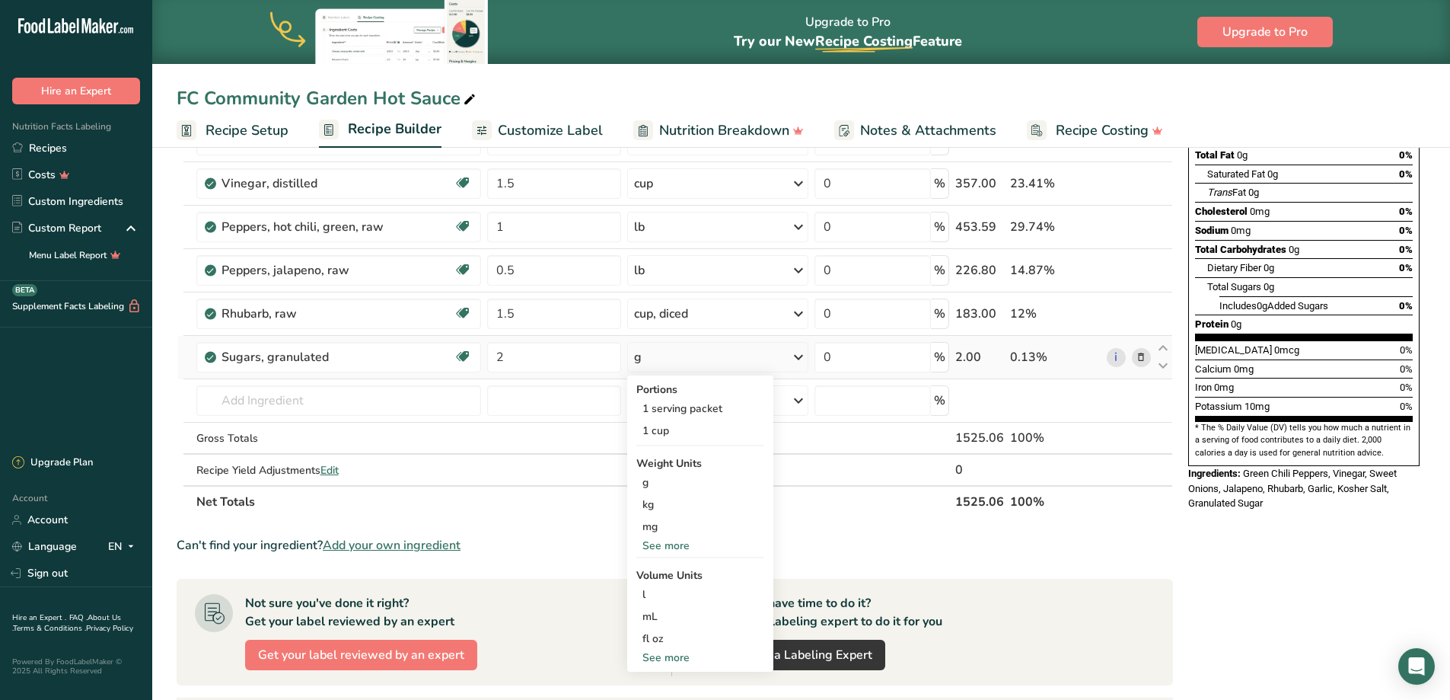
click at [665, 659] on div "See more" at bounding box center [700, 657] width 128 height 16
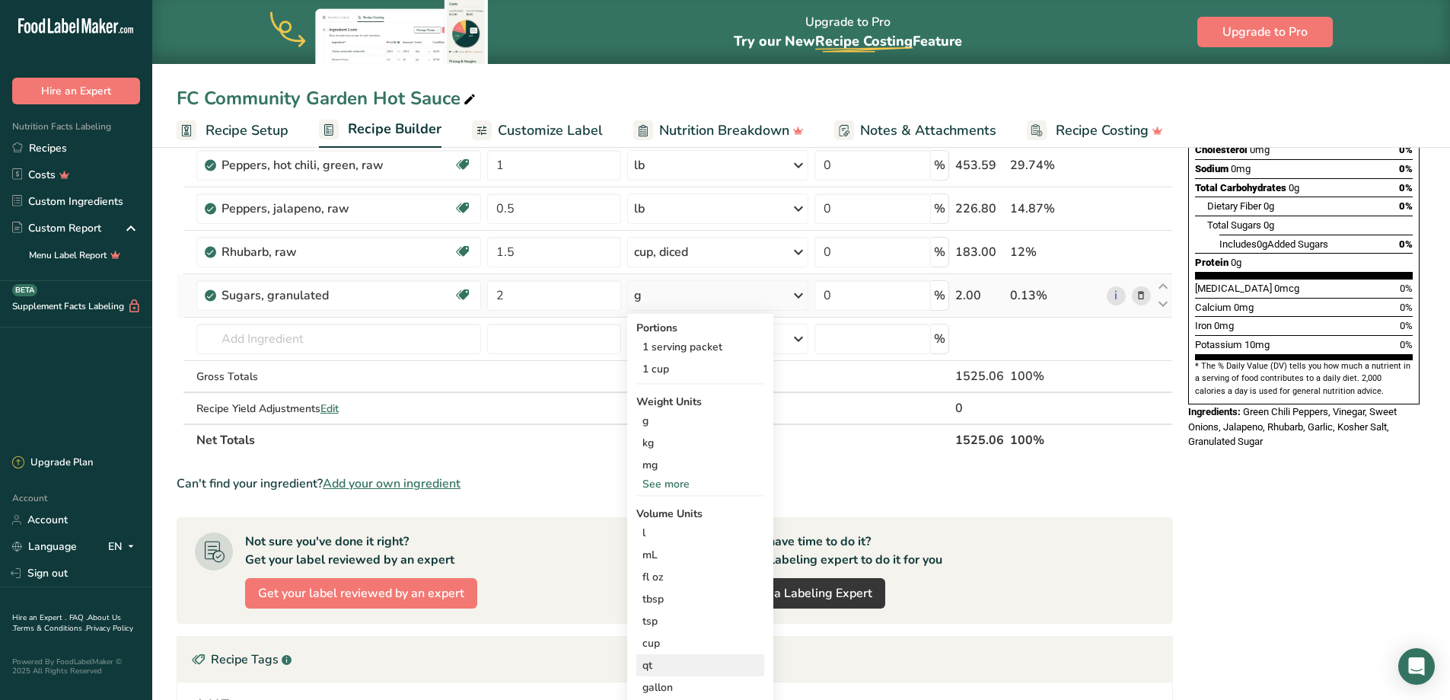
scroll to position [305, 0]
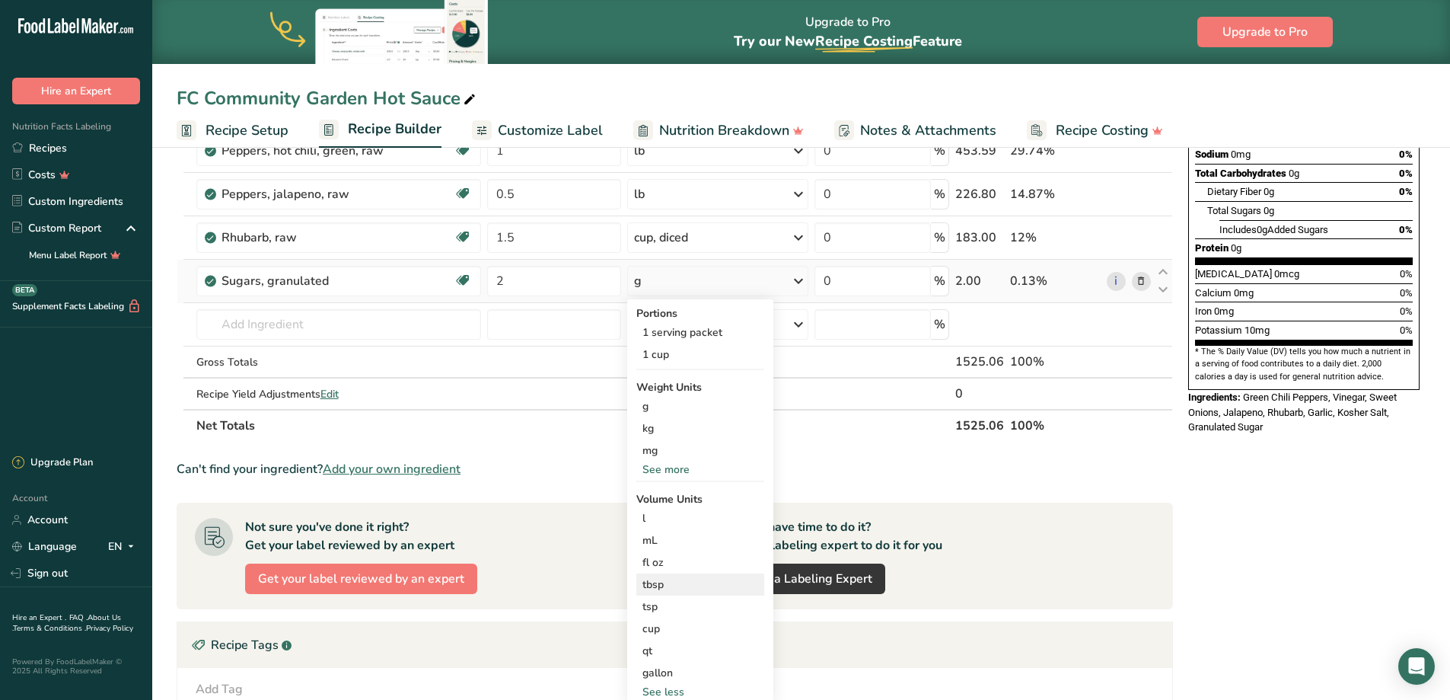
click at [680, 588] on div "tbsp" at bounding box center [701, 584] width 116 height 16
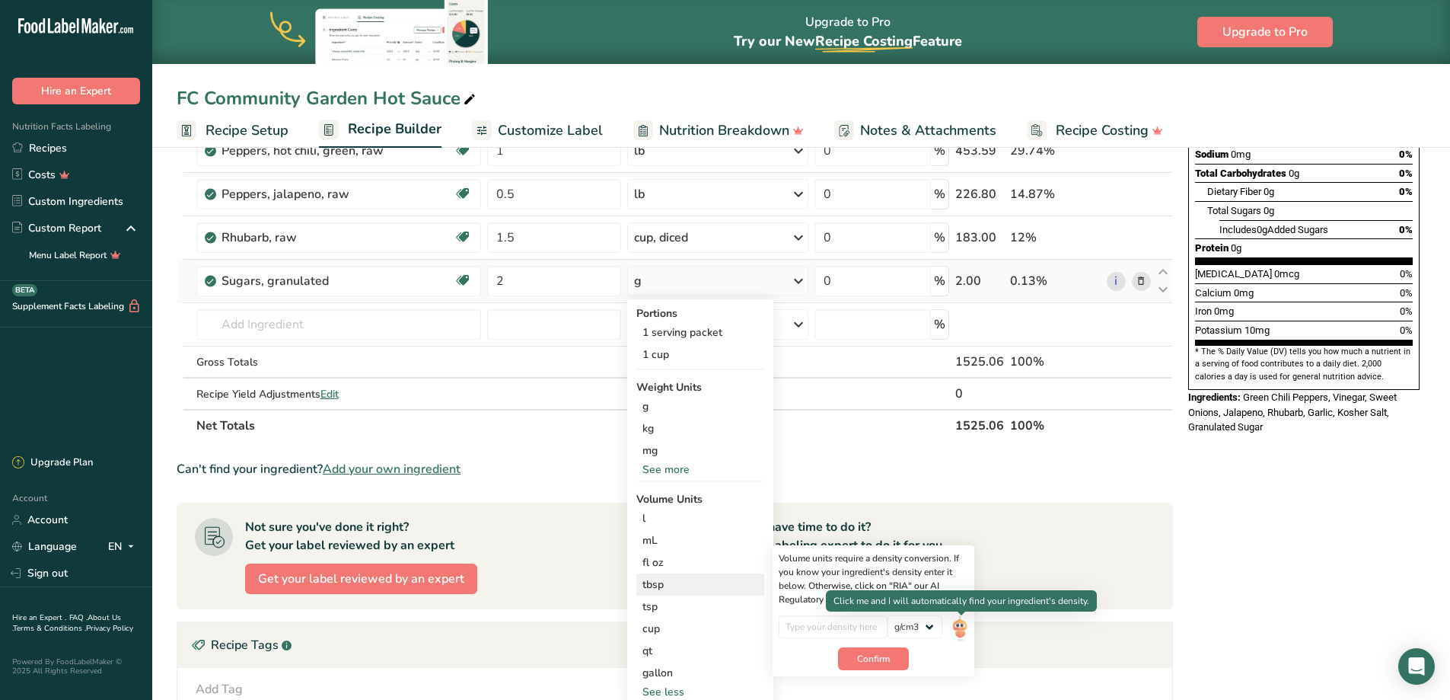
click at [967, 623] on img at bounding box center [960, 628] width 17 height 27
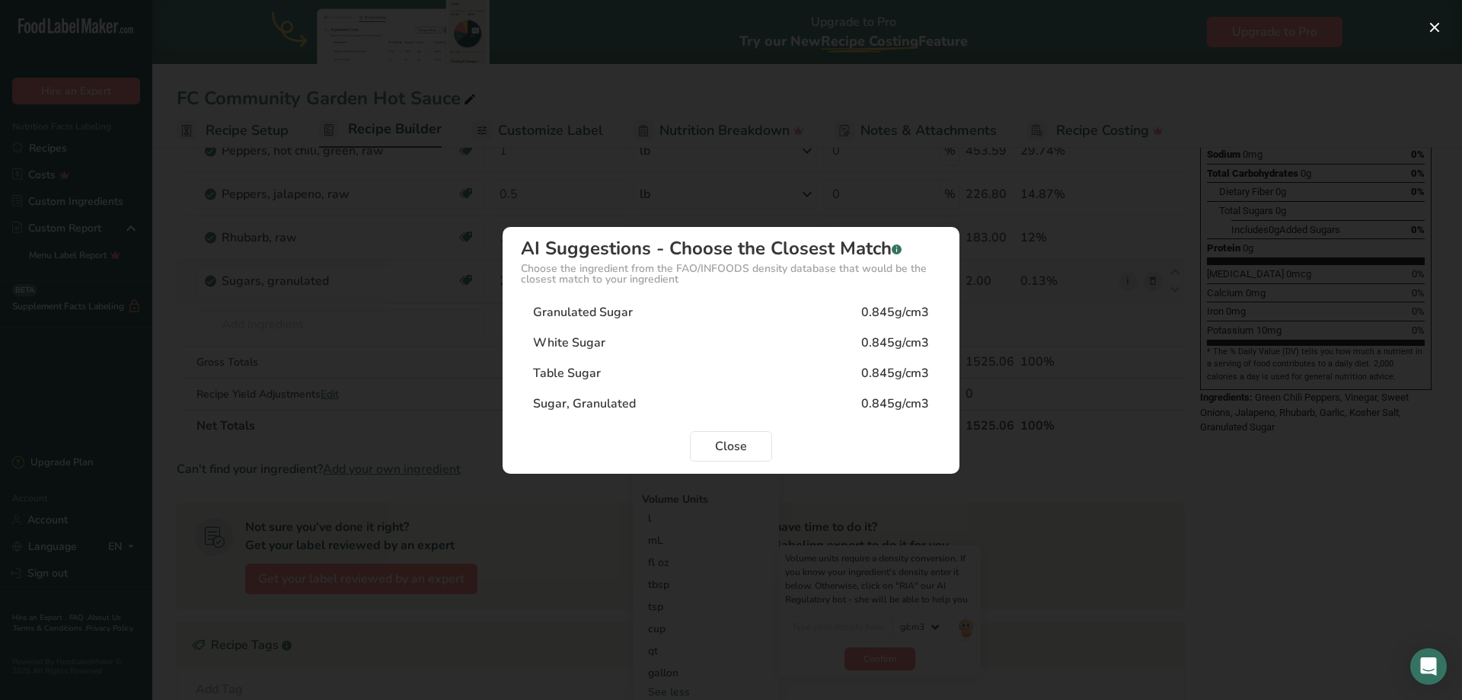
click at [890, 308] on div "0.845g/cm3" at bounding box center [895, 312] width 68 height 18
type input "0.845"
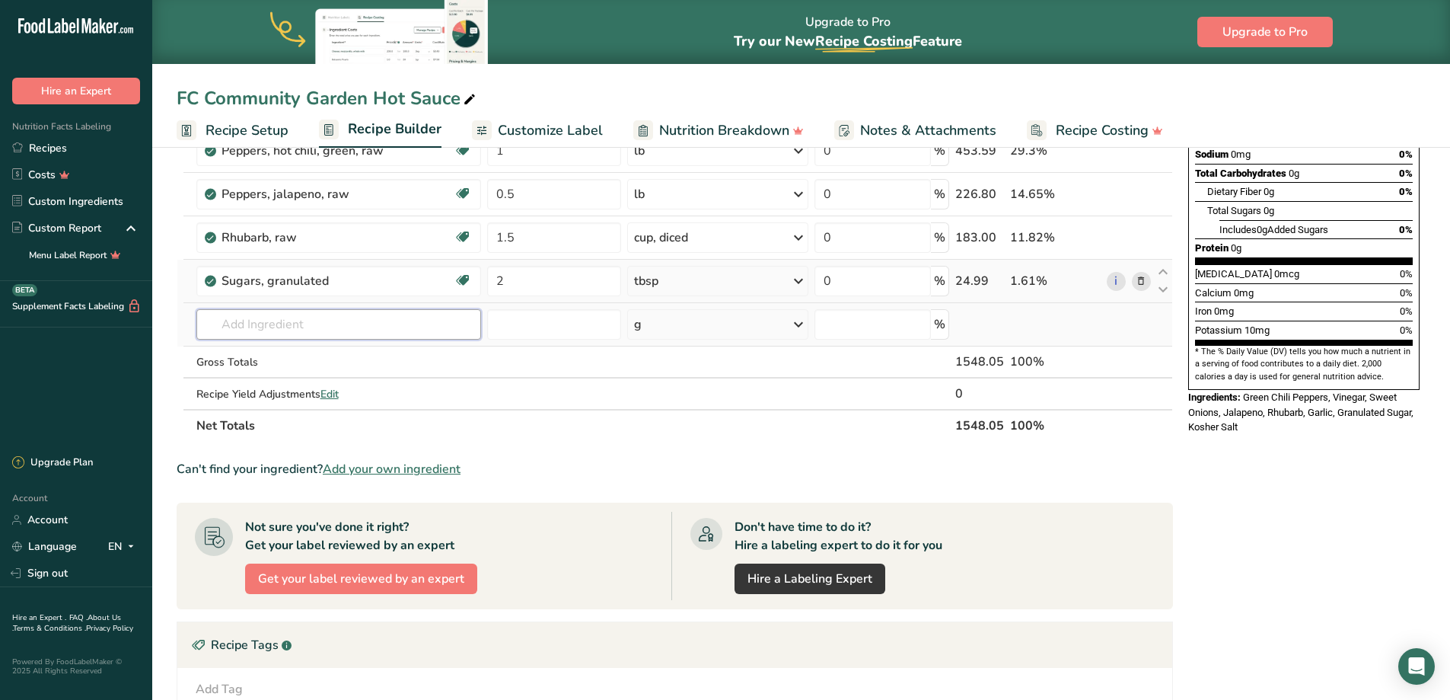
click at [321, 327] on input "text" at bounding box center [338, 324] width 285 height 30
type input "crushed red"
click at [309, 357] on p "Crushed Red Pepper" at bounding box center [265, 355] width 113 height 16
type input "Crushed Red Pepper"
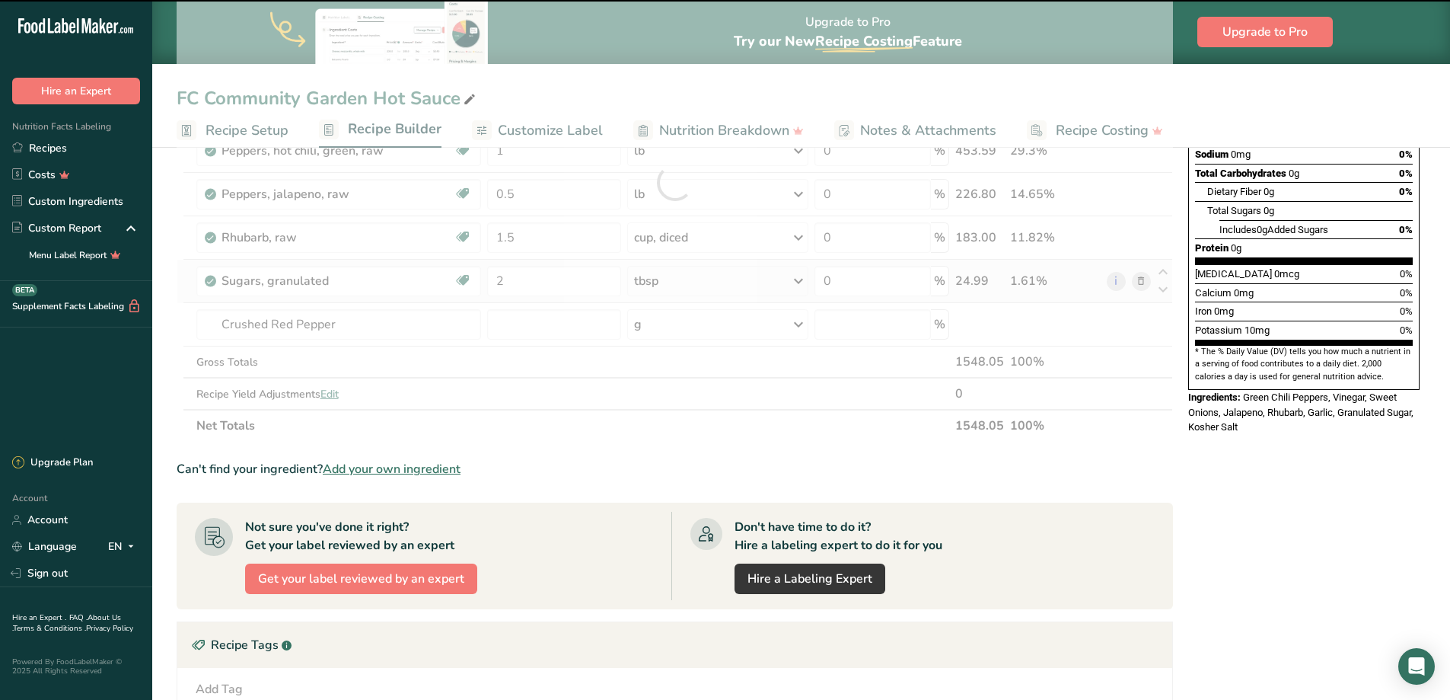
type input "0"
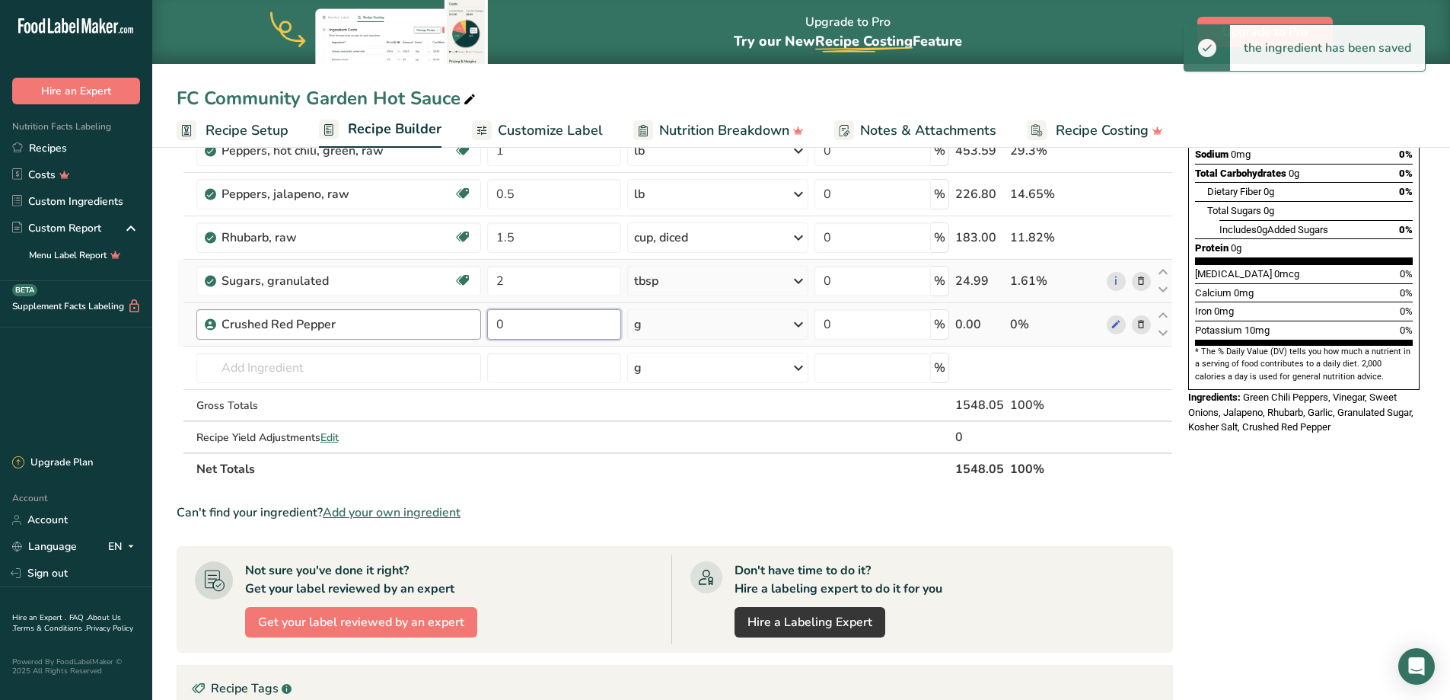
drag, startPoint x: 583, startPoint y: 327, endPoint x: 470, endPoint y: 324, distance: 113.5
click at [467, 324] on tr "Crushed Red Pepper 0 g Weight Units g kg mg See more Volume Units l mL fl oz Se…" at bounding box center [674, 324] width 995 height 43
type input "1"
click at [660, 328] on div "Ingredient * Amount * Unit * Waste * .a-a{fill:#347362;}.b-a{fill:#fff;} Grams …" at bounding box center [675, 204] width 997 height 562
click at [677, 320] on div "g" at bounding box center [718, 324] width 182 height 30
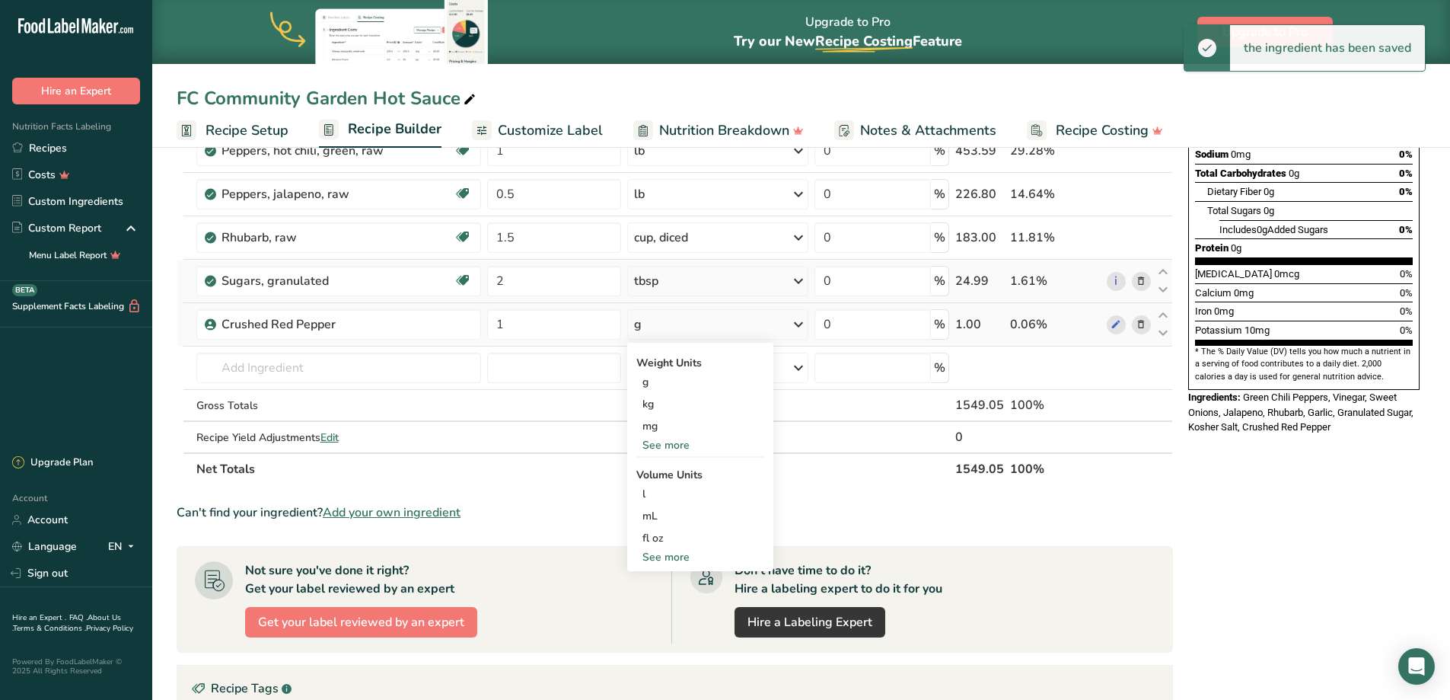
click at [685, 550] on div "See more" at bounding box center [700, 557] width 128 height 16
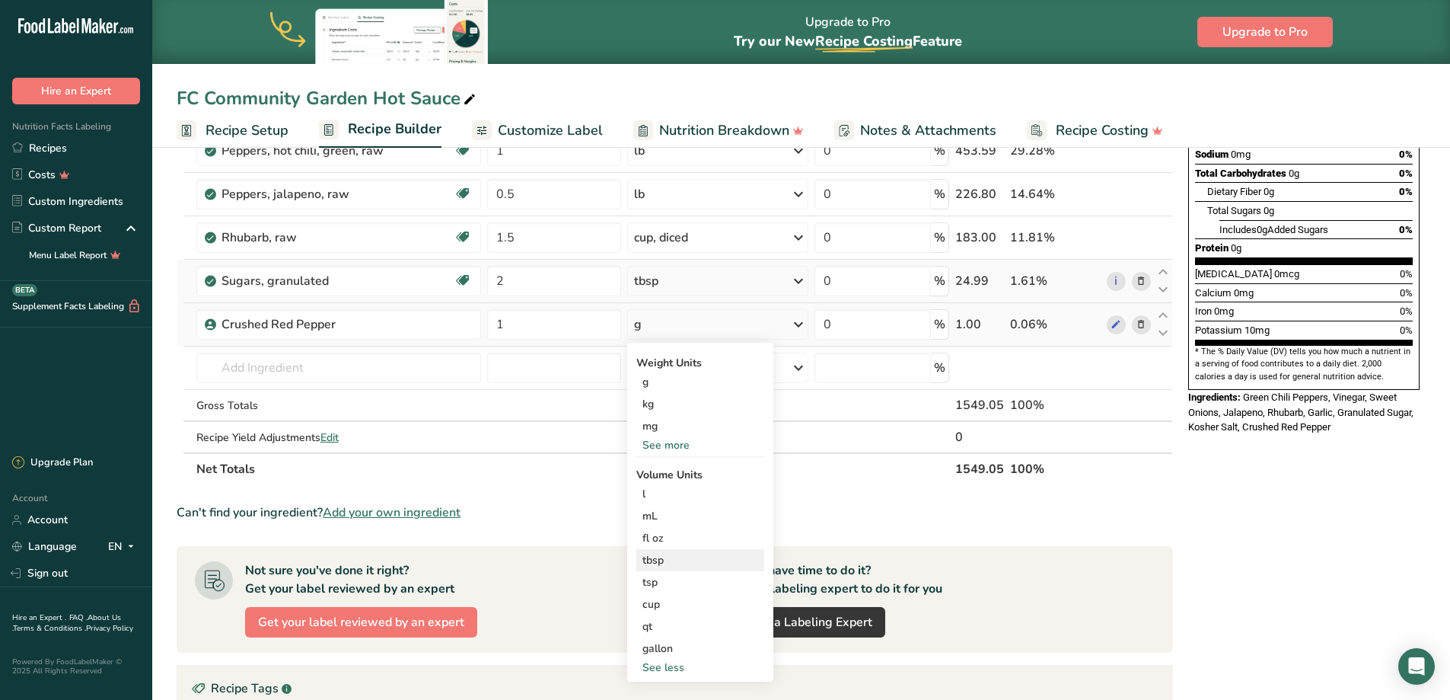
click at [684, 560] on div "tbsp" at bounding box center [701, 560] width 116 height 16
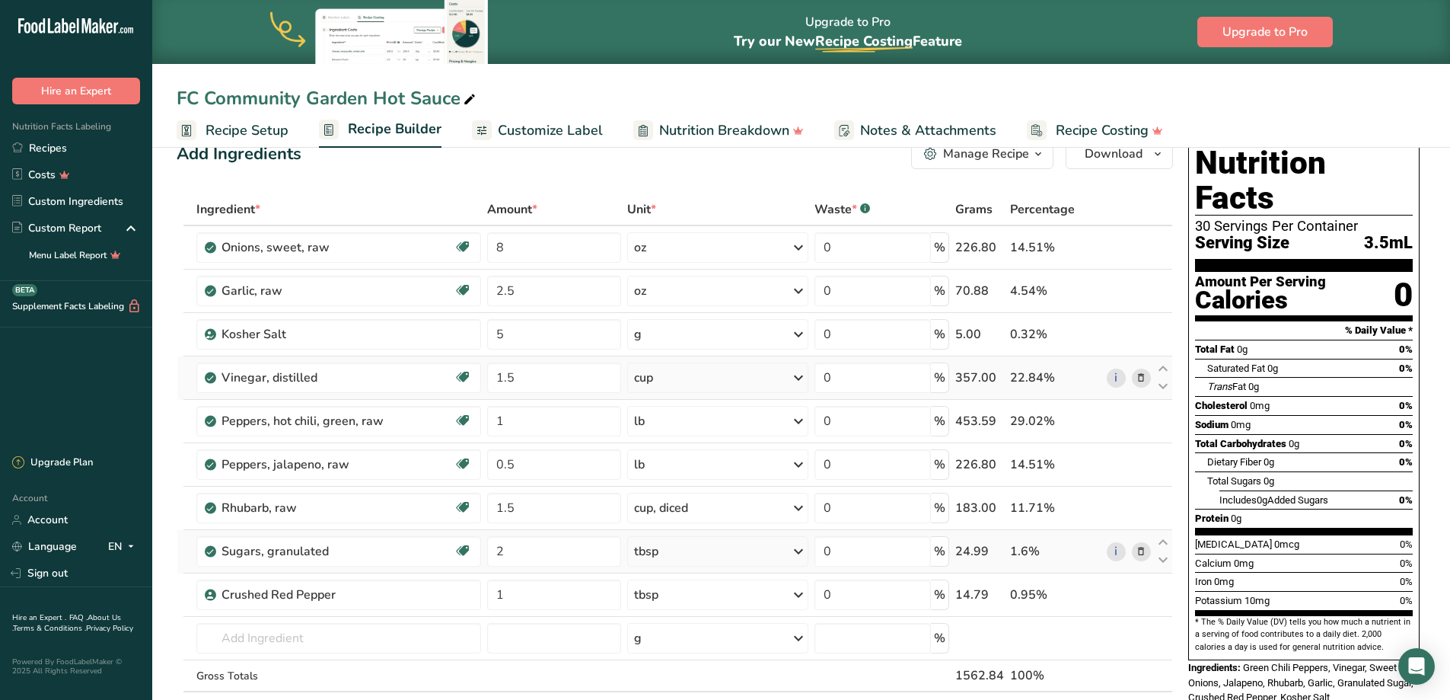
scroll to position [0, 0]
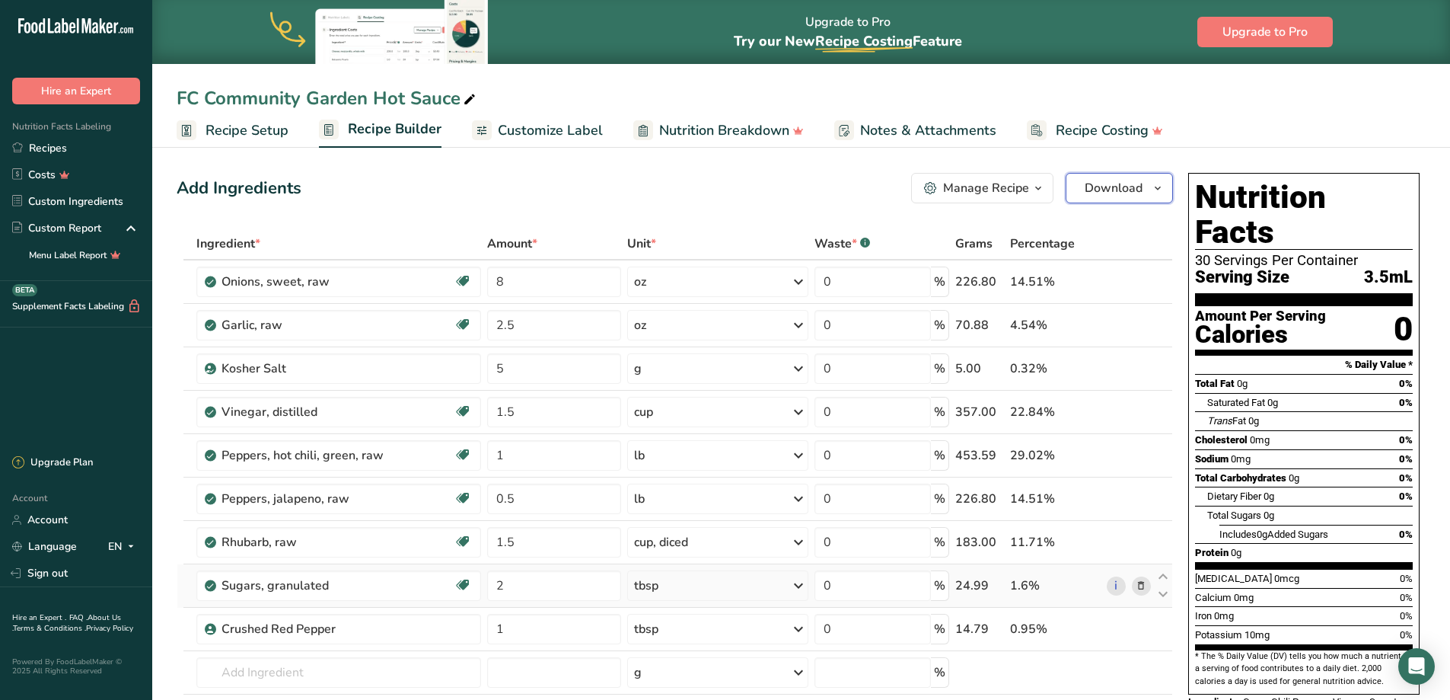
click at [1143, 183] on button "Download" at bounding box center [1119, 188] width 107 height 30
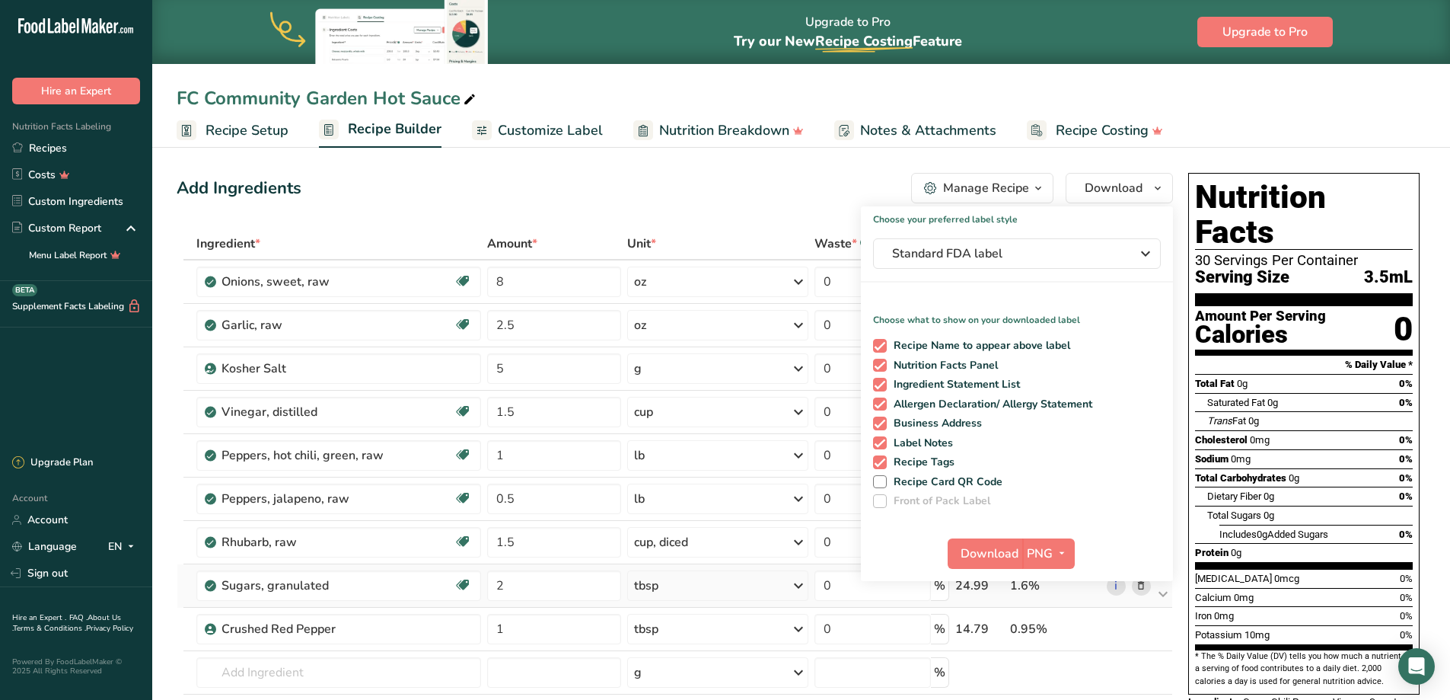
click at [524, 123] on span "Customize Label" at bounding box center [550, 130] width 105 height 21
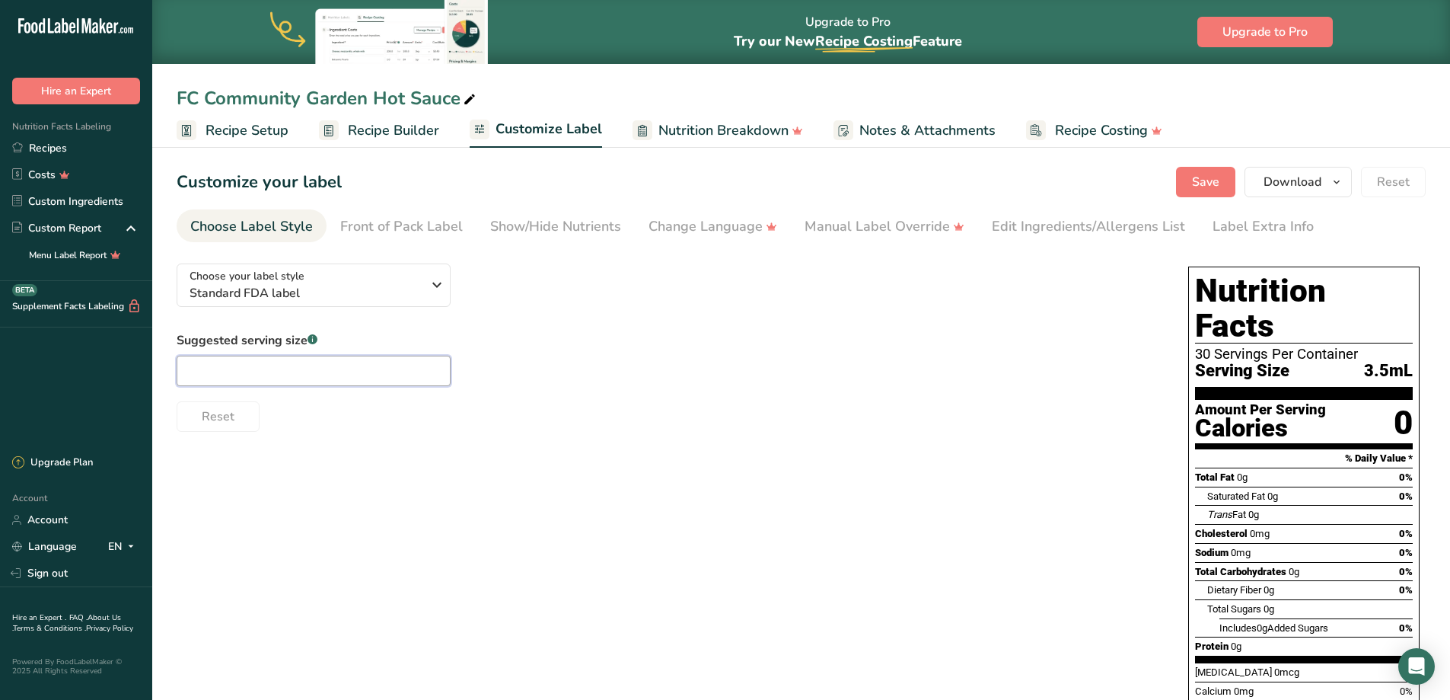
click at [305, 375] on input "text" at bounding box center [314, 371] width 274 height 30
type input "1 tsp"
click at [1219, 184] on span "Save" at bounding box center [1205, 182] width 27 height 18
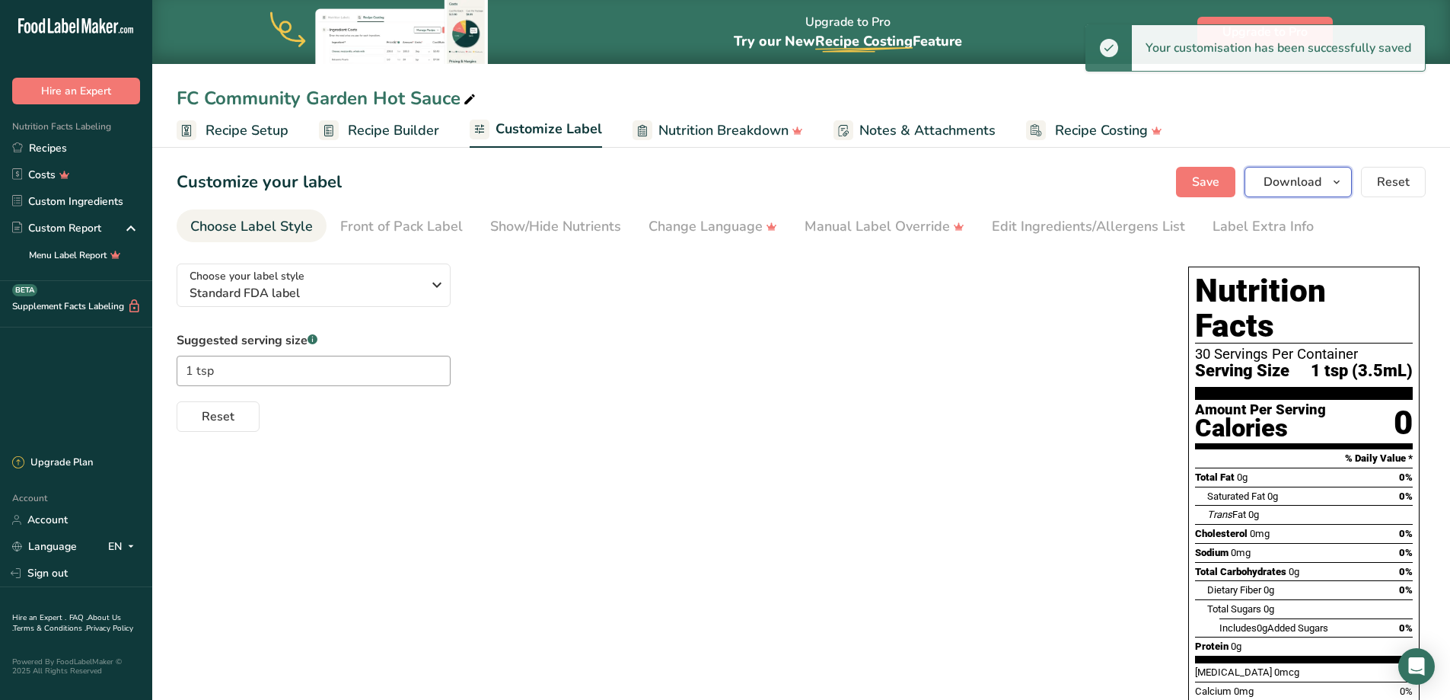
click at [1309, 180] on span "Download" at bounding box center [1293, 182] width 58 height 18
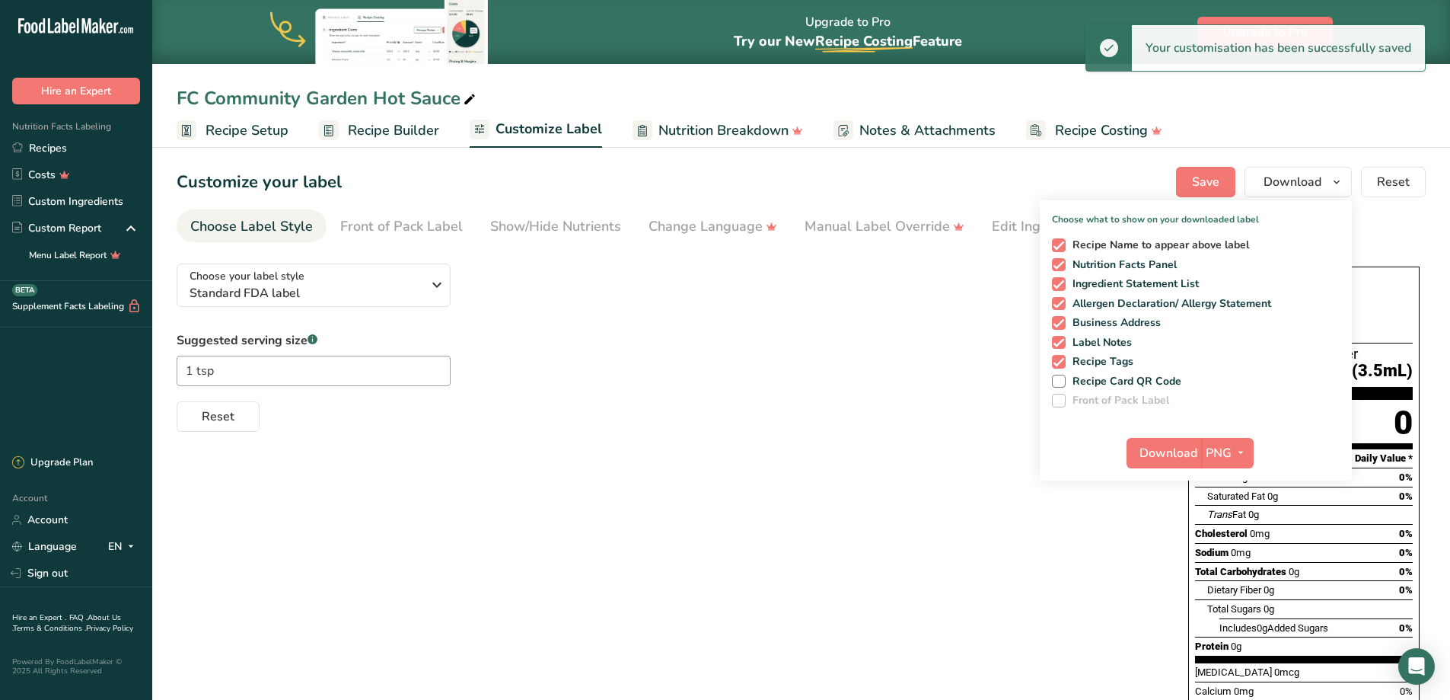
click at [1060, 245] on span at bounding box center [1059, 245] width 14 height 14
click at [1060, 245] on input "Recipe Name to appear above label" at bounding box center [1057, 245] width 10 height 10
checkbox input "false"
click at [1062, 282] on span at bounding box center [1059, 284] width 14 height 14
click at [1062, 282] on input "Ingredient Statement List" at bounding box center [1057, 284] width 10 height 10
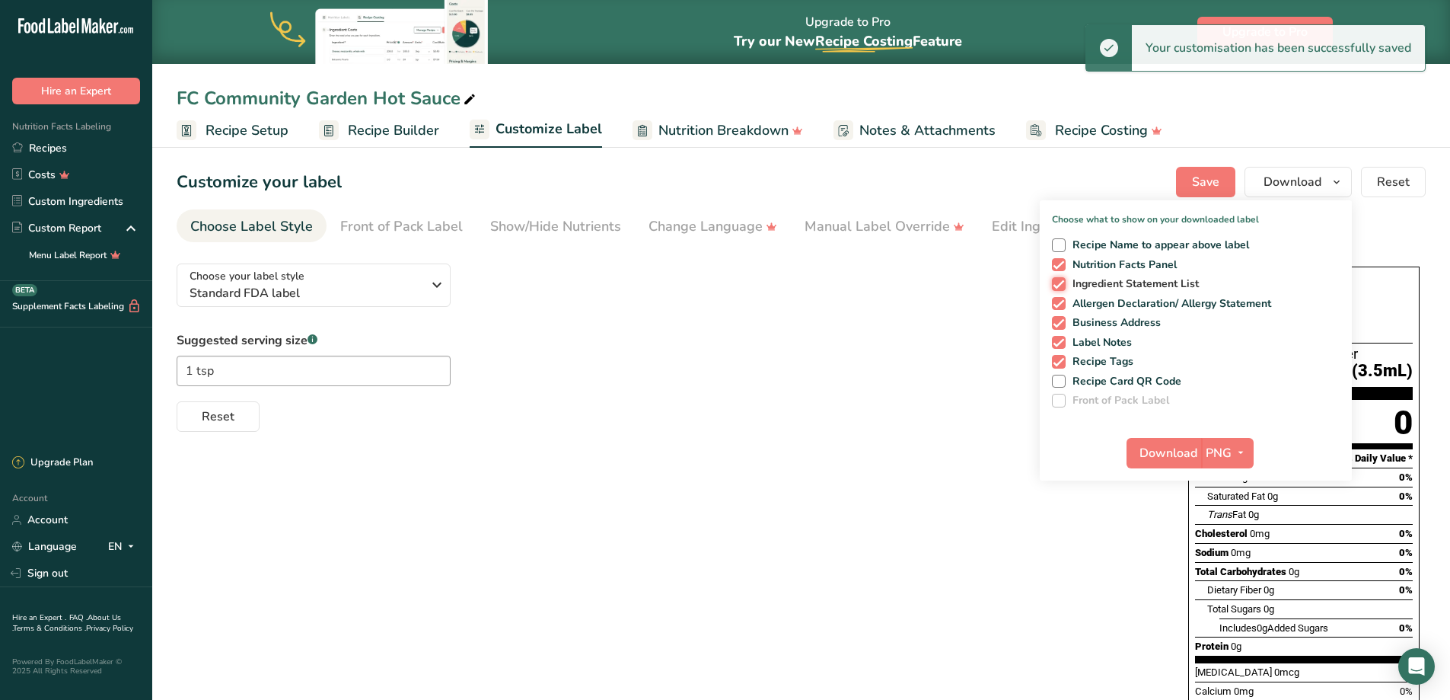
checkbox input "false"
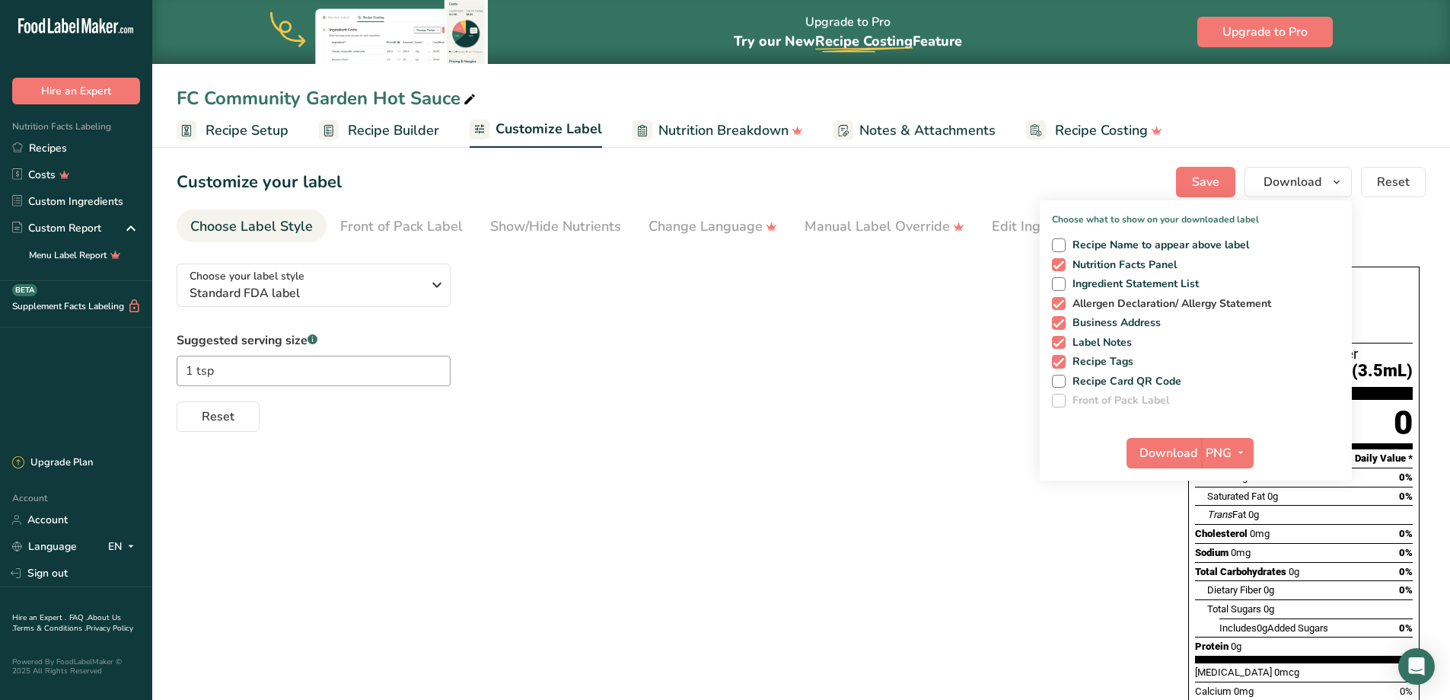
click at [1060, 305] on span at bounding box center [1059, 304] width 14 height 14
click at [1060, 305] on input "Allergen Declaration/ Allergy Statement" at bounding box center [1057, 303] width 10 height 10
checkbox input "false"
drag, startPoint x: 1057, startPoint y: 320, endPoint x: 1057, endPoint y: 328, distance: 8.4
click at [1057, 321] on span at bounding box center [1059, 323] width 14 height 14
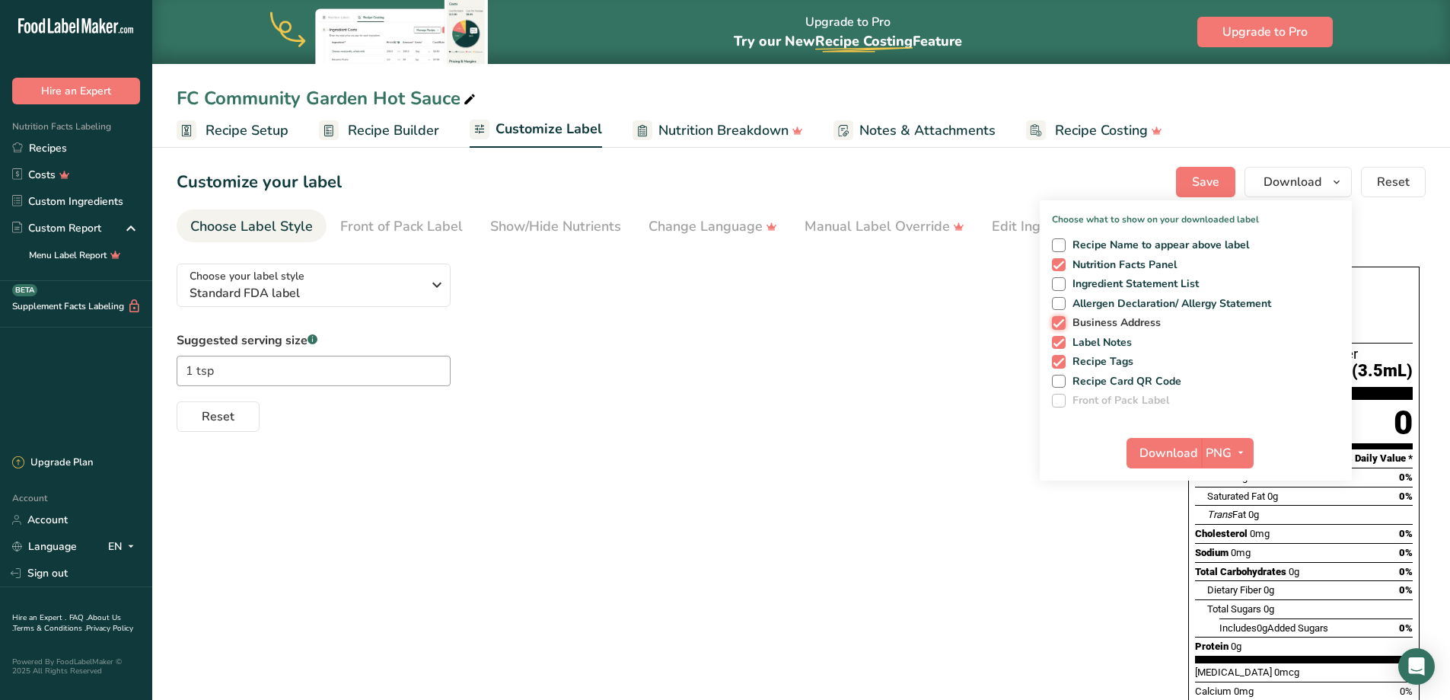
click at [1057, 321] on input "Business Address" at bounding box center [1057, 322] width 10 height 10
checkbox input "false"
drag, startPoint x: 1057, startPoint y: 338, endPoint x: 1058, endPoint y: 347, distance: 9.3
click at [1057, 340] on span at bounding box center [1059, 343] width 14 height 14
click at [1057, 340] on input "Label Notes" at bounding box center [1057, 342] width 10 height 10
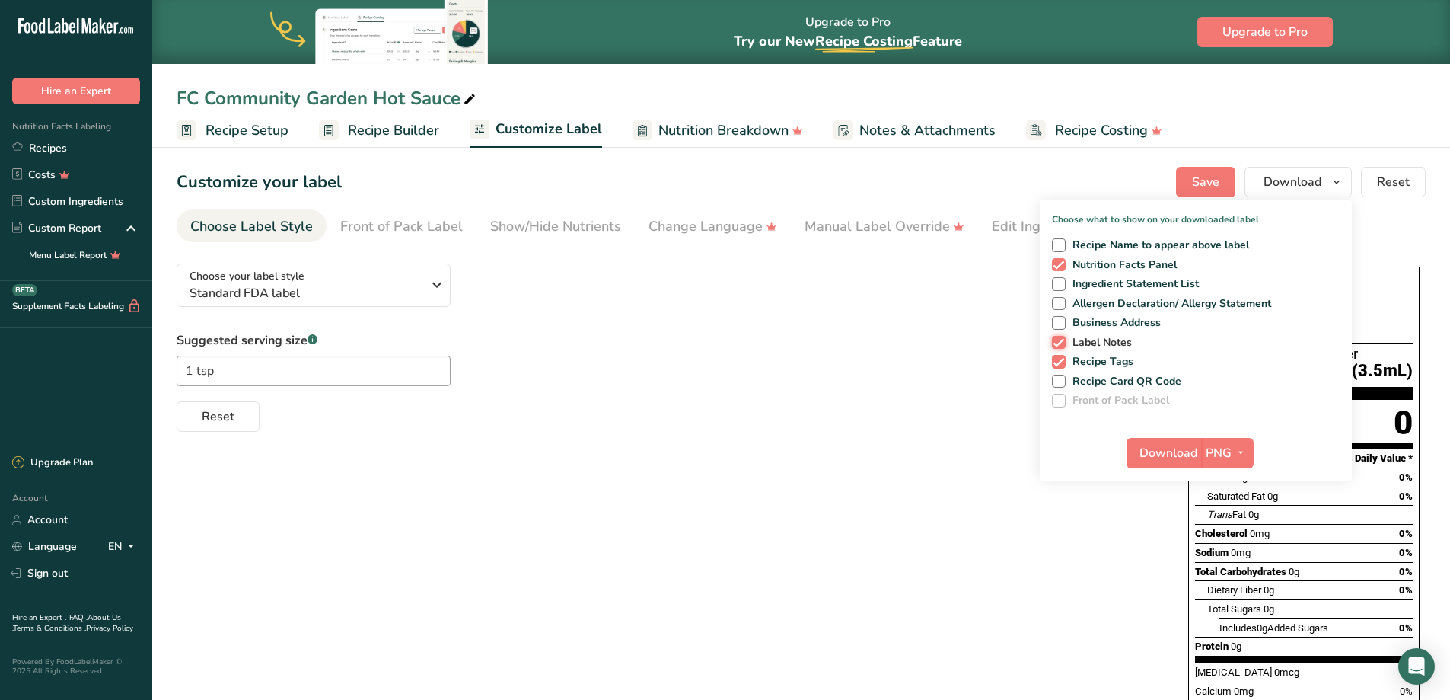
checkbox input "false"
drag, startPoint x: 1059, startPoint y: 357, endPoint x: 1071, endPoint y: 375, distance: 22.0
click at [1059, 359] on span at bounding box center [1059, 362] width 14 height 14
click at [1059, 359] on input "Recipe Tags" at bounding box center [1057, 361] width 10 height 10
checkbox input "false"
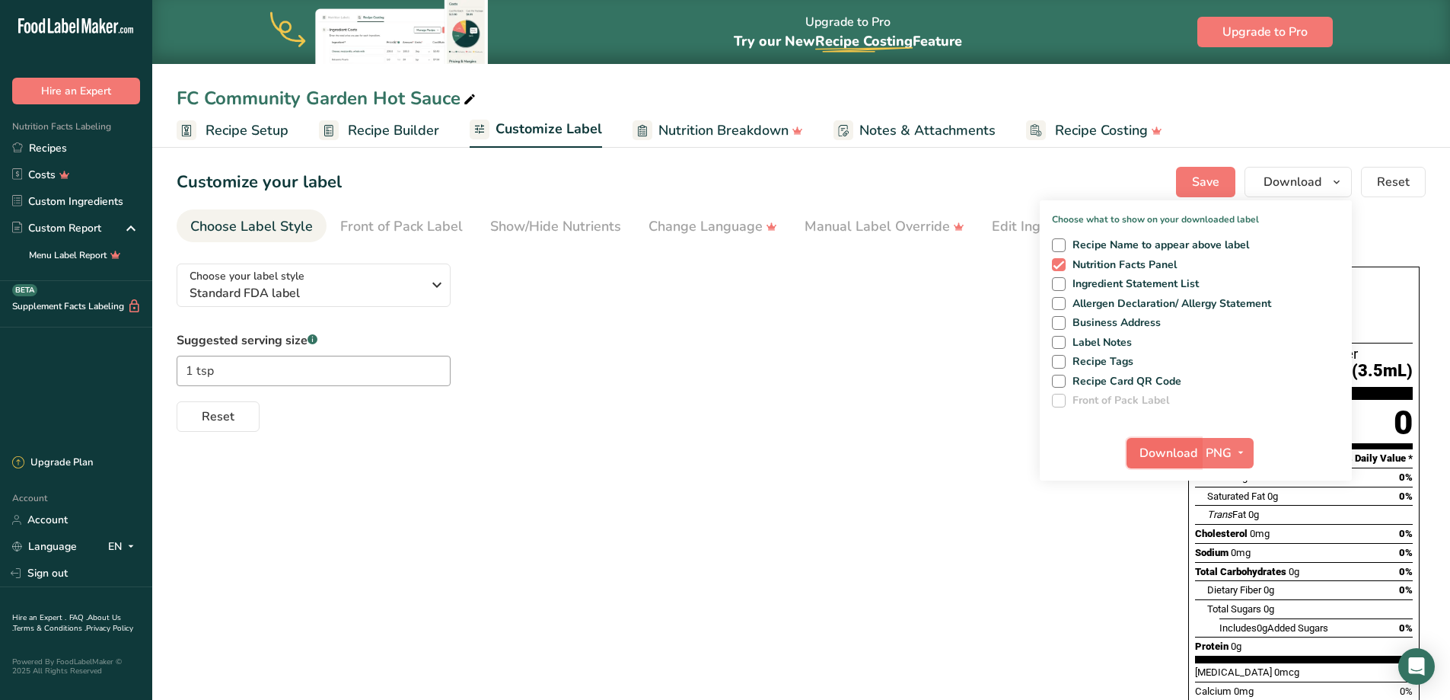
click at [1166, 448] on span "Download" at bounding box center [1169, 453] width 58 height 18
